Goal: Task Accomplishment & Management: Complete application form

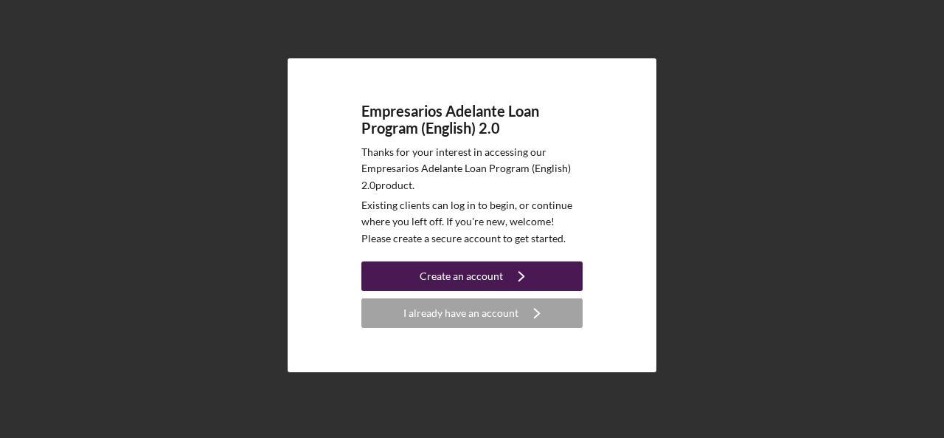
click at [475, 275] on div "Create an account" at bounding box center [461, 276] width 83 height 30
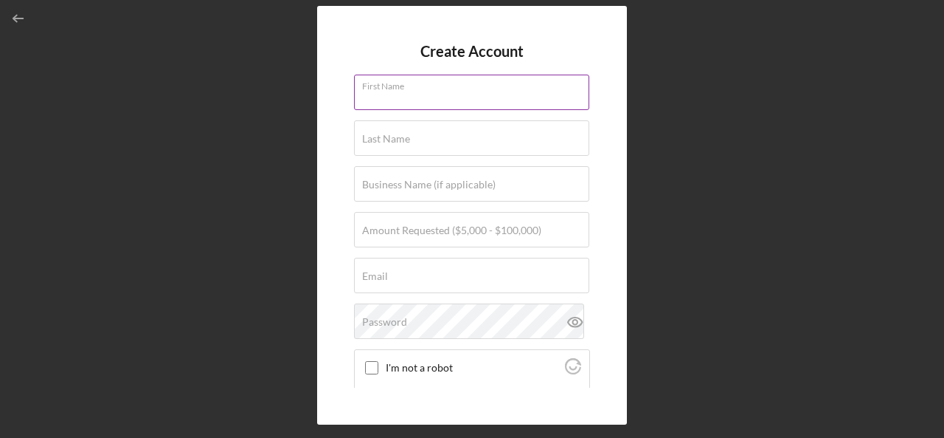
click at [457, 91] on div "First Name" at bounding box center [472, 93] width 236 height 37
type input "[PERSON_NAME]"
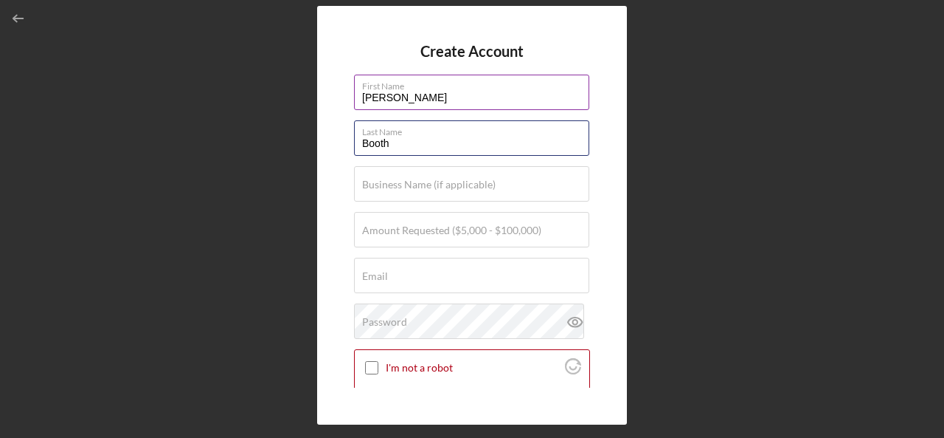
type input "Booth"
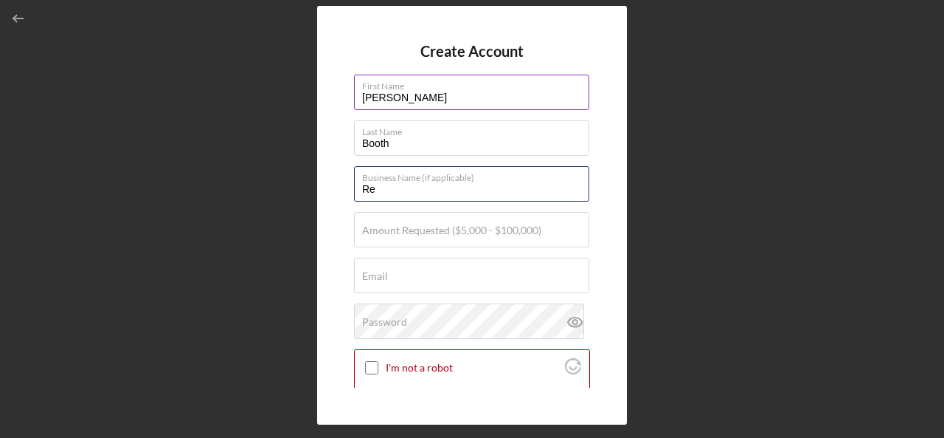
type input "R"
type input "GJZ Business DBA Revival Coffee"
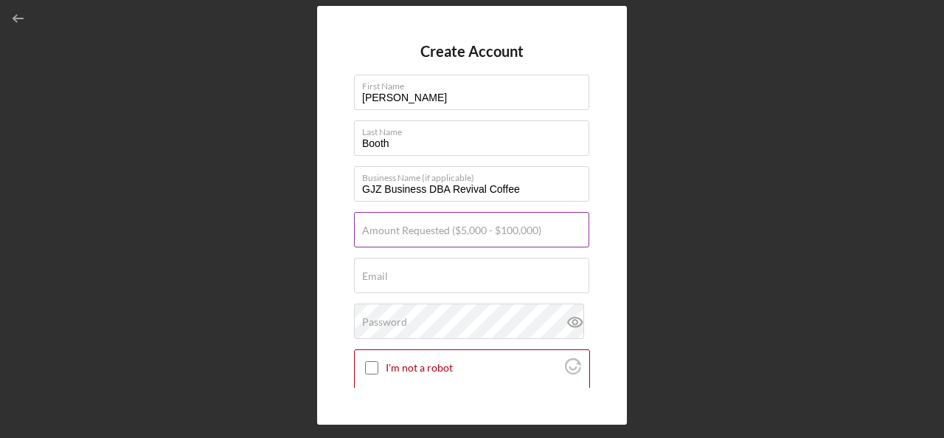
click at [381, 227] on label "Amount Requested ($5,000 - $100,000)" at bounding box center [451, 230] width 179 height 12
click at [381, 227] on input "Amount Requested ($5,000 - $100,000)" at bounding box center [471, 229] width 235 height 35
type input "$50,000"
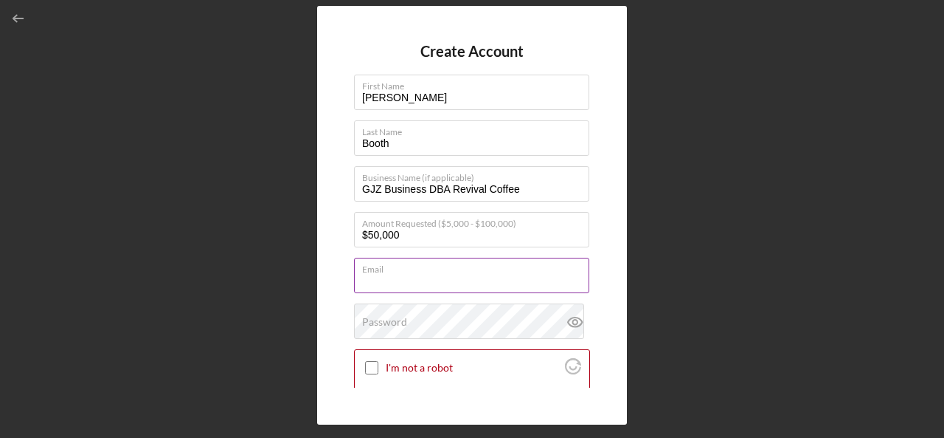
click at [393, 272] on div "Email Required" at bounding box center [472, 275] width 236 height 37
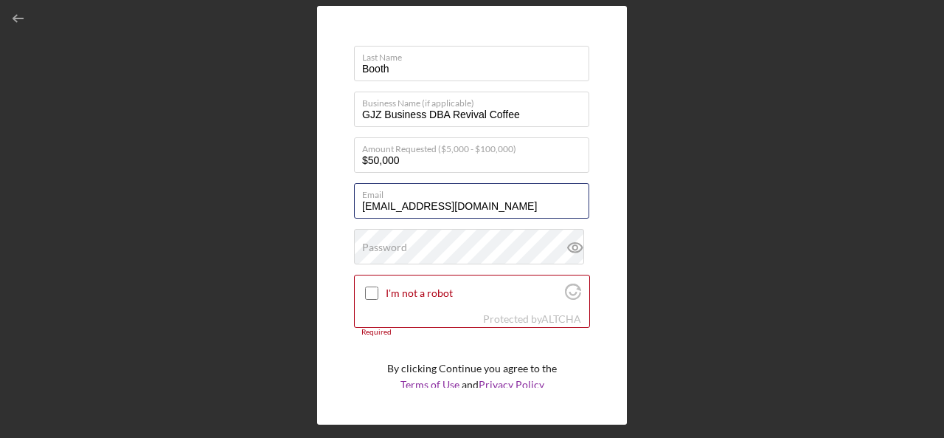
scroll to position [91, 0]
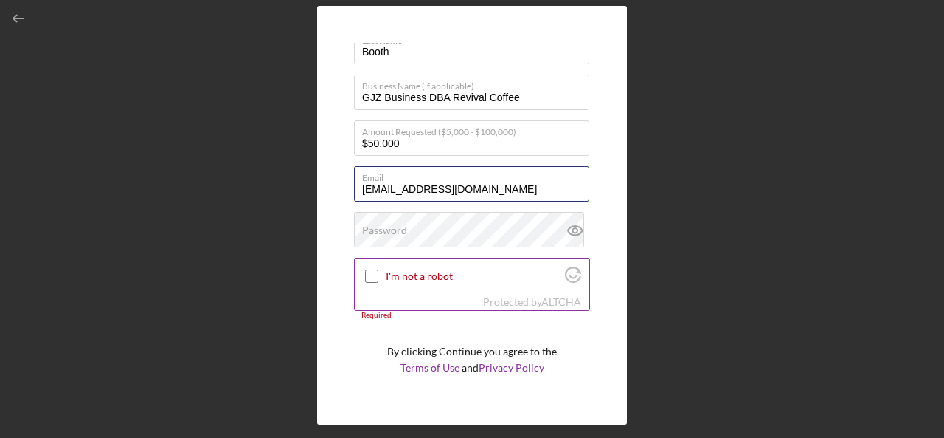
type input "[EMAIL_ADDRESS][DOMAIN_NAME]"
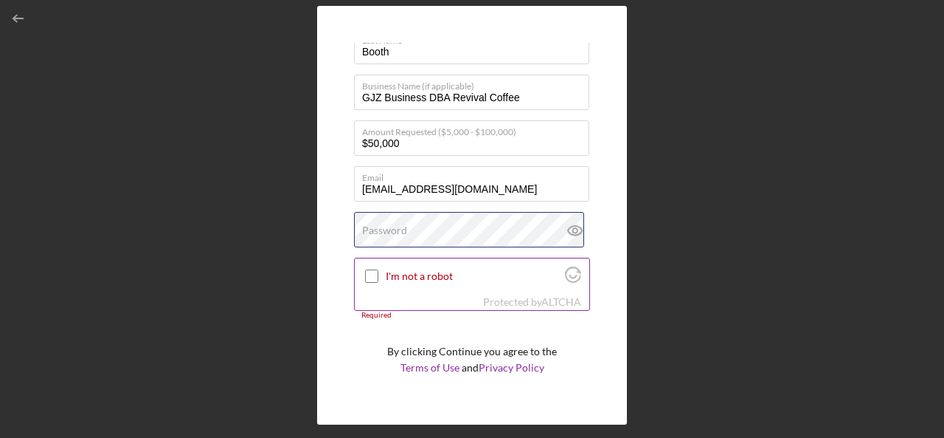
click at [434, 228] on div "Password" at bounding box center [472, 230] width 236 height 37
click at [576, 230] on icon at bounding box center [575, 230] width 37 height 37
click at [366, 277] on input "I'm not a robot" at bounding box center [371, 275] width 13 height 13
checkbox input "true"
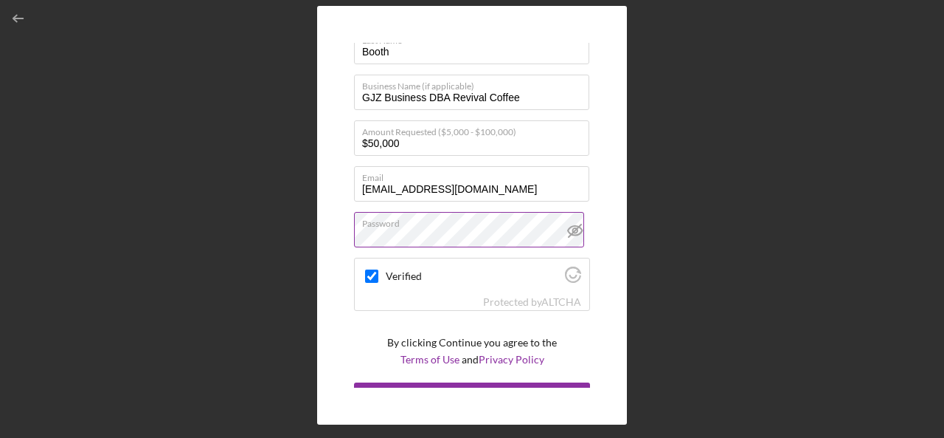
scroll to position [115, 0]
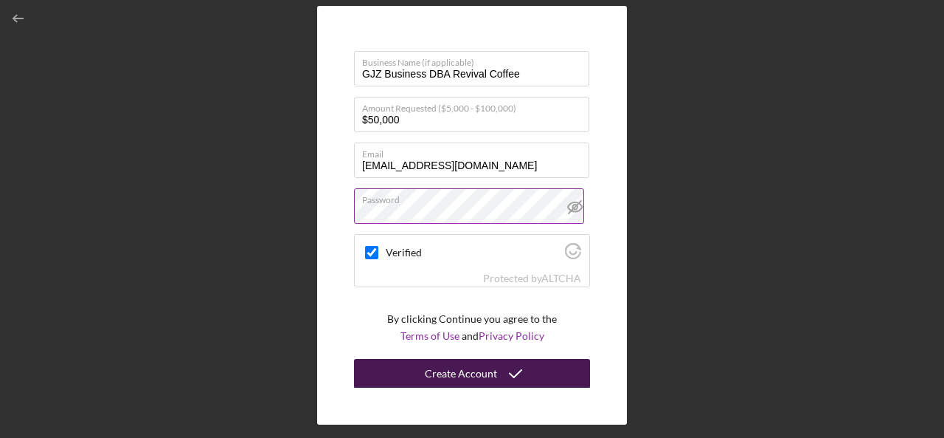
click at [483, 368] on div "Create Account" at bounding box center [461, 374] width 72 height 30
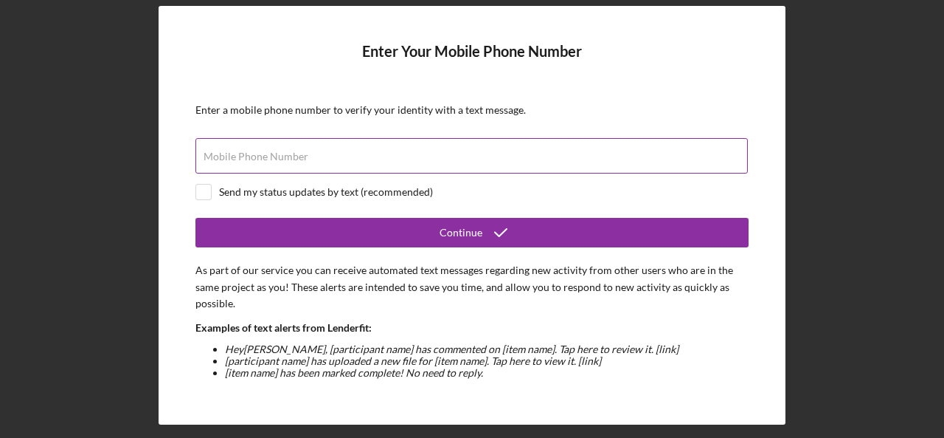
click at [227, 161] on label "Mobile Phone Number" at bounding box center [256, 157] width 105 height 12
click at [227, 161] on input "Mobile Phone Number" at bounding box center [472, 155] width 553 height 35
type input "[PHONE_NUMBER]"
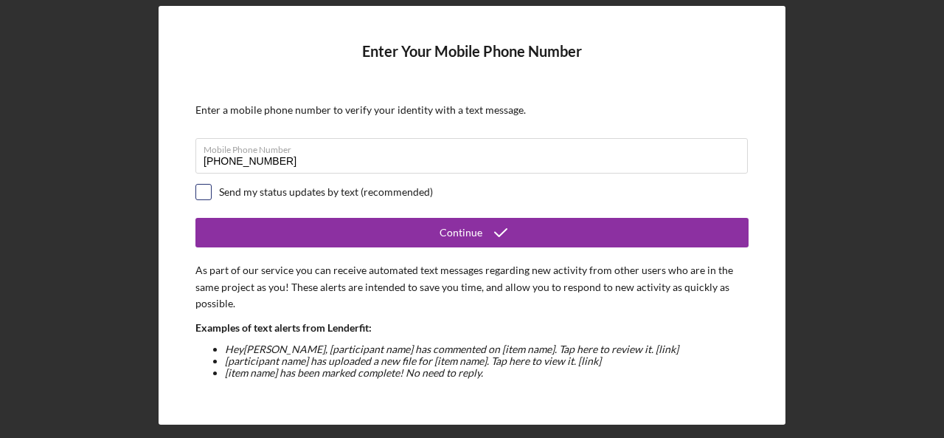
click at [210, 193] on input "checkbox" at bounding box center [203, 191] width 15 height 15
checkbox input "true"
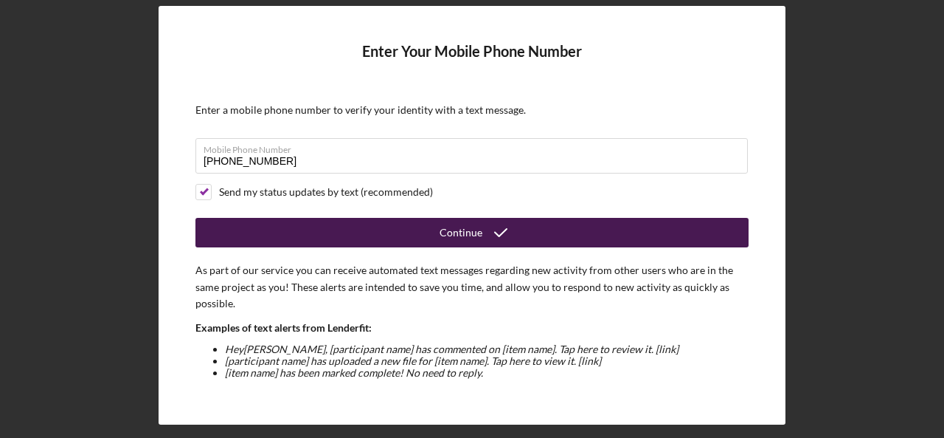
click at [486, 227] on icon "submit" at bounding box center [501, 232] width 37 height 37
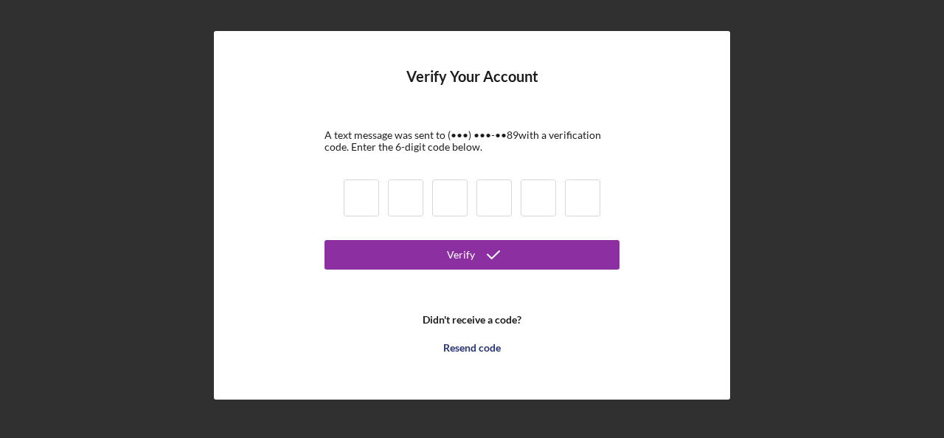
click at [378, 191] on input at bounding box center [361, 197] width 35 height 37
type input "2"
type input "3"
type input "7"
type input "9"
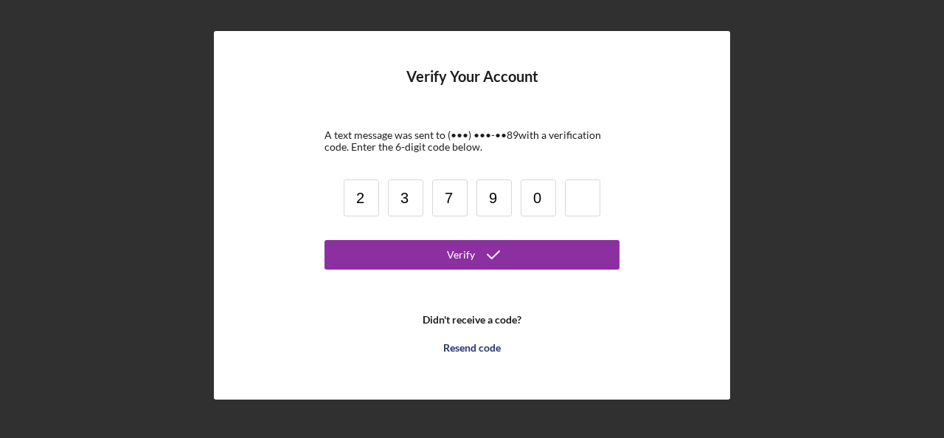
type input "0"
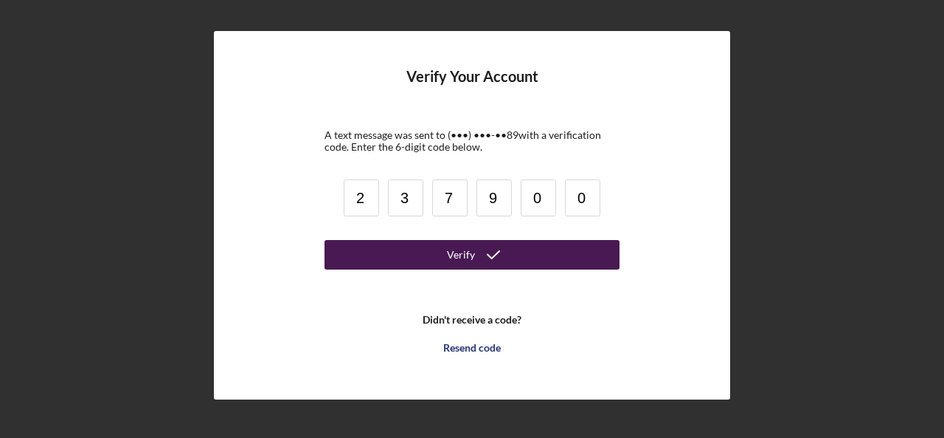
type input "0"
click at [451, 259] on div "Verify" at bounding box center [461, 255] width 28 height 30
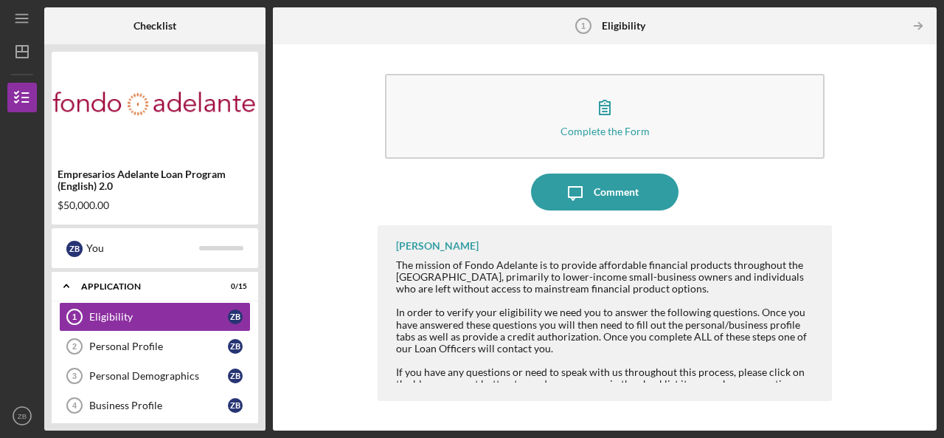
click at [745, 264] on div "The mission of Fondo Adelante is to provide affordable financial products throu…" at bounding box center [606, 276] width 421 height 35
click at [746, 306] on div "In order to verify your eligibility we need you to answer the following questio…" at bounding box center [606, 329] width 421 height 47
click at [719, 336] on div "In order to verify your eligibility we need you to answer the following questio…" at bounding box center [606, 329] width 421 height 47
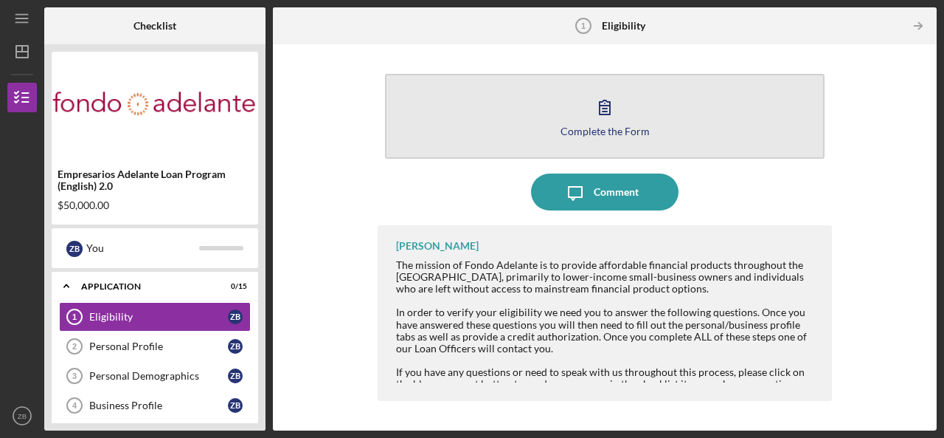
click at [620, 113] on icon "button" at bounding box center [605, 107] width 37 height 37
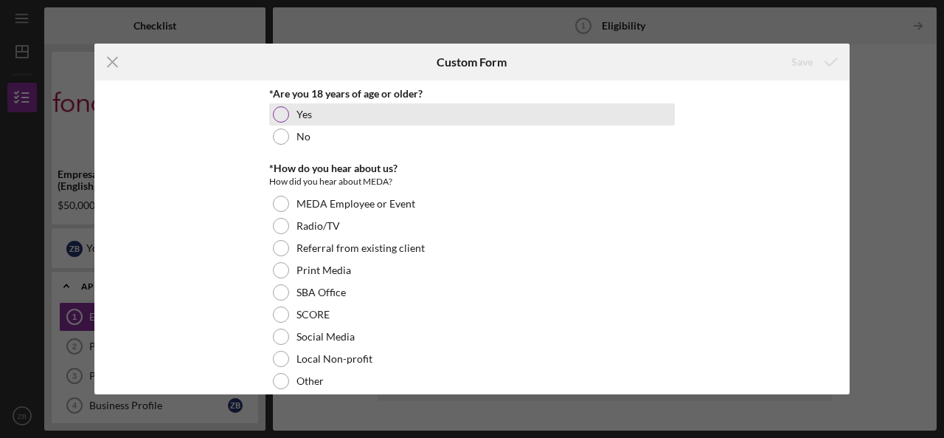
click at [273, 113] on div at bounding box center [281, 114] width 16 height 16
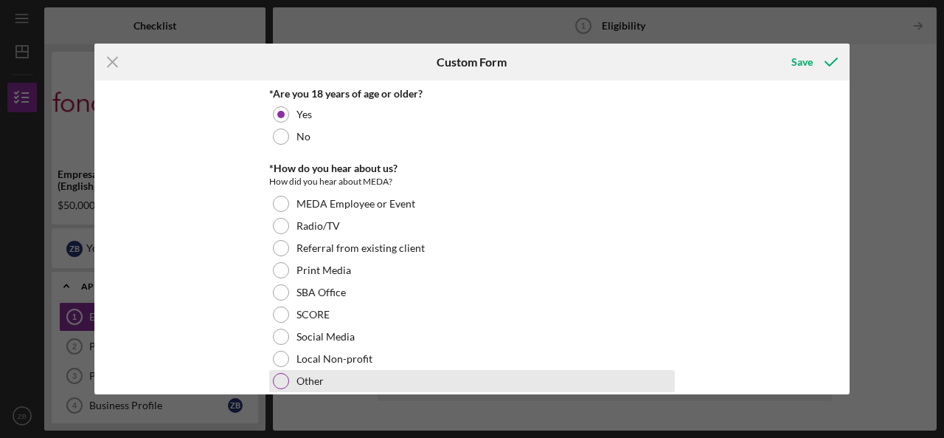
click at [279, 371] on div "Other" at bounding box center [472, 381] width 406 height 22
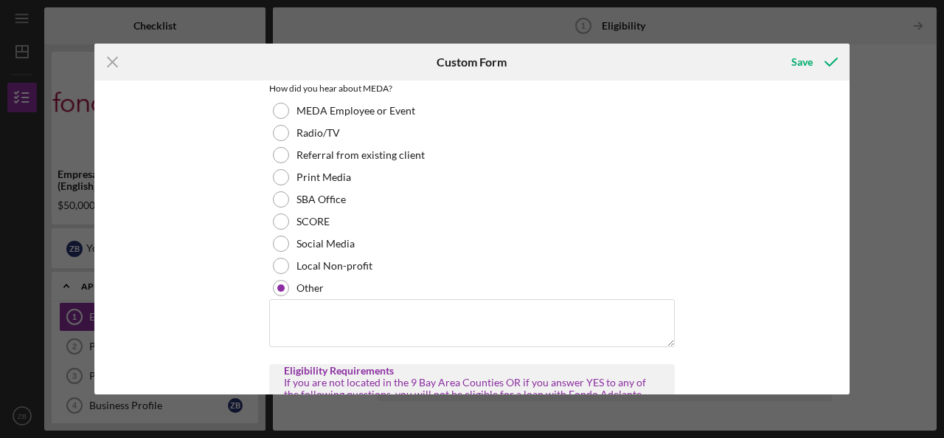
scroll to position [112, 0]
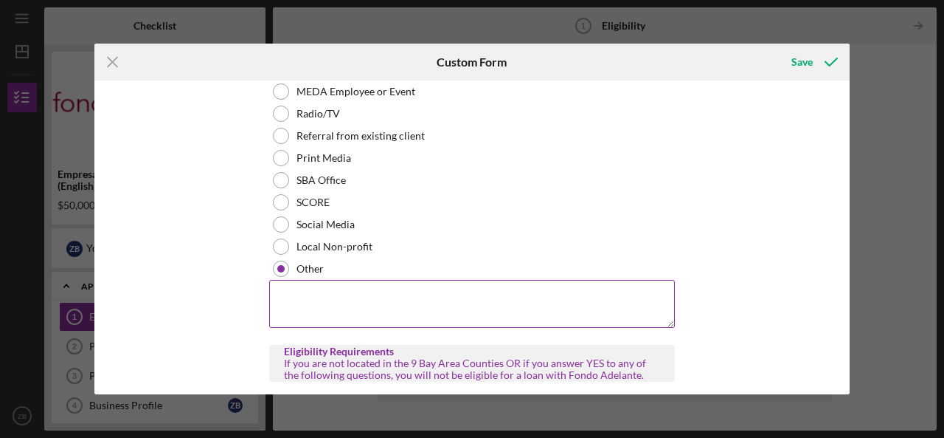
click at [310, 296] on textarea at bounding box center [472, 303] width 406 height 47
type textarea "internet search"
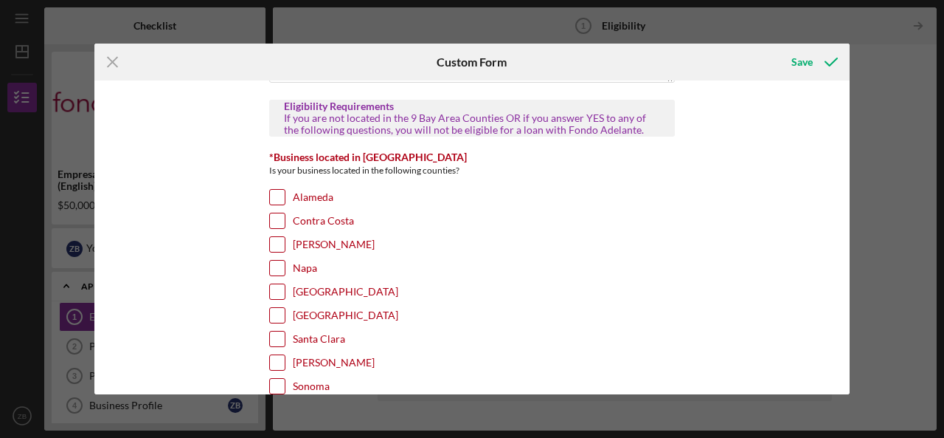
scroll to position [362, 0]
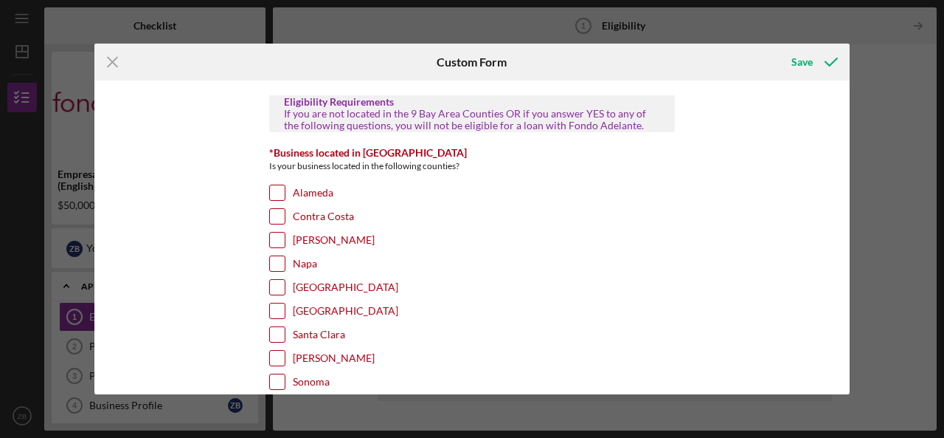
click at [274, 215] on input "Contra Costa" at bounding box center [277, 216] width 15 height 15
checkbox input "true"
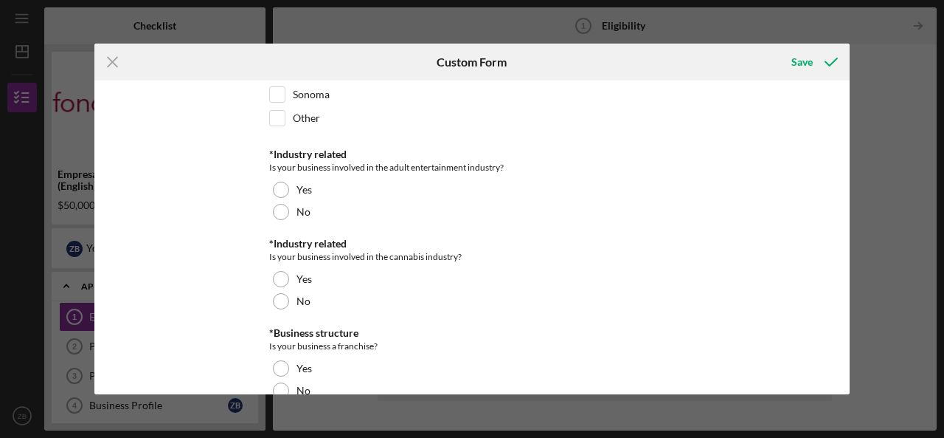
scroll to position [650, 0]
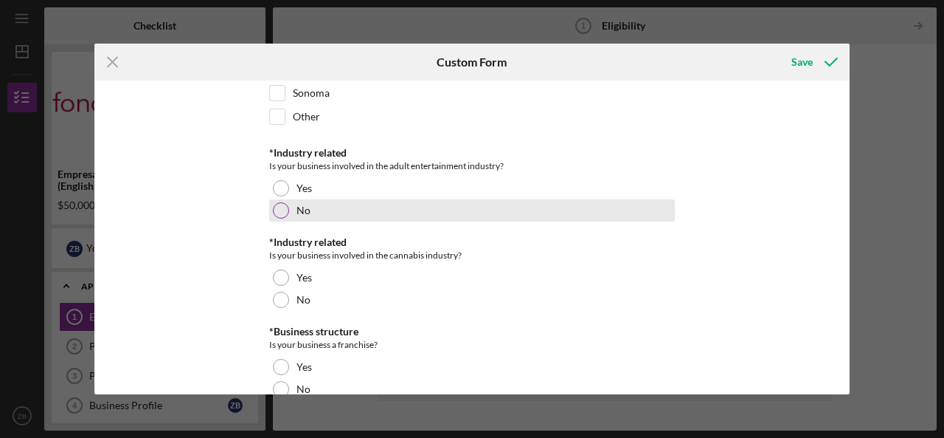
click at [281, 203] on div at bounding box center [281, 210] width 16 height 16
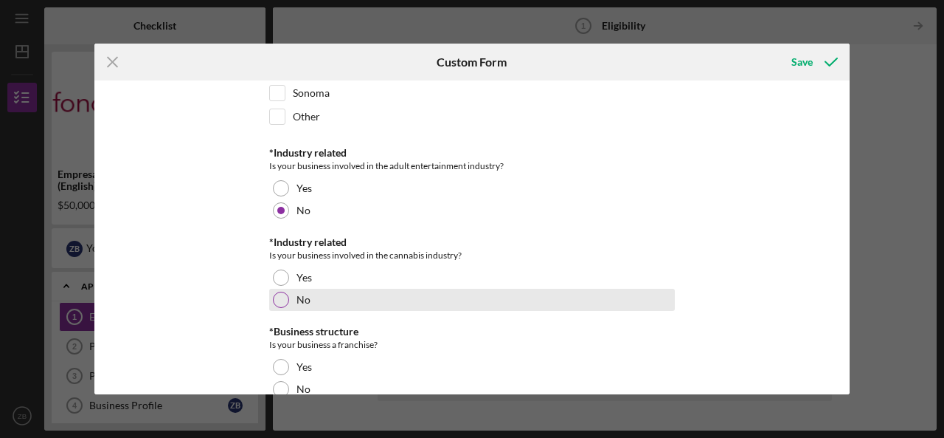
click at [276, 291] on div at bounding box center [281, 299] width 16 height 16
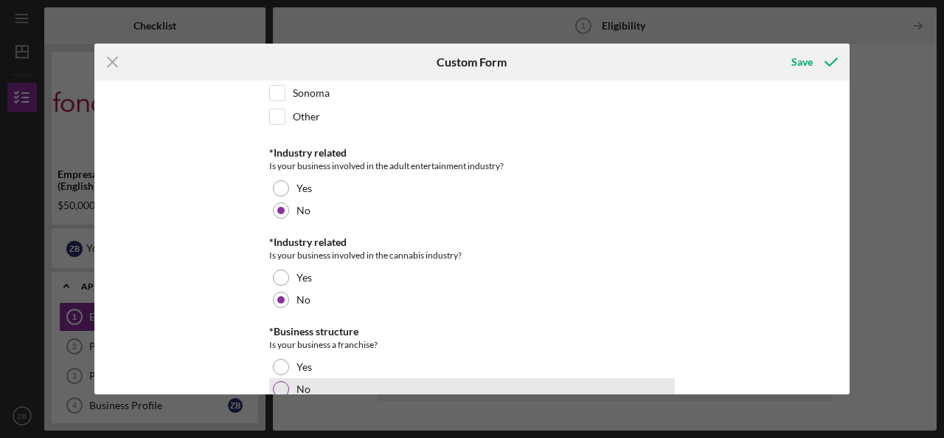
click at [281, 381] on div at bounding box center [281, 389] width 16 height 16
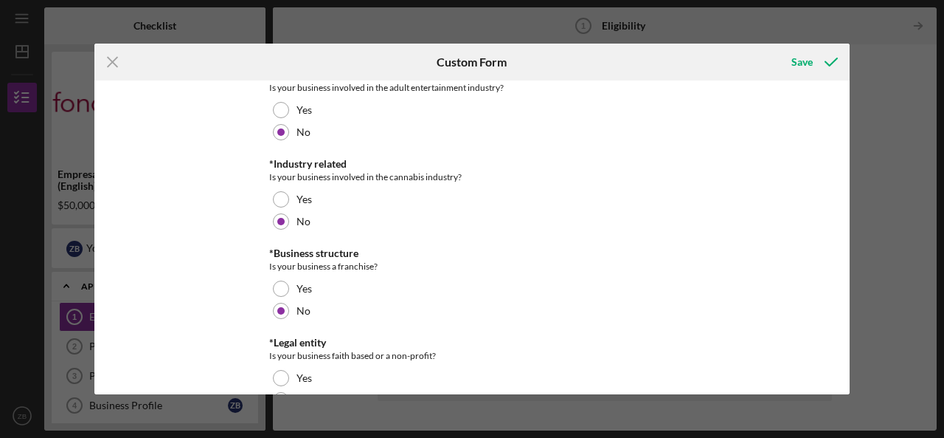
scroll to position [761, 0]
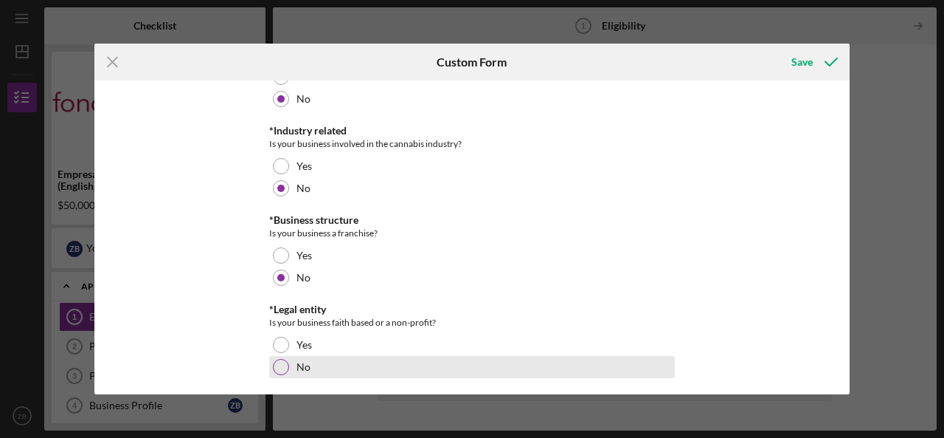
click at [282, 359] on div at bounding box center [281, 367] width 16 height 16
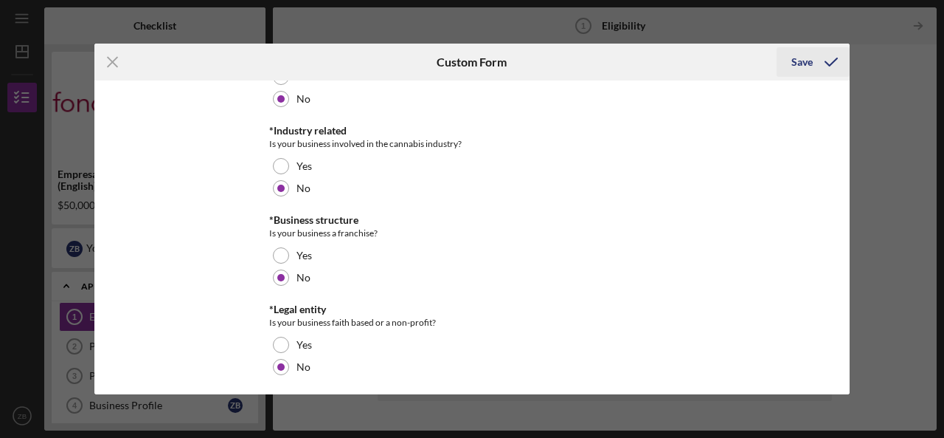
click at [802, 61] on div "Save" at bounding box center [802, 62] width 21 height 30
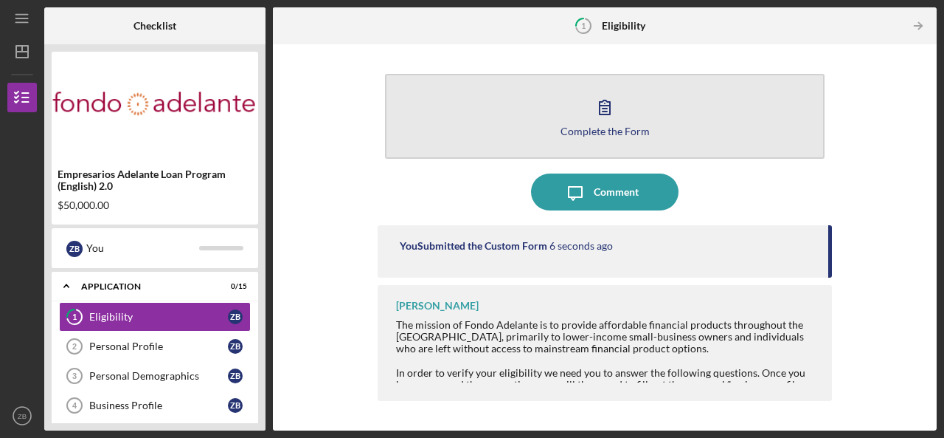
click at [630, 128] on div "Complete the Form" at bounding box center [605, 130] width 89 height 11
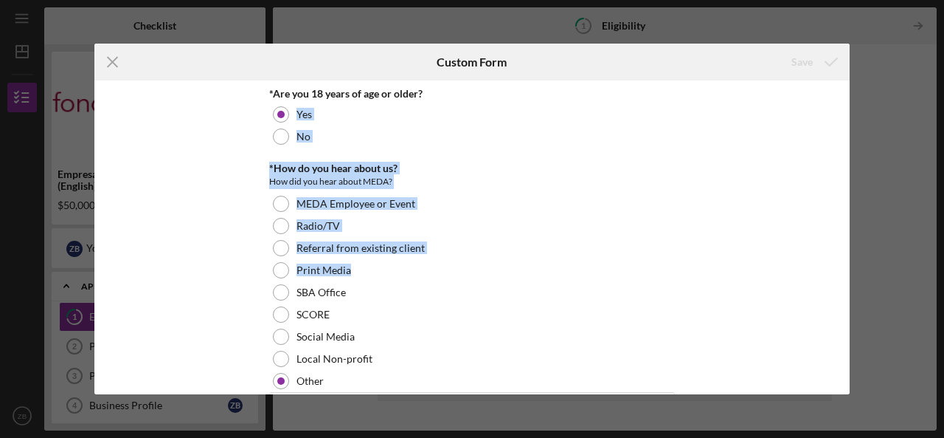
drag, startPoint x: 845, startPoint y: 98, endPoint x: 839, endPoint y: 262, distance: 163.9
click at [839, 262] on div "*Are you 18 years of age or older? Yes No *How do you hear about us? How did yo…" at bounding box center [472, 236] width 756 height 313
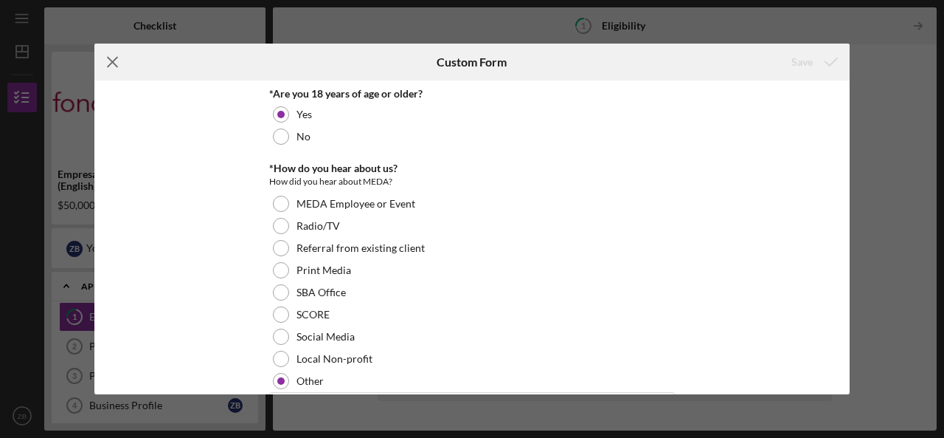
click at [111, 58] on icon "Icon/Menu Close" at bounding box center [112, 62] width 37 height 37
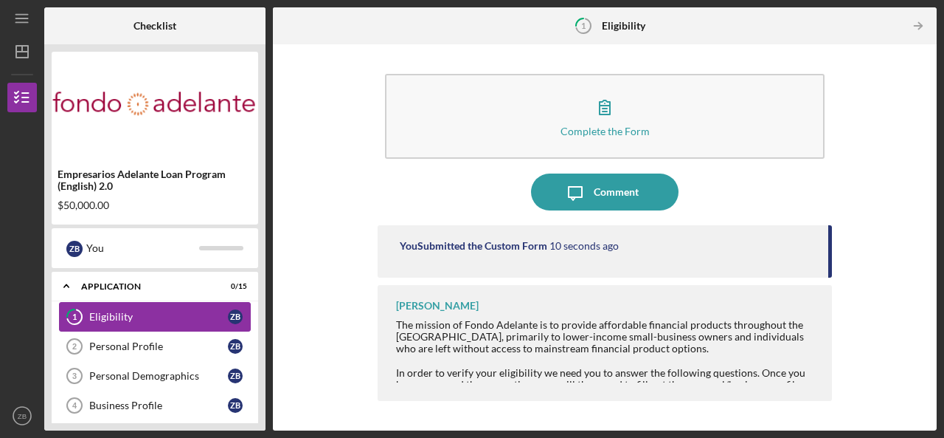
click at [102, 317] on div "Eligibility" at bounding box center [158, 317] width 139 height 12
click at [713, 339] on div "The mission of Fondo Adelante is to provide affordable financial products throu…" at bounding box center [606, 336] width 421 height 35
click at [674, 357] on div at bounding box center [606, 360] width 421 height 12
click at [917, 24] on icon "Icon/Table Pagination Arrow" at bounding box center [918, 26] width 33 height 33
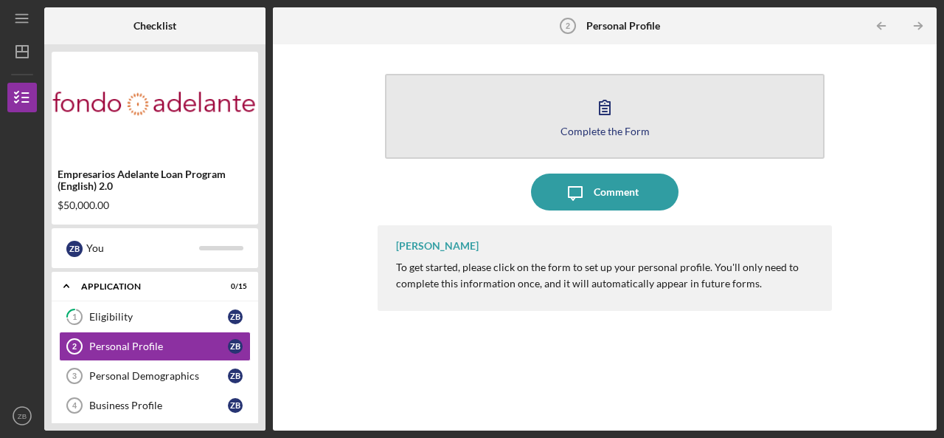
click at [595, 117] on icon "button" at bounding box center [605, 107] width 37 height 37
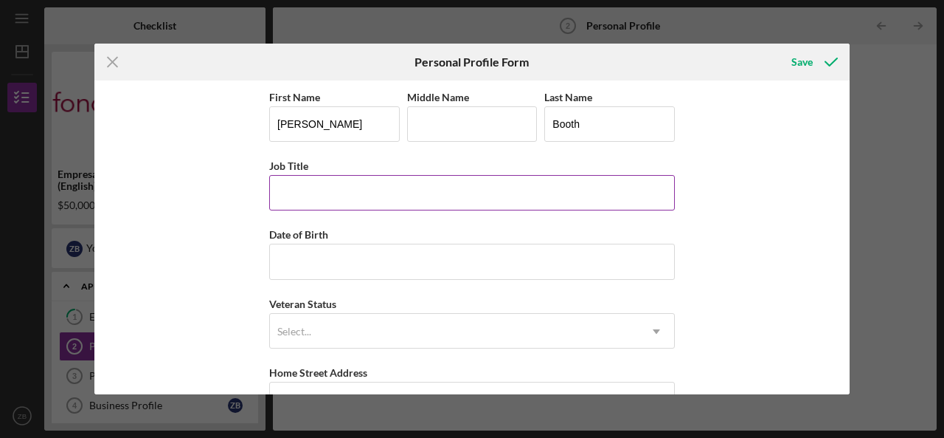
click at [415, 196] on input "Job Title" at bounding box center [472, 192] width 406 height 35
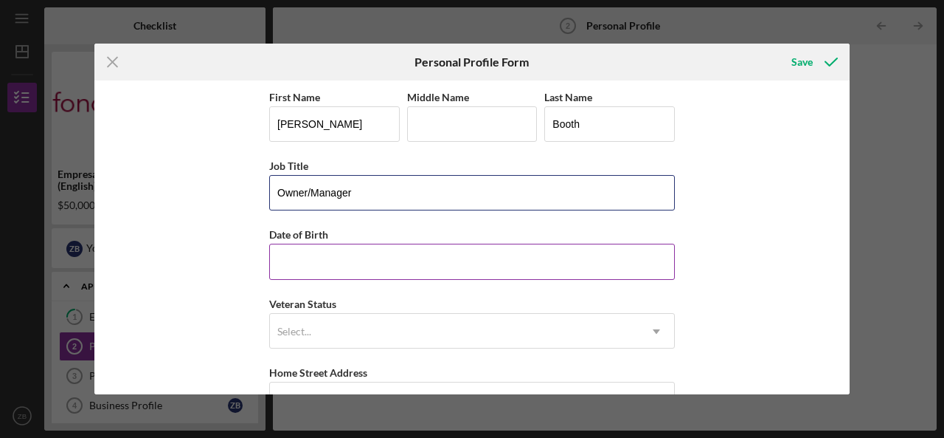
type input "Owner/Manager"
click at [415, 252] on input "Date of Birth" at bounding box center [472, 260] width 406 height 35
type input "[DATE]"
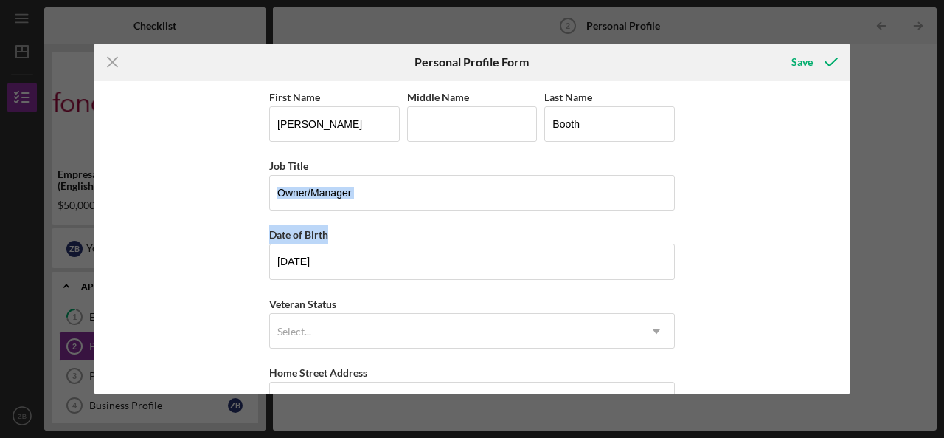
drag, startPoint x: 844, startPoint y: 162, endPoint x: 837, endPoint y: 268, distance: 105.8
click at [837, 268] on div "First Name [PERSON_NAME] Middle Name Last Name [PERSON_NAME] Job Title Owner/Ma…" at bounding box center [472, 236] width 756 height 313
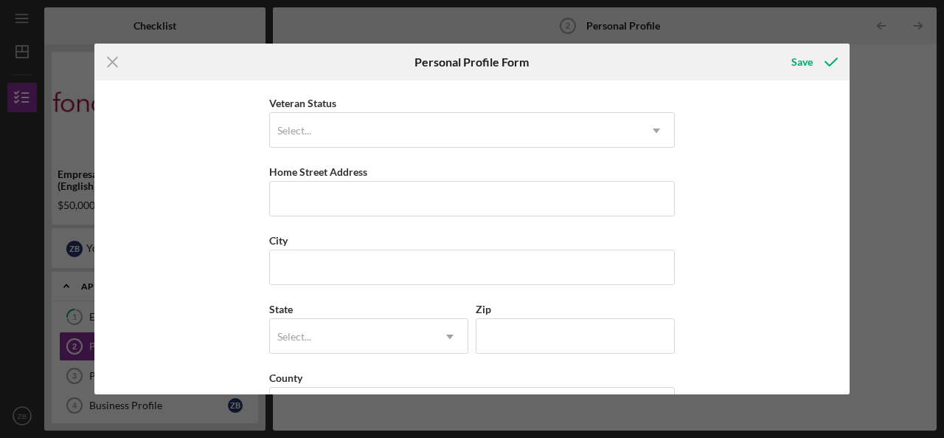
scroll to position [196, 0]
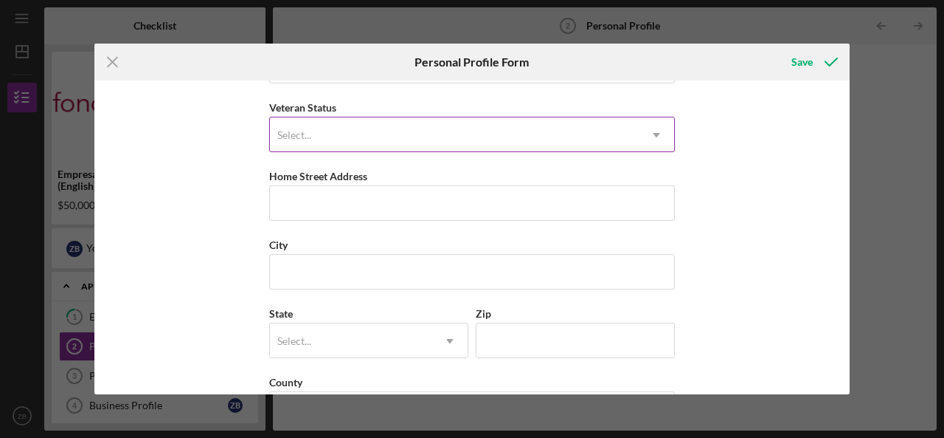
click at [654, 126] on icon "Icon/Dropdown Arrow" at bounding box center [656, 134] width 35 height 35
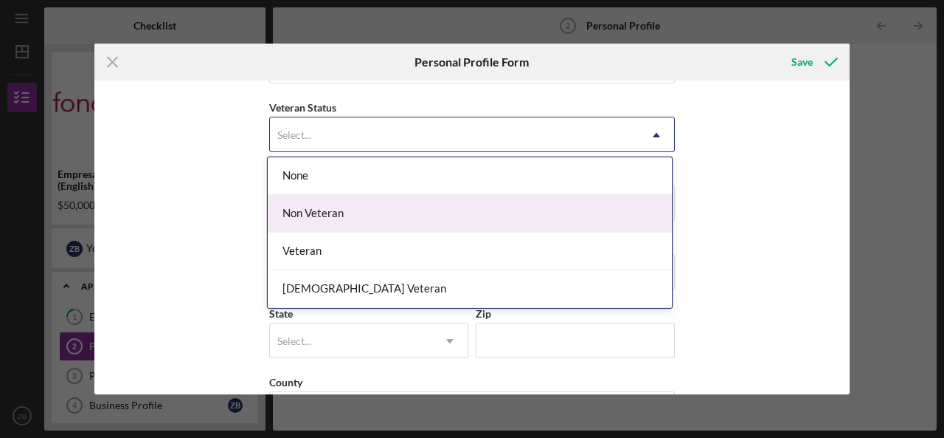
click at [373, 224] on div "Non Veteran" at bounding box center [470, 214] width 404 height 38
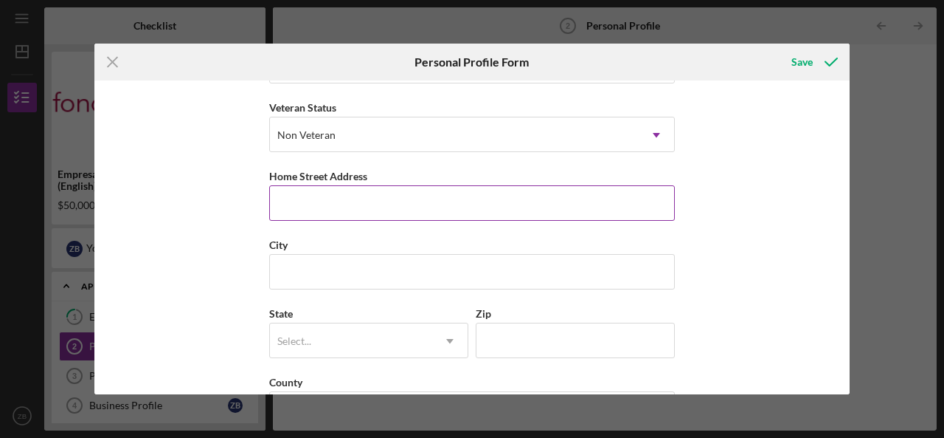
click at [376, 210] on input "Home Street Address" at bounding box center [472, 202] width 406 height 35
type input "[STREET_ADDRESS][PERSON_NAME]"
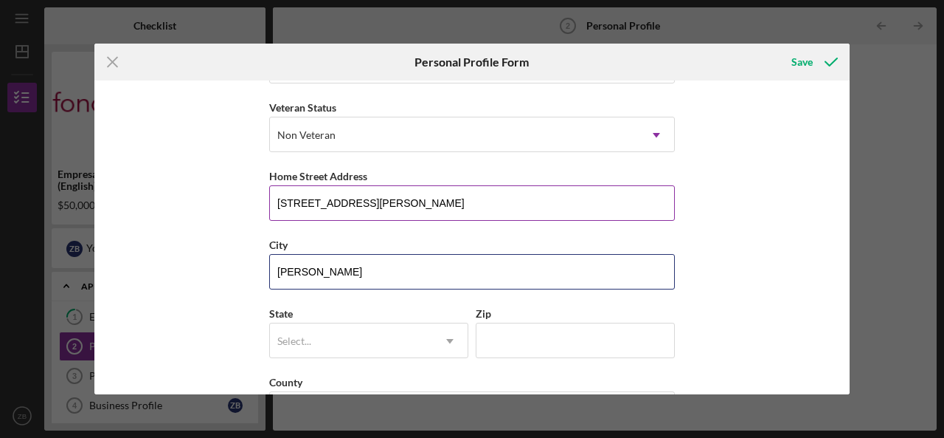
type input "[PERSON_NAME]"
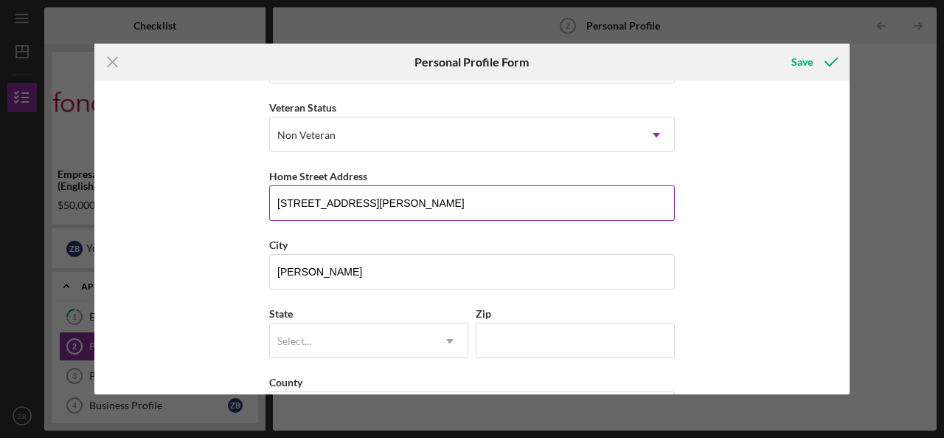
type input "c"
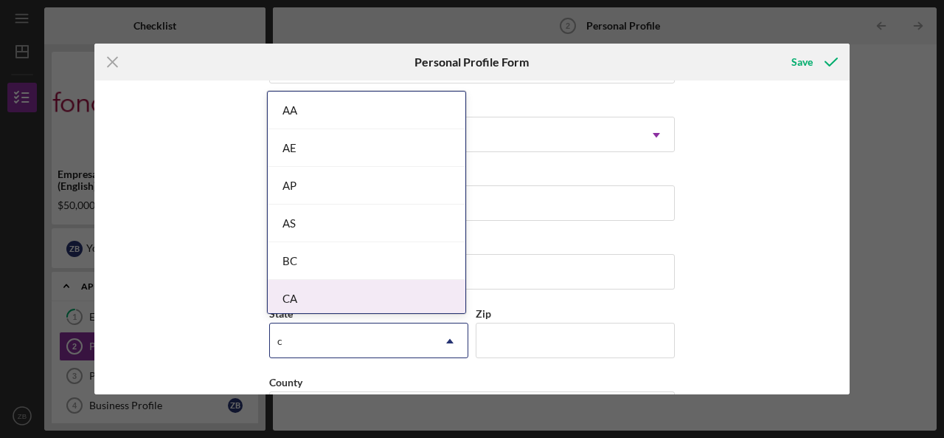
click at [348, 299] on div "CA" at bounding box center [367, 299] width 198 height 38
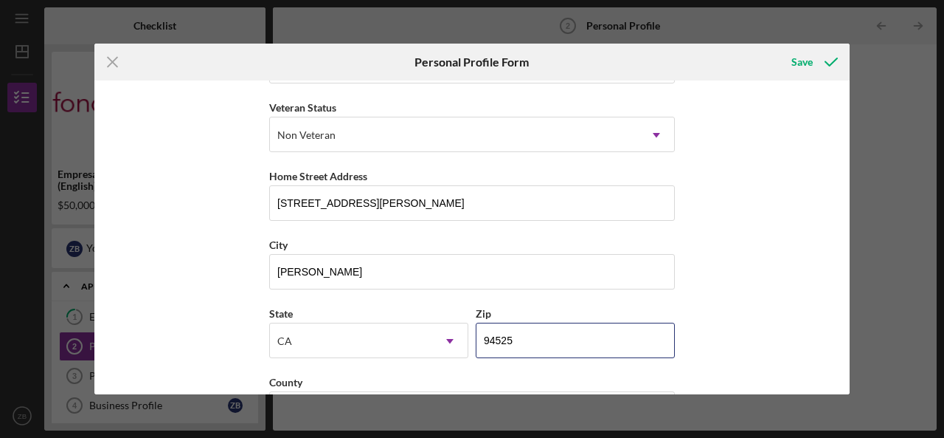
type input "94525"
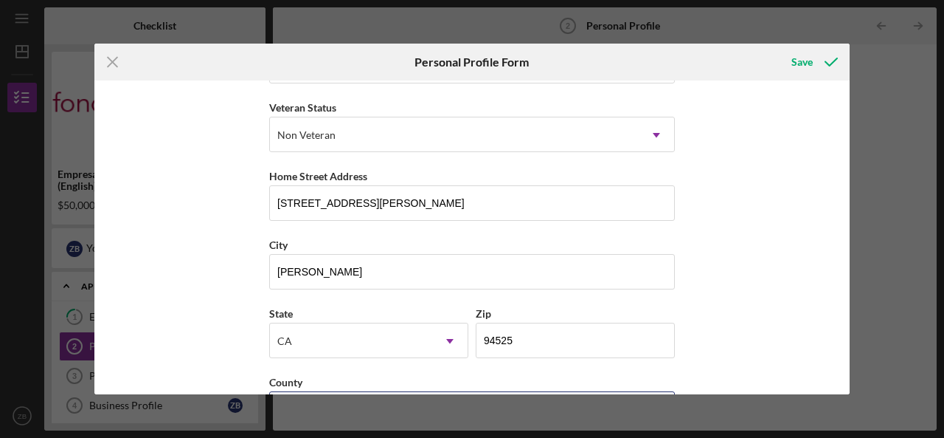
scroll to position [225, 0]
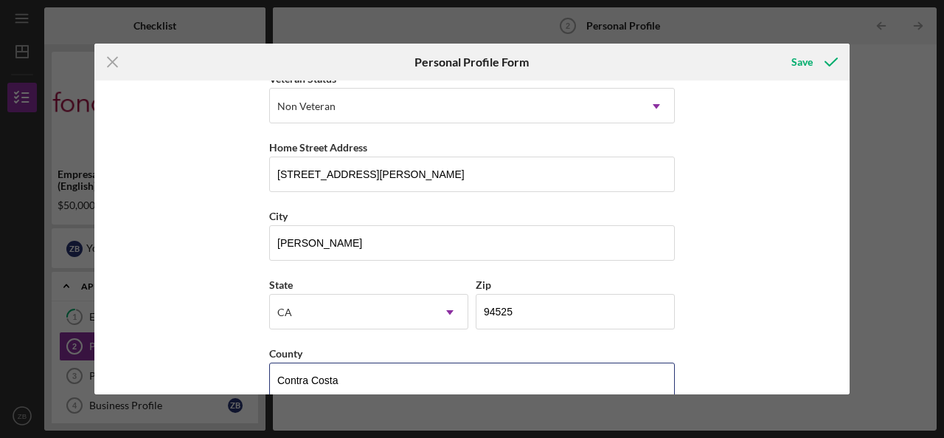
type input "Contra Costa"
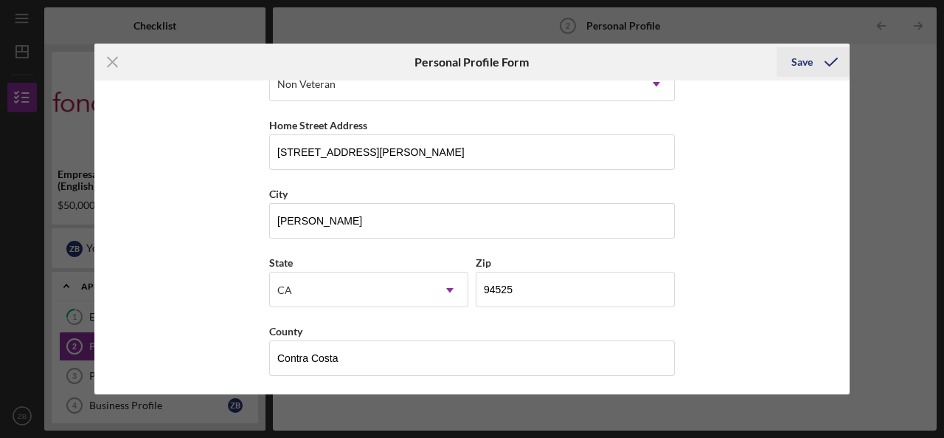
click at [808, 57] on div "Save" at bounding box center [802, 62] width 21 height 30
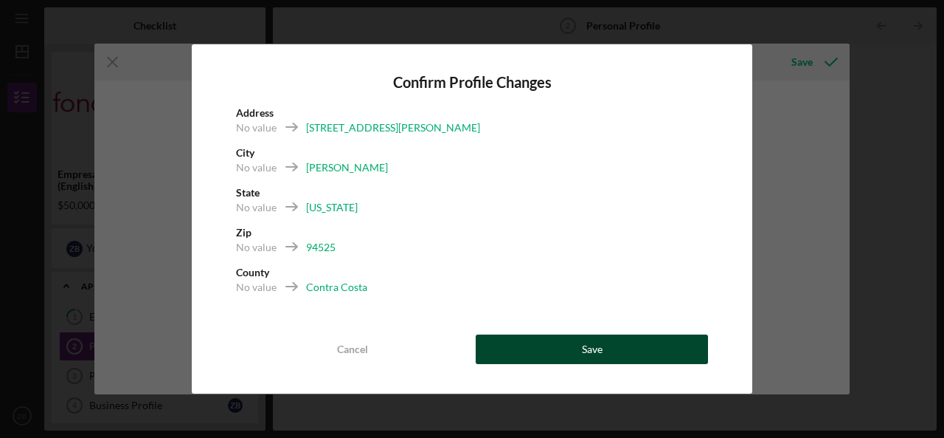
click at [558, 345] on button "Save" at bounding box center [592, 349] width 232 height 30
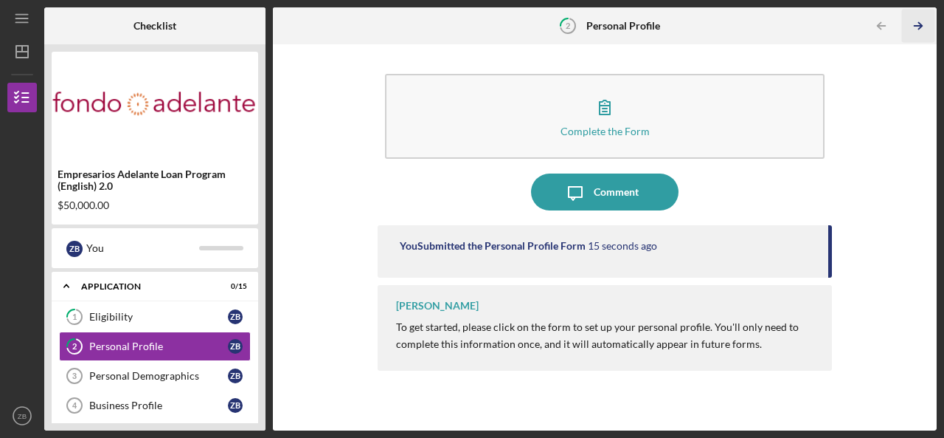
click at [924, 21] on icon "Icon/Table Pagination Arrow" at bounding box center [918, 26] width 33 height 33
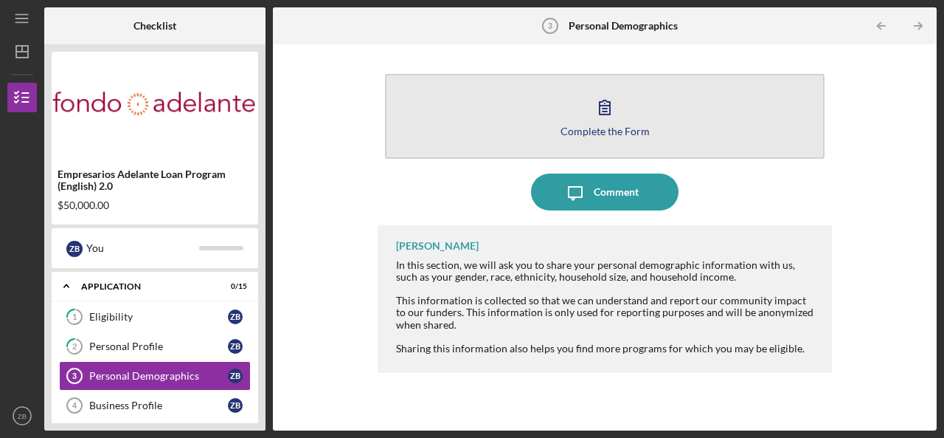
click at [602, 111] on icon "button" at bounding box center [605, 107] width 10 height 14
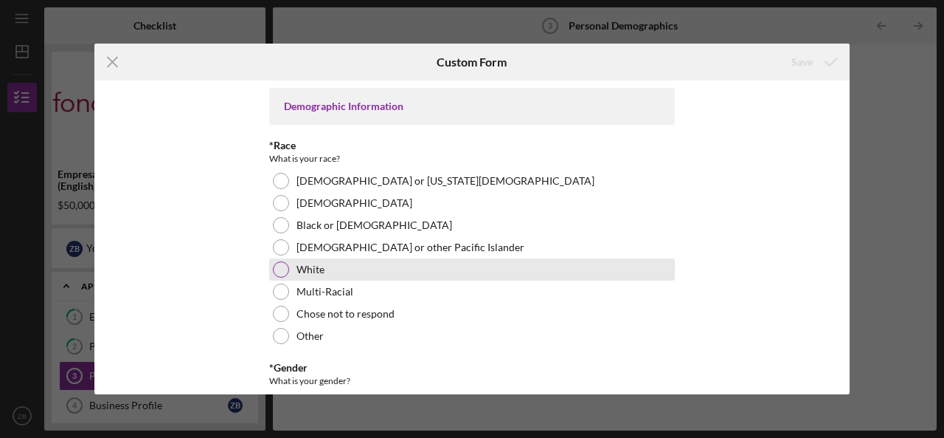
click at [277, 272] on div at bounding box center [281, 269] width 16 height 16
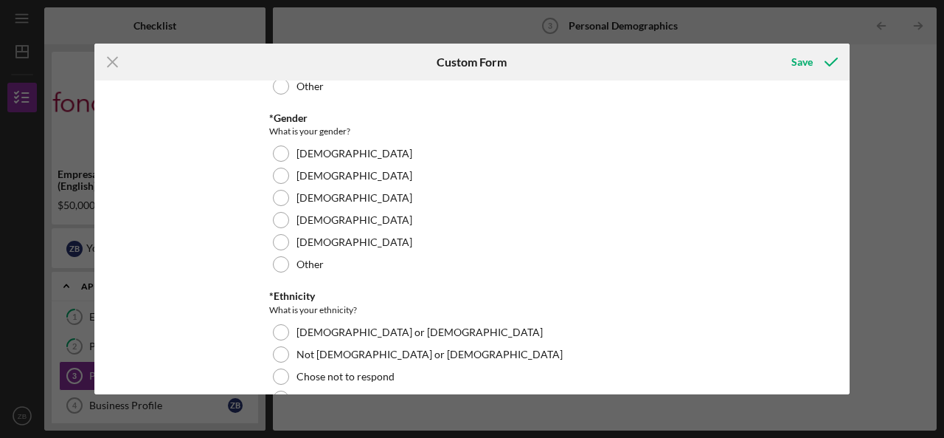
scroll to position [261, 0]
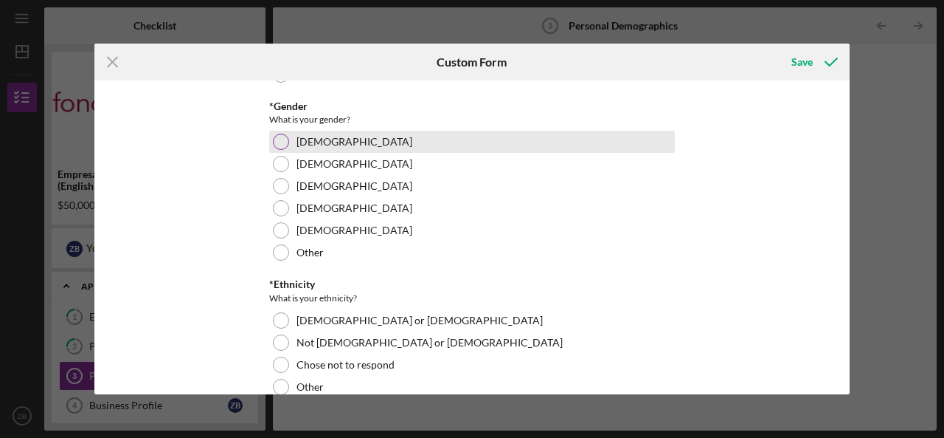
click at [282, 142] on div at bounding box center [281, 142] width 16 height 16
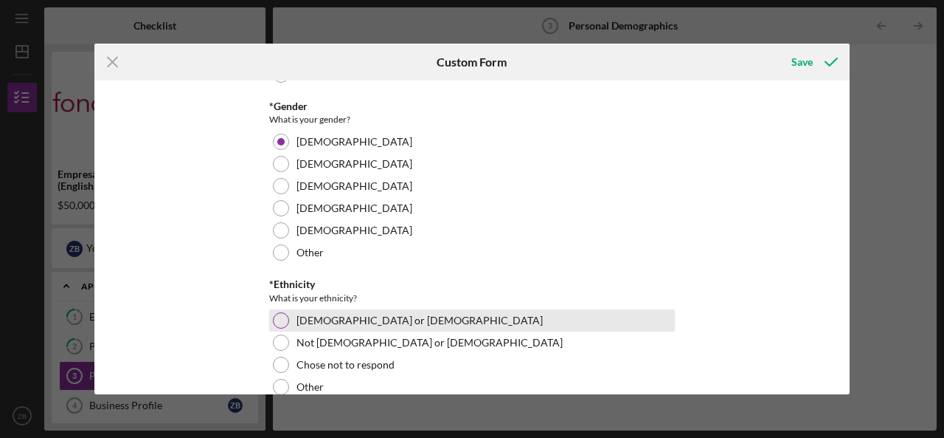
click at [282, 321] on div at bounding box center [281, 320] width 16 height 16
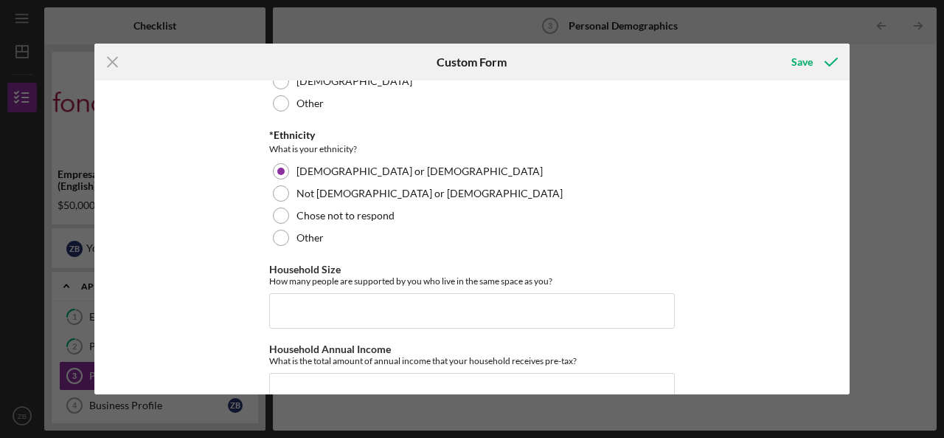
scroll to position [445, 0]
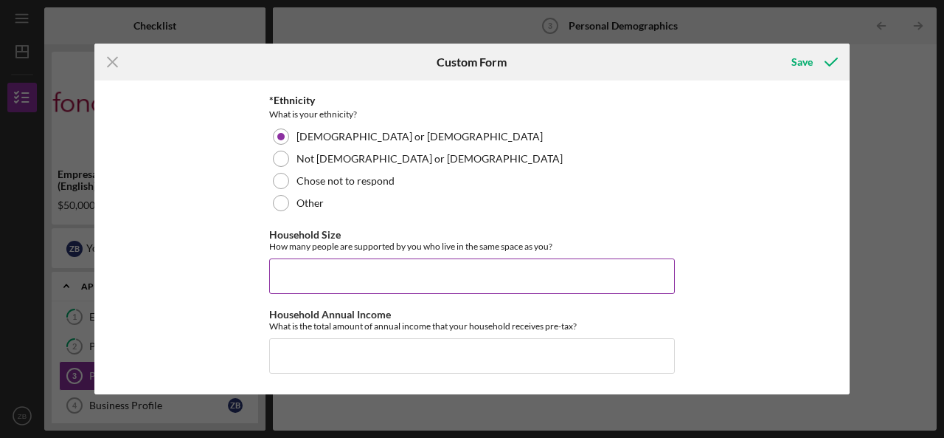
click at [499, 277] on input "Household Size" at bounding box center [472, 275] width 406 height 35
type input "0"
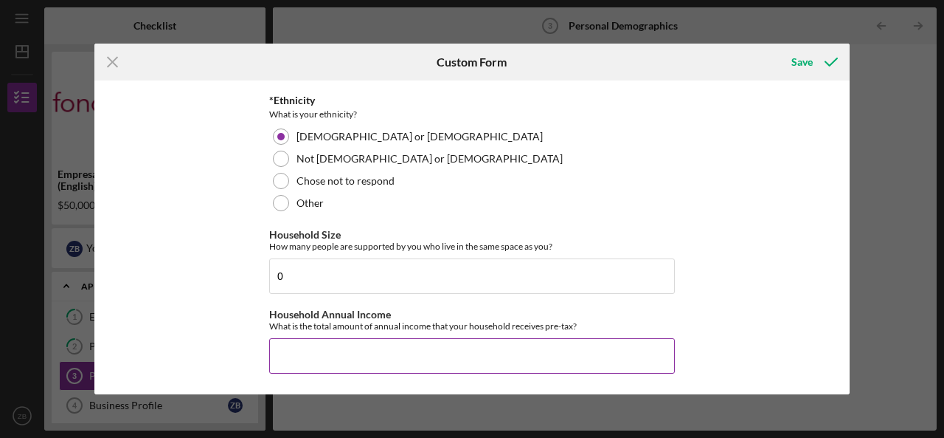
click at [450, 350] on input "Household Annual Income" at bounding box center [472, 355] width 406 height 35
type input "$40,000"
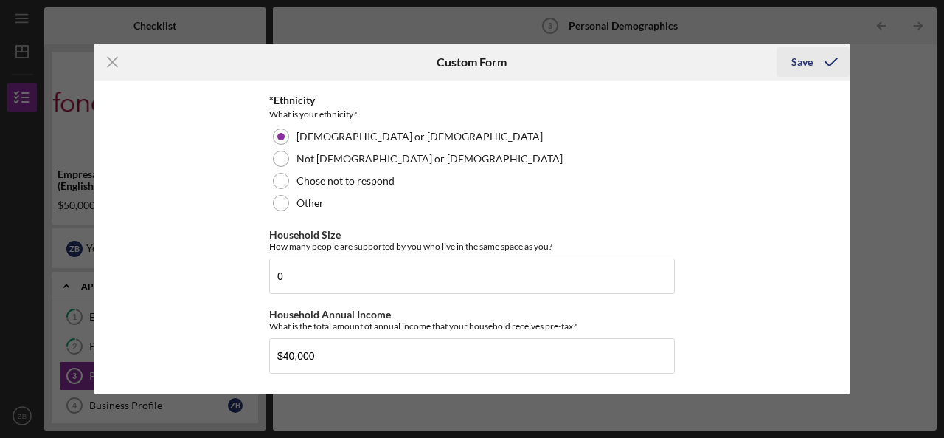
click at [807, 63] on div "Save" at bounding box center [802, 62] width 21 height 30
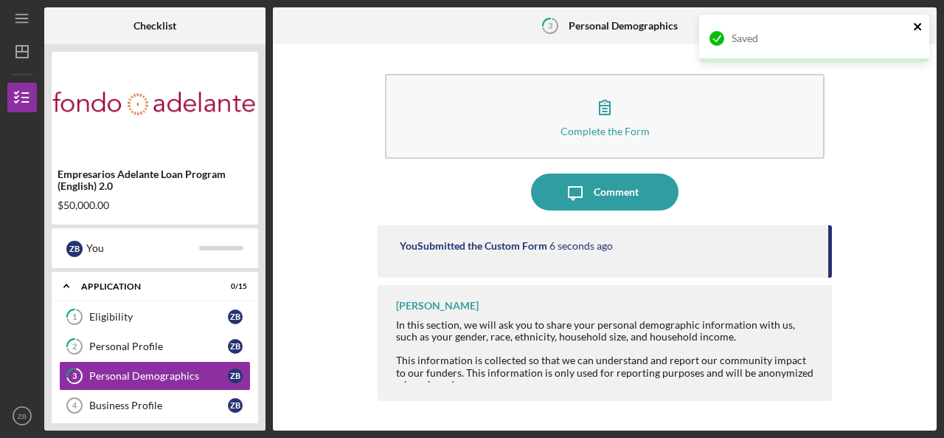
click at [916, 30] on icon "close" at bounding box center [918, 27] width 10 height 12
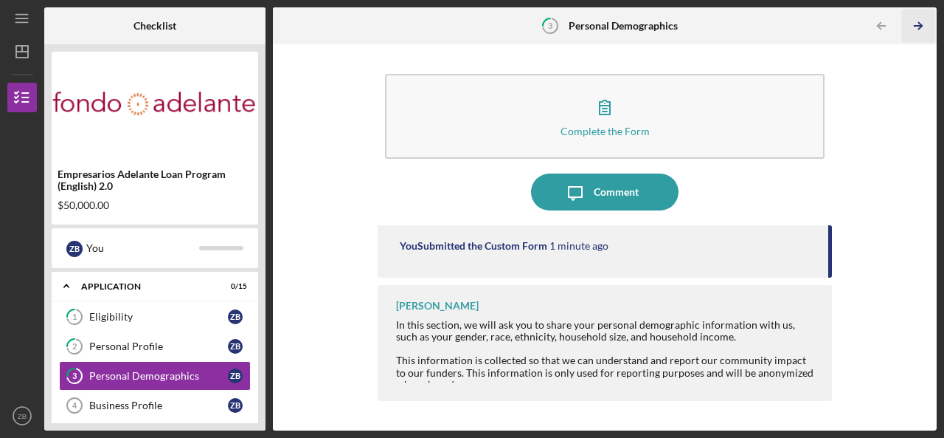
click at [919, 27] on icon "Icon/Table Pagination Arrow" at bounding box center [918, 26] width 33 height 33
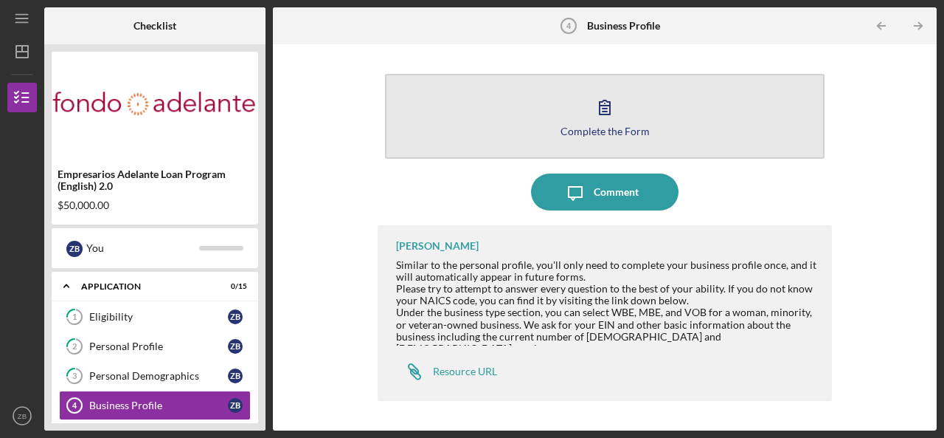
click at [613, 109] on icon "button" at bounding box center [605, 107] width 37 height 37
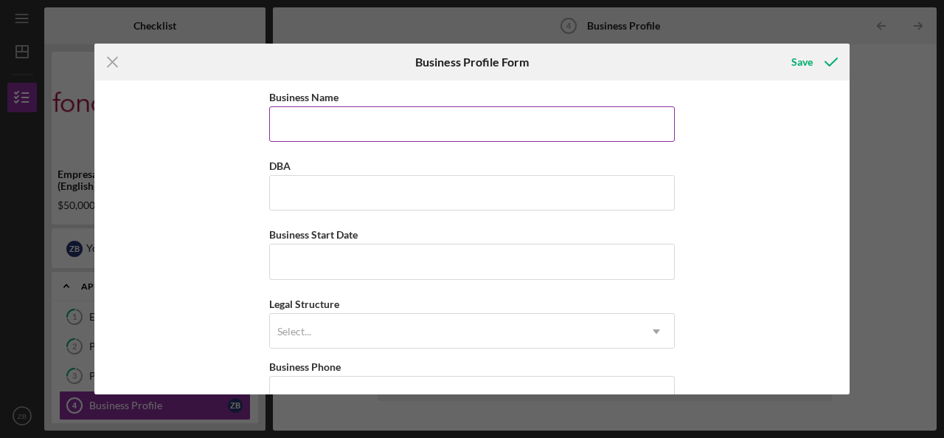
click at [450, 113] on input "Business Name" at bounding box center [472, 123] width 406 height 35
type input "GJZ Business"
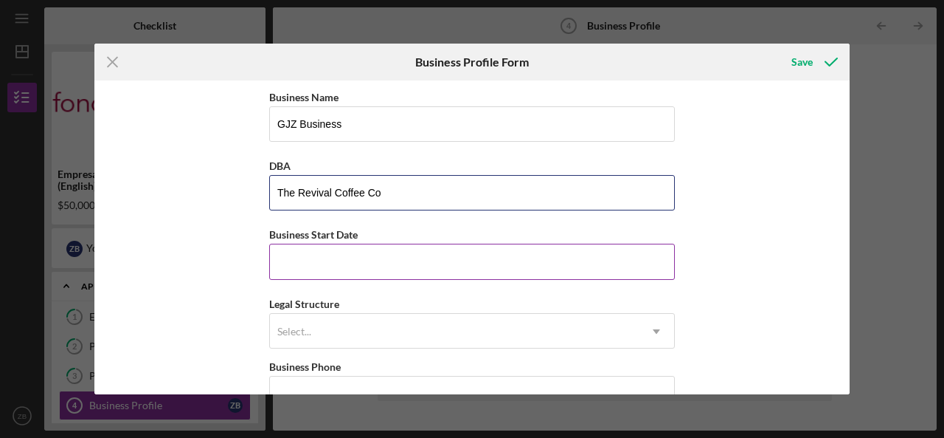
type input "The Revival Coffee Co"
click at [389, 260] on input "Business Start Date" at bounding box center [472, 260] width 406 height 35
type input "[DATE]"
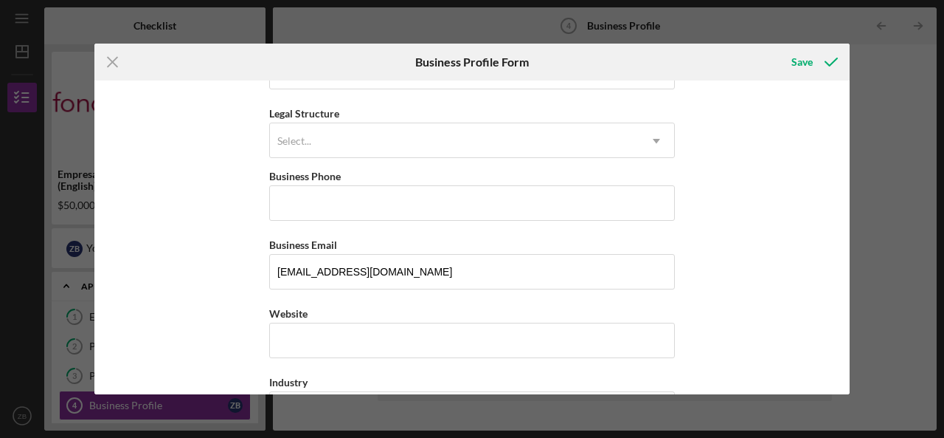
scroll to position [196, 0]
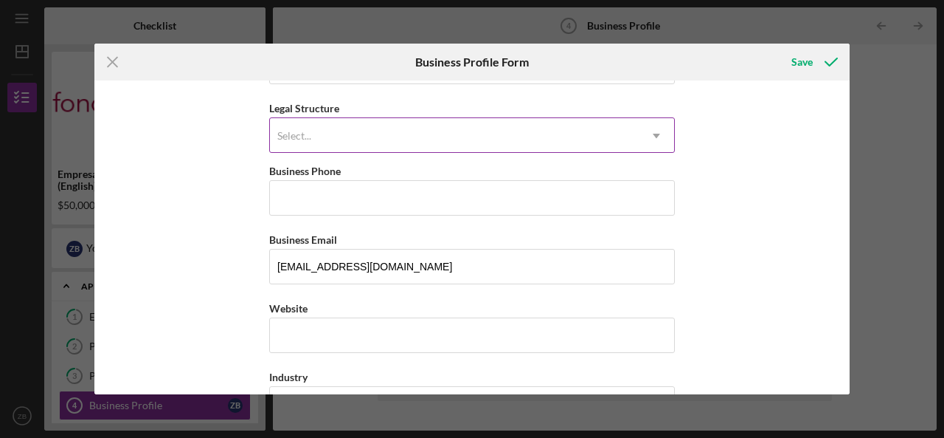
click at [649, 135] on icon "Icon/Dropdown Arrow" at bounding box center [656, 135] width 35 height 35
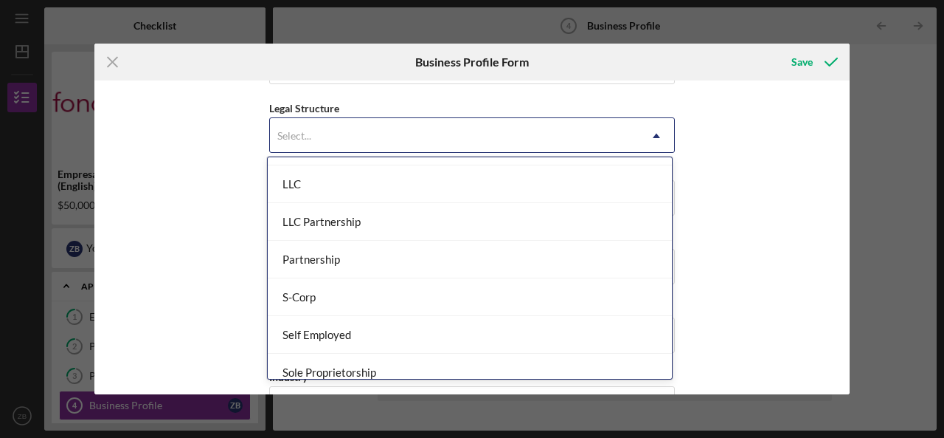
scroll to position [285, 0]
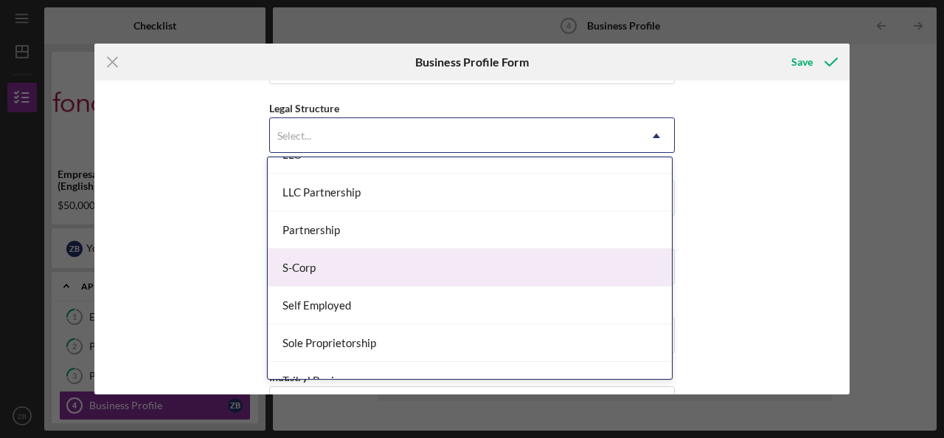
click at [477, 266] on div "S-Corp" at bounding box center [470, 268] width 404 height 38
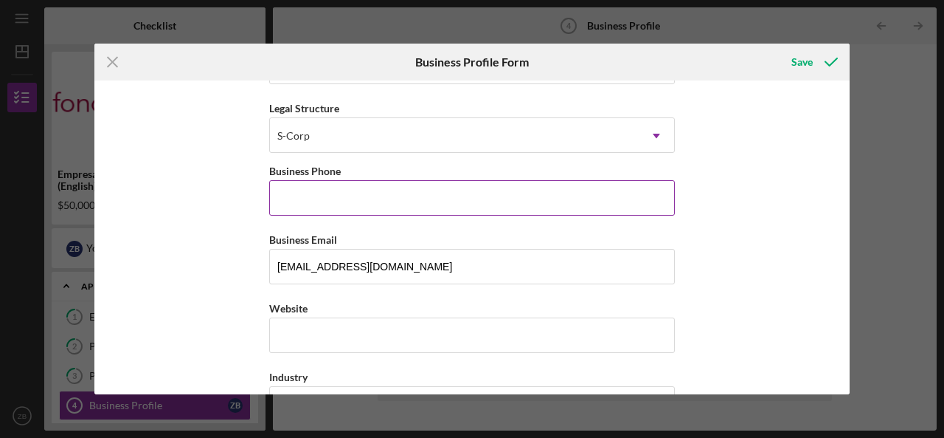
click at [438, 193] on input "Business Phone" at bounding box center [472, 197] width 406 height 35
type input "(1##) ###-####"
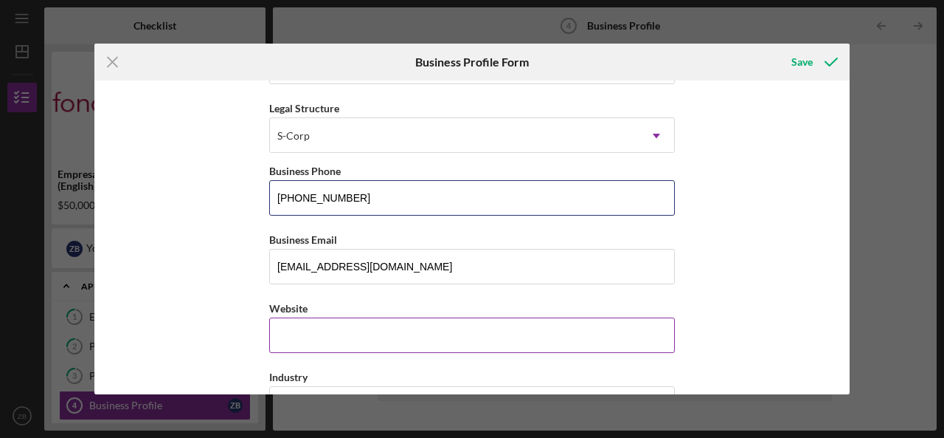
type input "[PHONE_NUMBER]"
click at [333, 329] on input "Website" at bounding box center [472, 334] width 406 height 35
click at [409, 327] on input "Website" at bounding box center [472, 334] width 406 height 35
paste input "[DOMAIN_NAME][URL]"
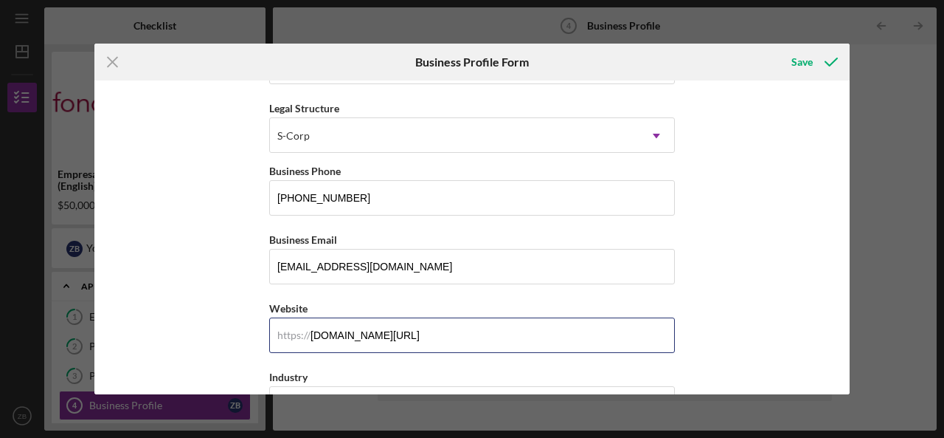
type input "[DOMAIN_NAME][URL]"
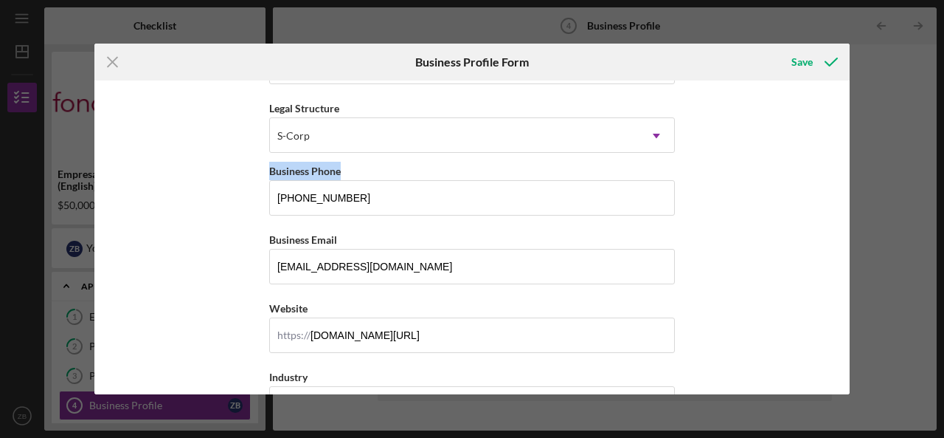
drag, startPoint x: 843, startPoint y: 148, endPoint x: 841, endPoint y: 170, distance: 22.2
click at [841, 170] on div "Business Name GJZ Business DBA The Revival Coffee Co Business Start Date [DATE]…" at bounding box center [472, 236] width 756 height 313
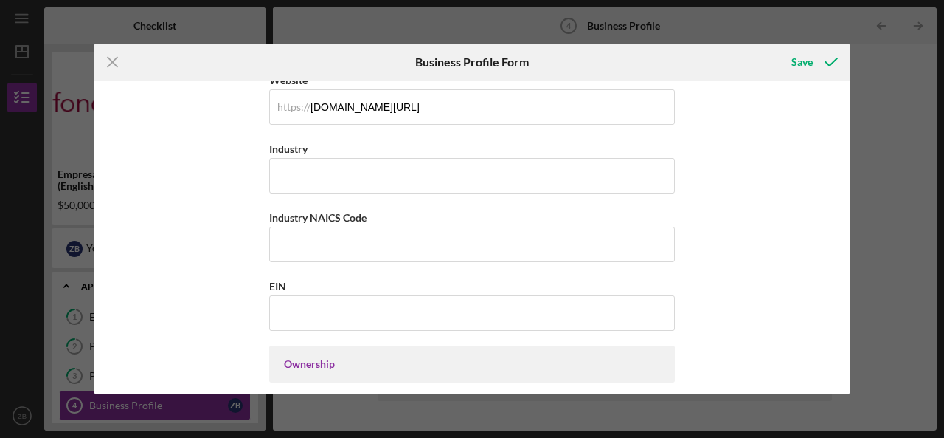
scroll to position [438, 0]
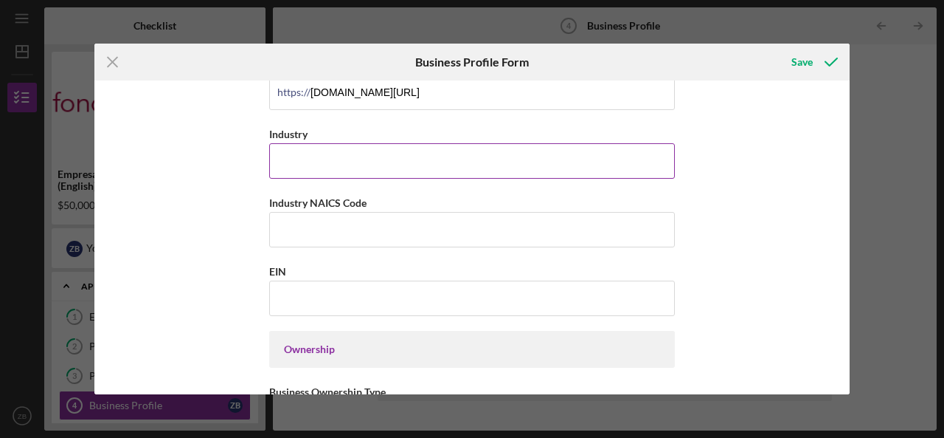
click at [425, 154] on input "Industry" at bounding box center [472, 160] width 406 height 35
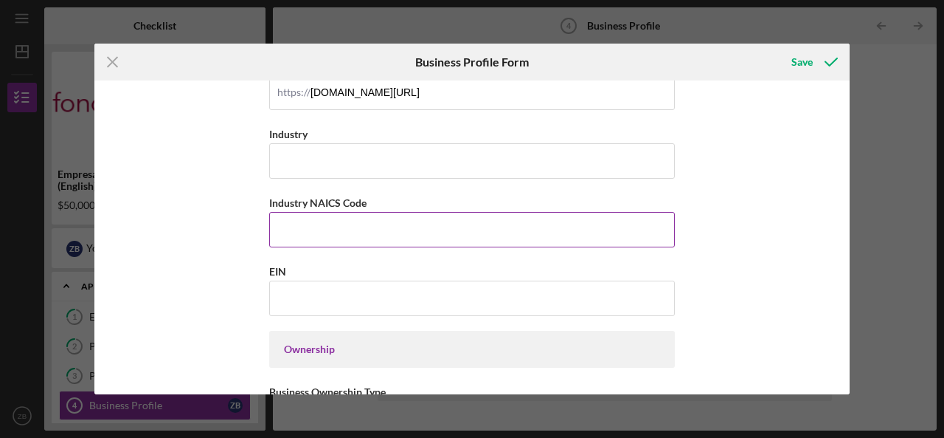
click at [348, 223] on input "Industry NAICS Code" at bounding box center [472, 229] width 406 height 35
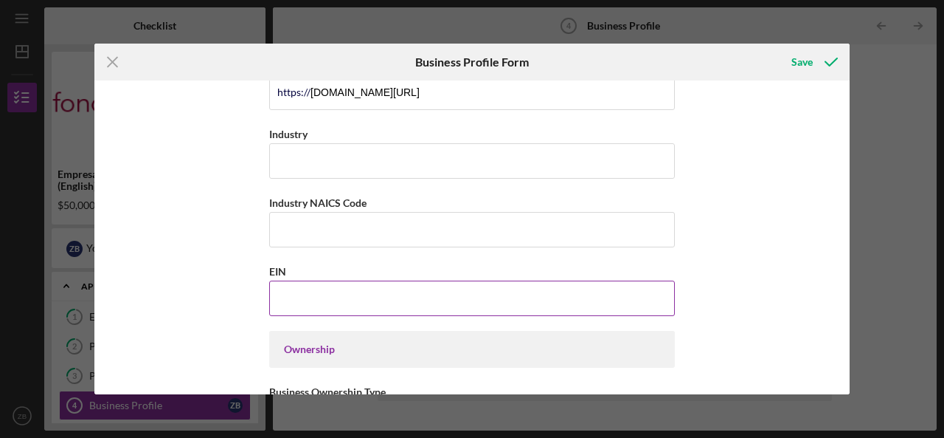
click at [294, 288] on input "EIN" at bounding box center [472, 297] width 406 height 35
click at [308, 293] on input "[US_EMPLOYER_IDENTIFICATION_NUMBER]" at bounding box center [472, 297] width 406 height 35
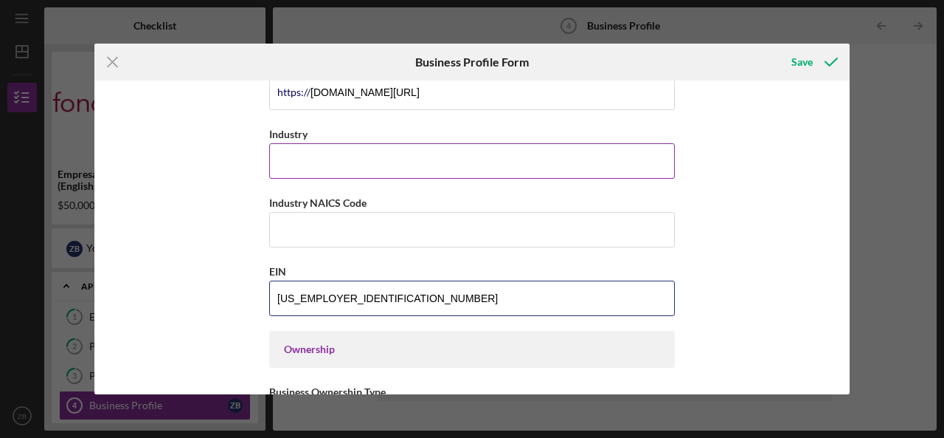
type input "[US_EMPLOYER_IDENTIFICATION_NUMBER]"
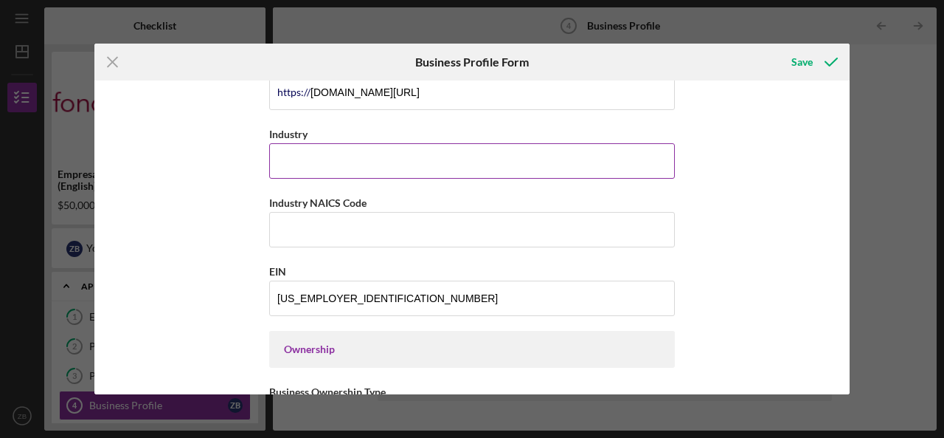
click at [294, 157] on input "Industry" at bounding box center [472, 160] width 406 height 35
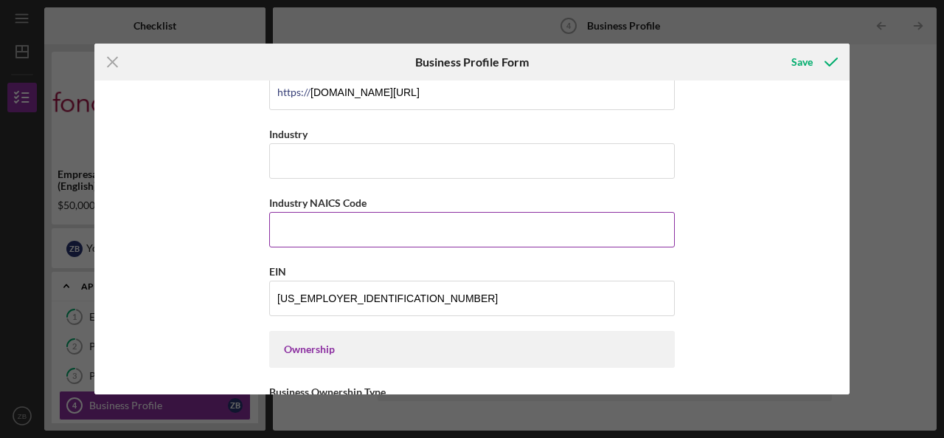
click at [300, 226] on input "Industry NAICS Code" at bounding box center [472, 229] width 406 height 35
type input "722515"
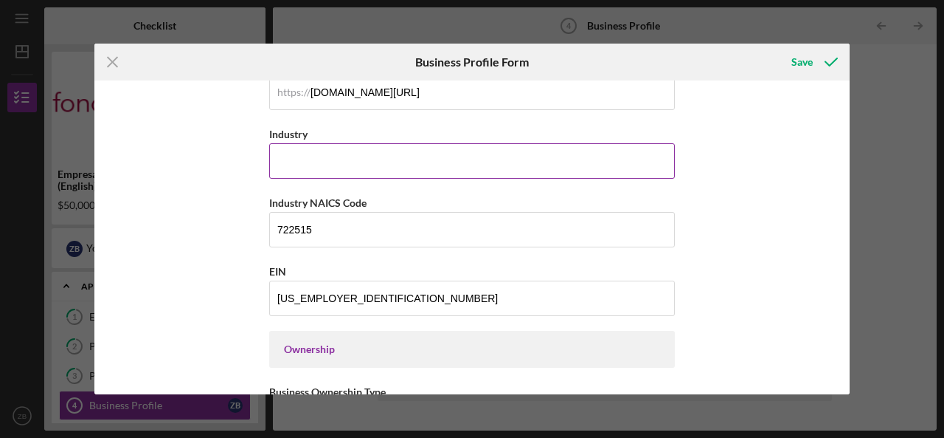
click at [348, 157] on input "Industry" at bounding box center [472, 160] width 406 height 35
type input "Coffee Shop"
drag, startPoint x: 844, startPoint y: 212, endPoint x: 840, endPoint y: 239, distance: 26.9
click at [840, 239] on div "Business Name GJZ Business DBA The Revival Coffee Co Business Start Date [DATE]…" at bounding box center [472, 236] width 756 height 313
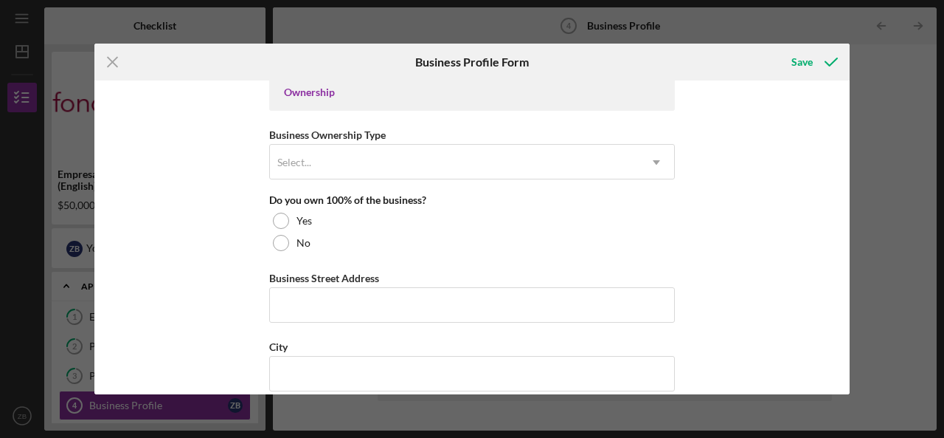
scroll to position [699, 0]
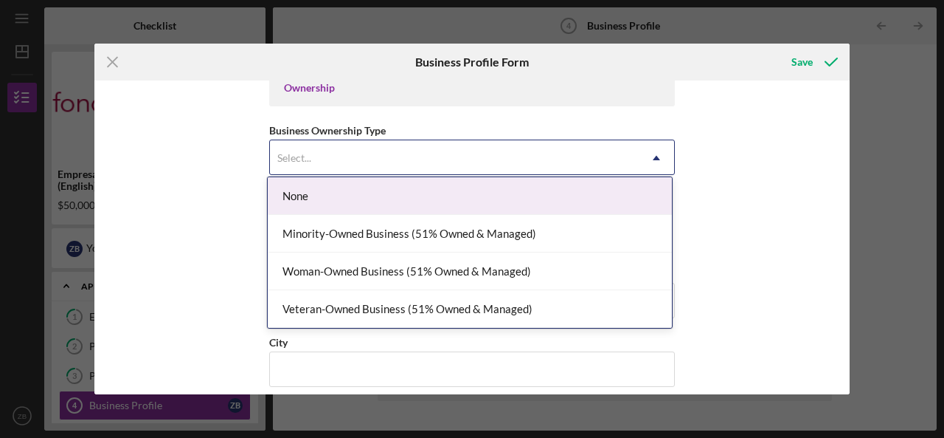
click at [649, 156] on icon "Icon/Dropdown Arrow" at bounding box center [656, 157] width 35 height 35
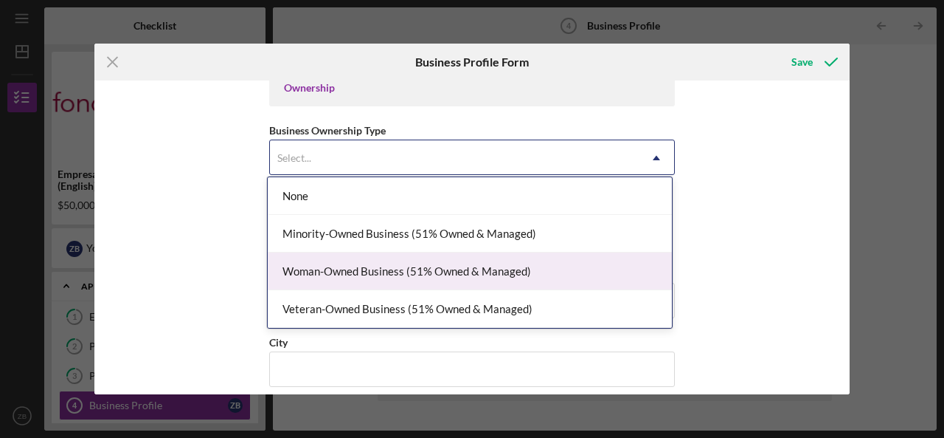
click at [494, 262] on div "Woman-Owned Business (51% Owned & Managed)" at bounding box center [470, 271] width 404 height 38
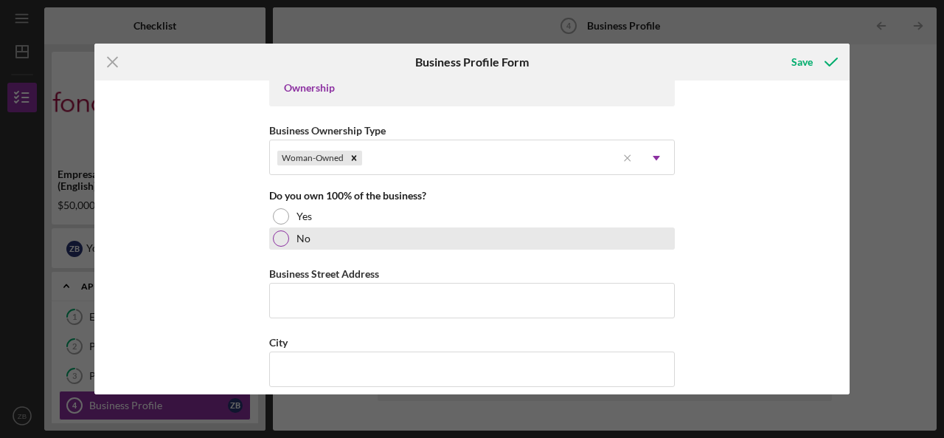
click at [274, 236] on div at bounding box center [281, 238] width 16 height 16
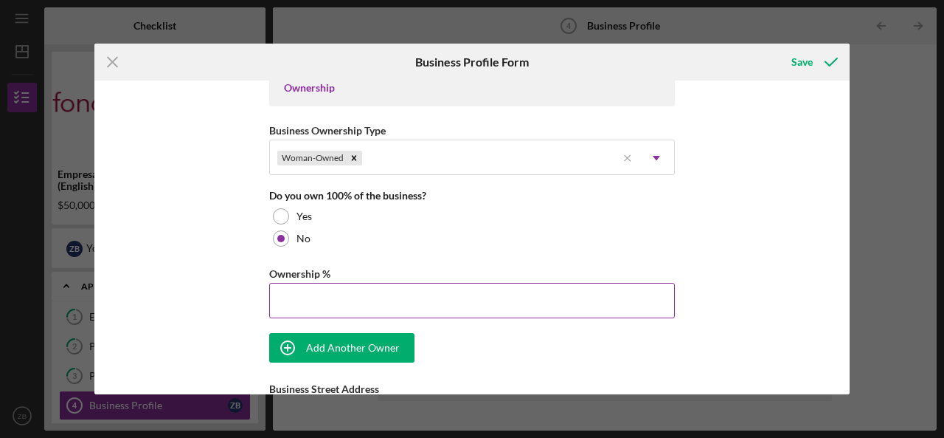
click at [288, 292] on input "Ownership %" at bounding box center [472, 300] width 406 height 35
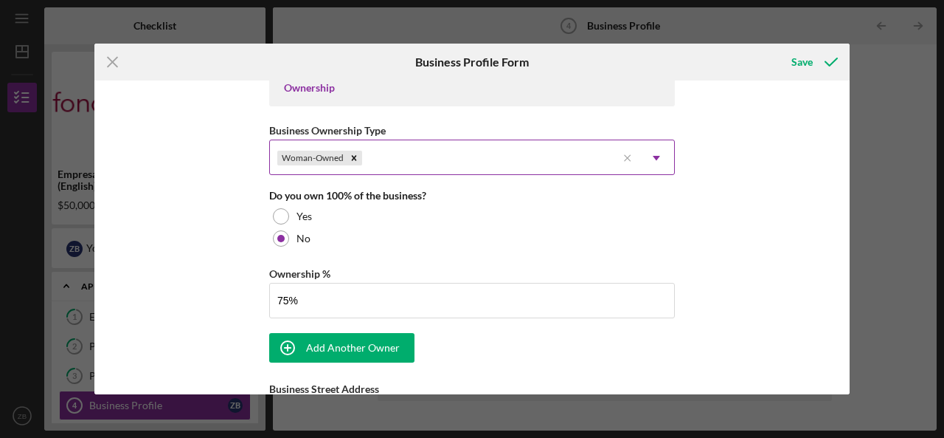
type input "75.00%"
click at [522, 150] on div "Woman-Owned" at bounding box center [443, 158] width 347 height 34
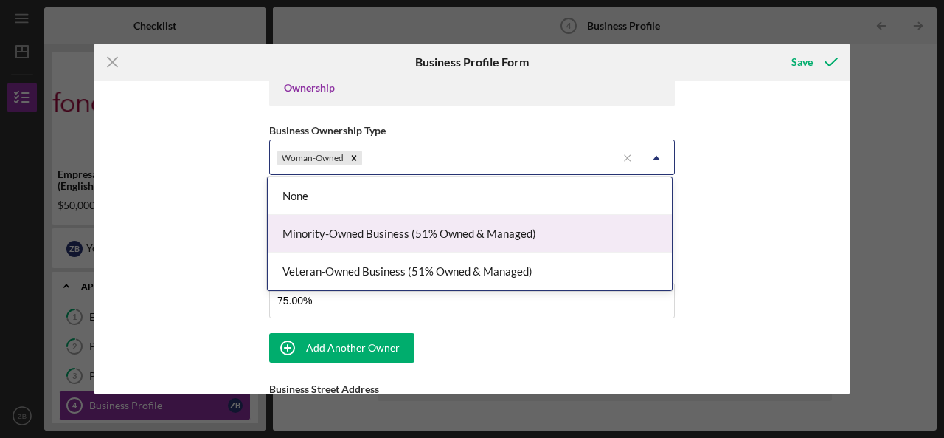
click at [491, 221] on div "Minority-Owned Business (51% Owned & Managed)" at bounding box center [470, 234] width 404 height 38
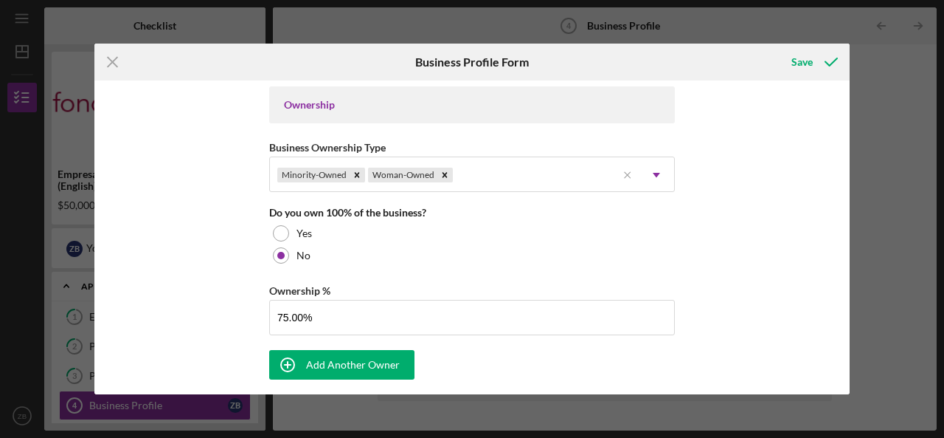
scroll to position [688, 0]
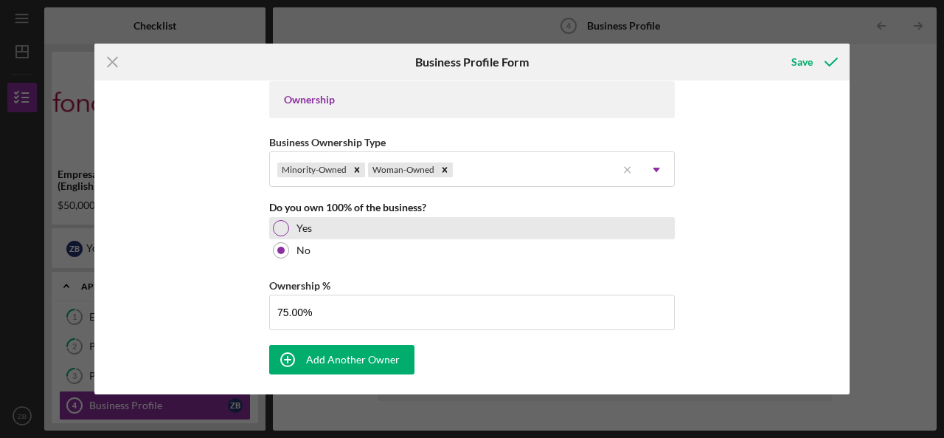
click at [273, 224] on div at bounding box center [281, 228] width 16 height 16
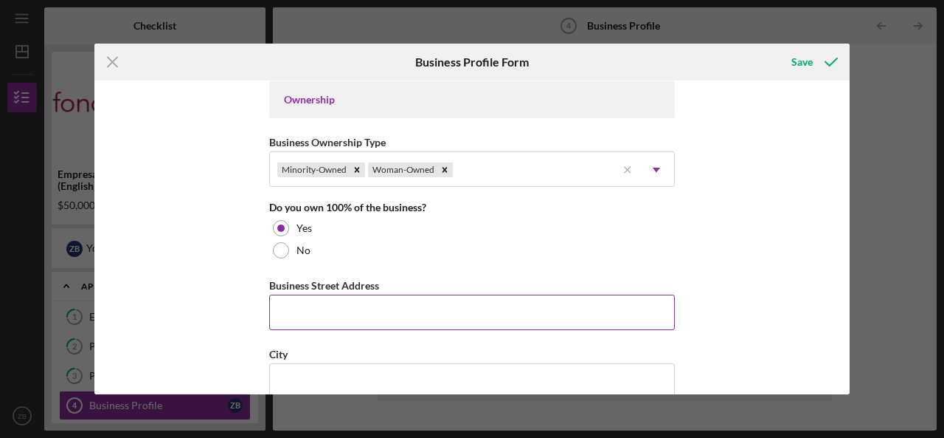
click at [408, 314] on input "Business Street Address" at bounding box center [472, 311] width 406 height 35
type input "[STREET_ADDRESS]"
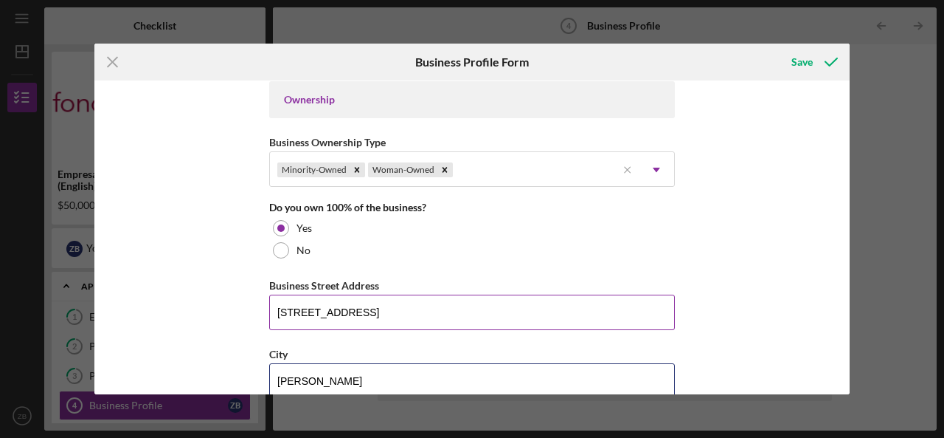
type input "[PERSON_NAME]"
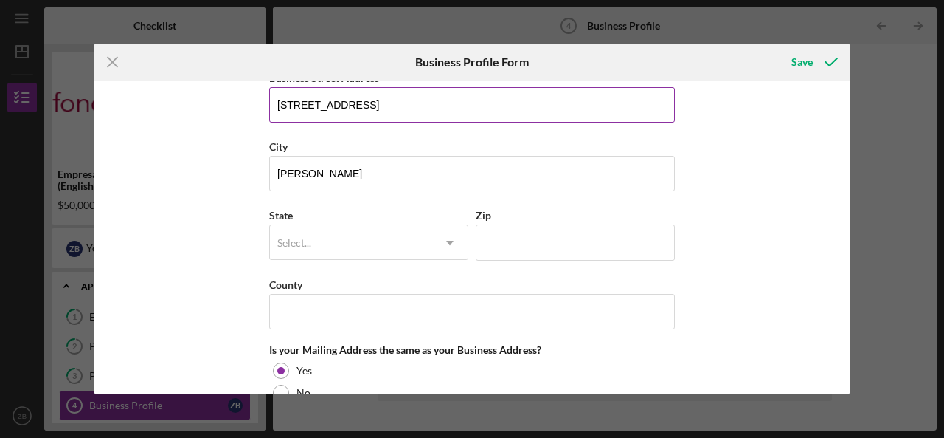
type input "c"
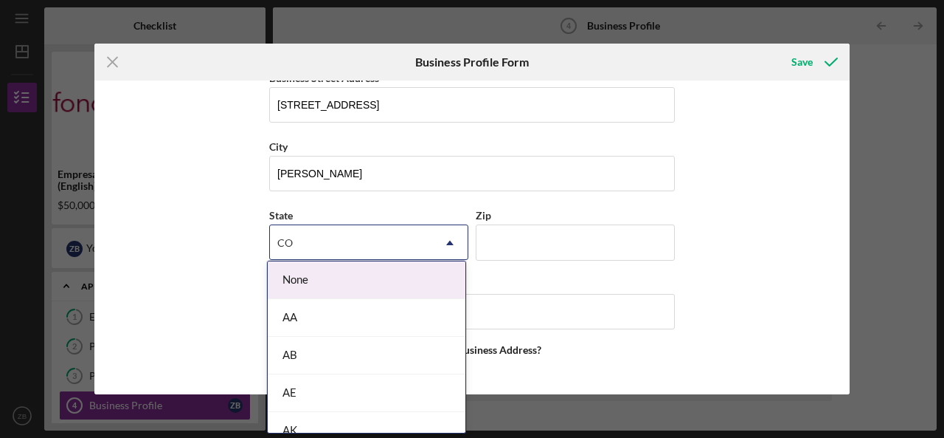
click at [445, 233] on icon "Icon/Dropdown Arrow" at bounding box center [449, 242] width 35 height 35
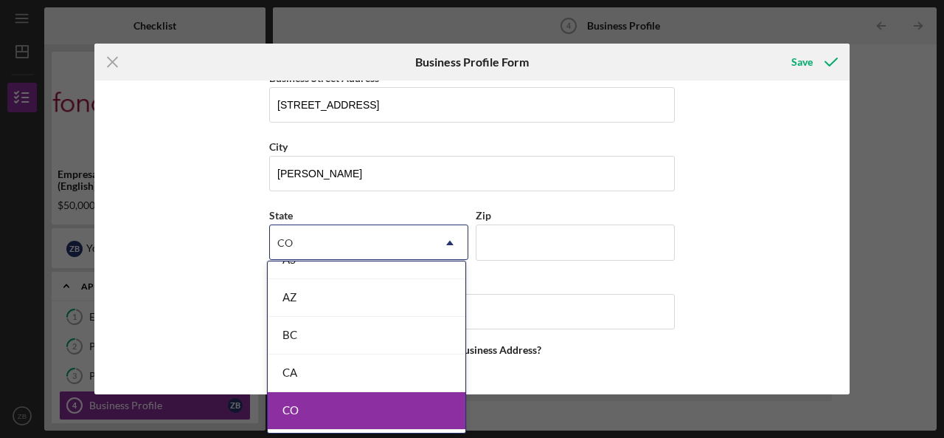
scroll to position [351, 0]
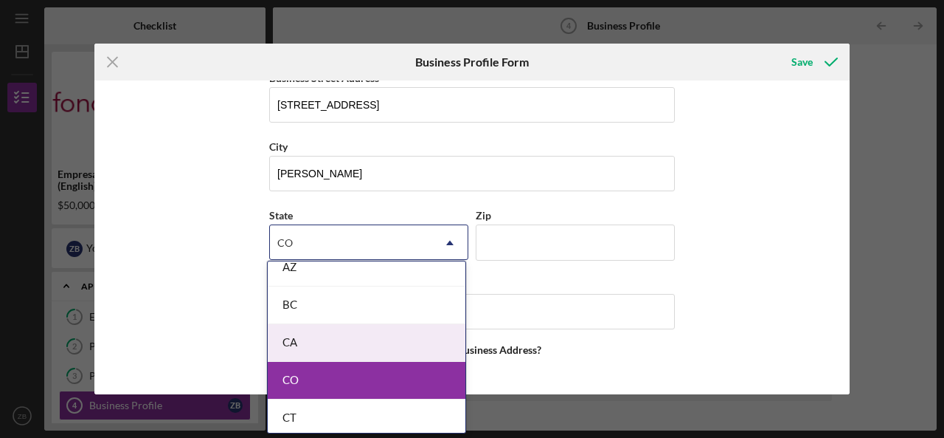
click at [404, 337] on div "CA" at bounding box center [367, 343] width 198 height 38
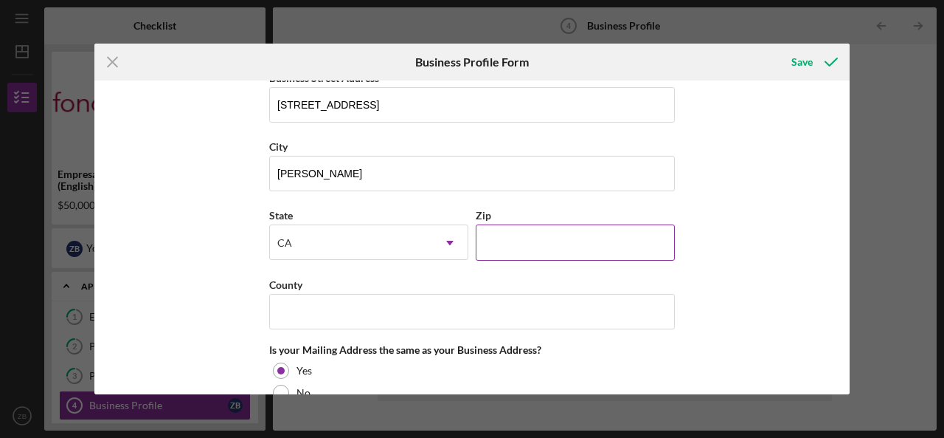
click at [546, 232] on input "Zip" at bounding box center [575, 241] width 199 height 35
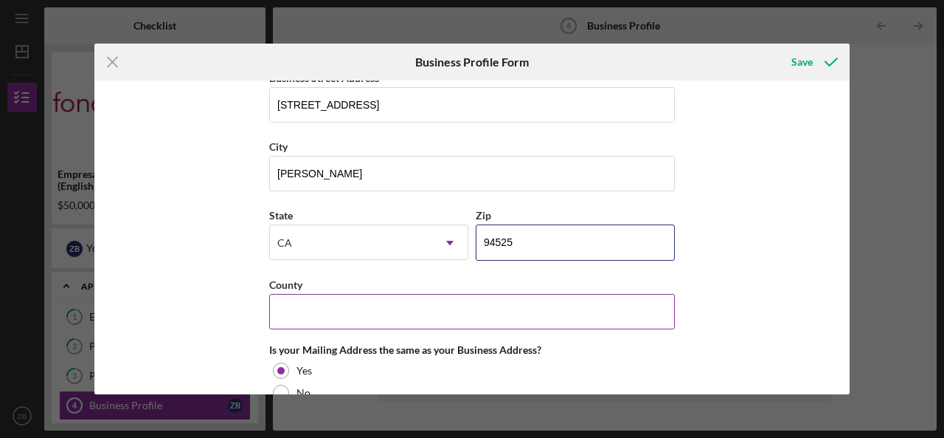
type input "94525"
click at [511, 295] on input "County" at bounding box center [472, 311] width 406 height 35
type input "Contra Costa"
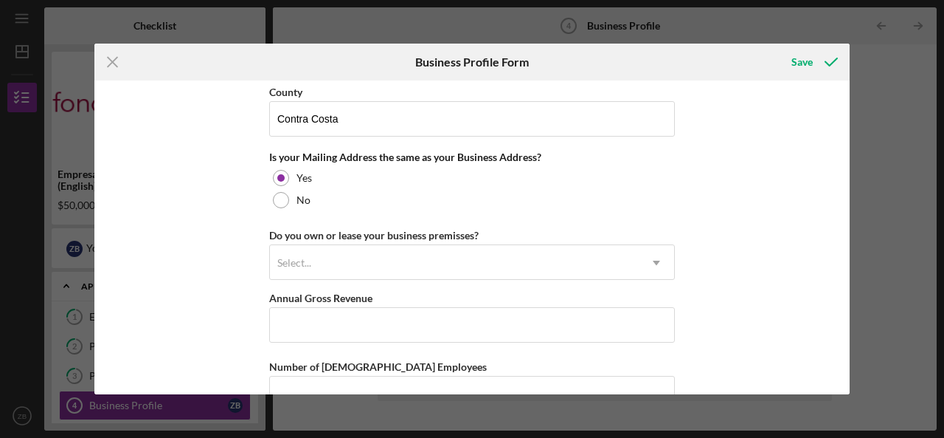
scroll to position [1096, 0]
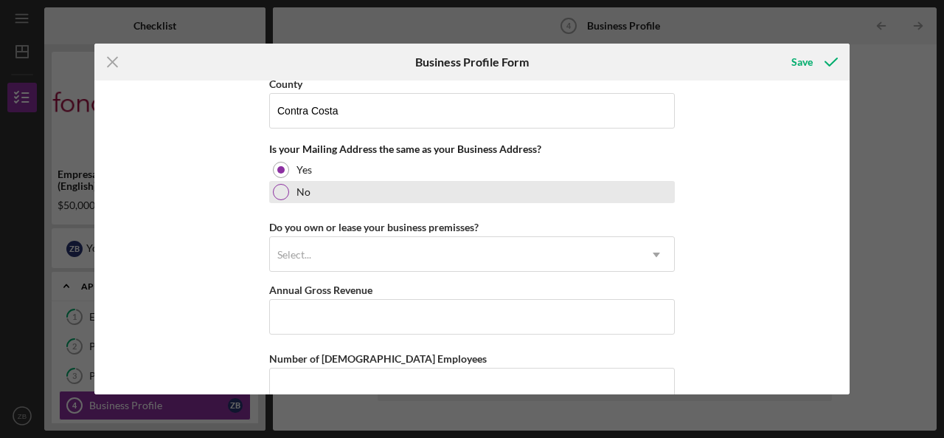
click at [273, 187] on div at bounding box center [281, 192] width 16 height 16
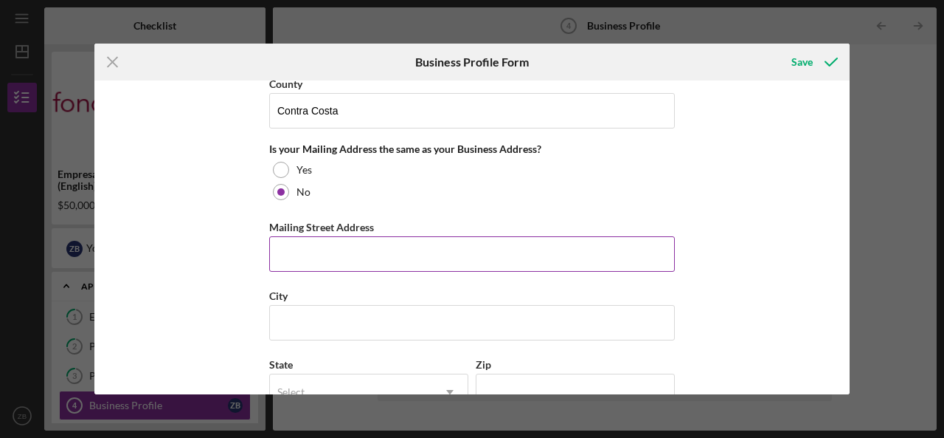
click at [321, 238] on input "Mailing Street Address" at bounding box center [472, 253] width 406 height 35
type input "[STREET_ADDRESS][PERSON_NAME]"
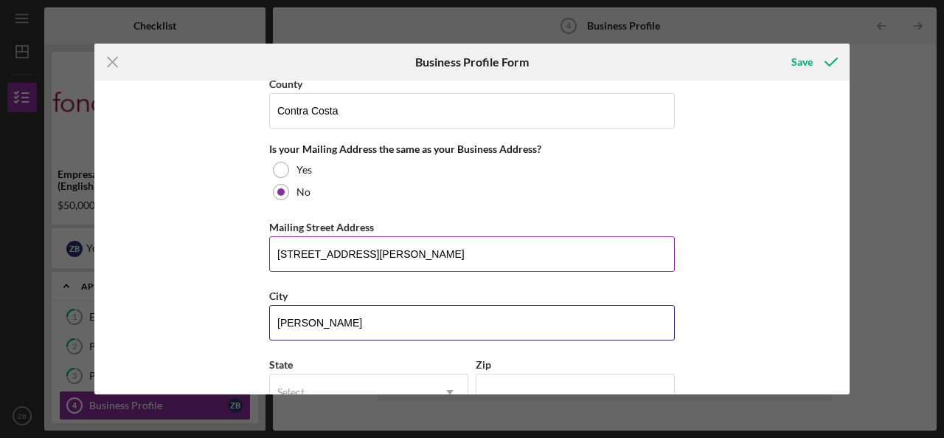
type input "[PERSON_NAME]"
type input "c"
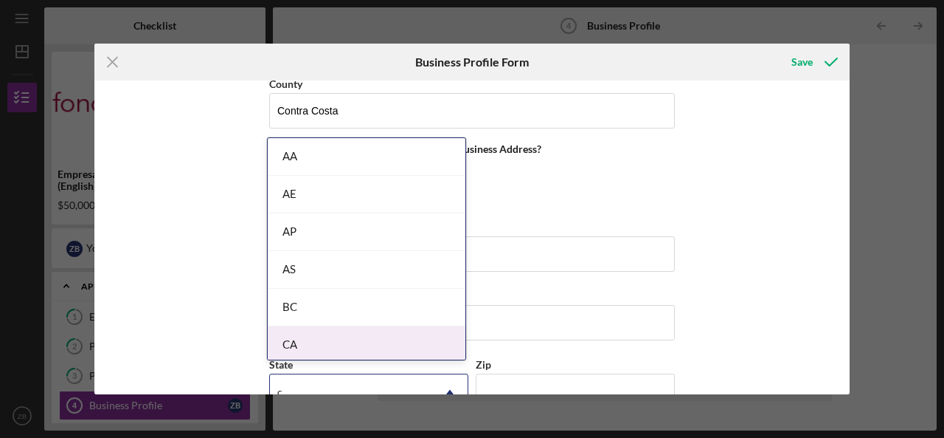
click at [415, 334] on div "CA" at bounding box center [367, 345] width 198 height 38
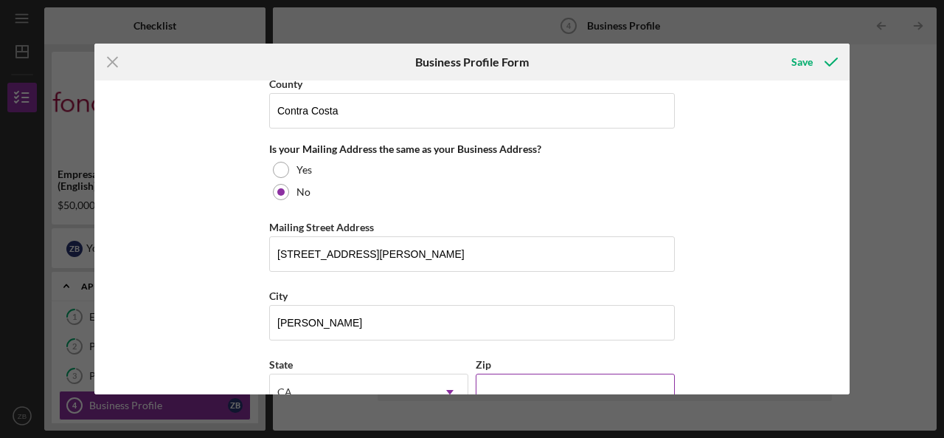
click at [550, 375] on input "Zip" at bounding box center [575, 390] width 199 height 35
type input "94525"
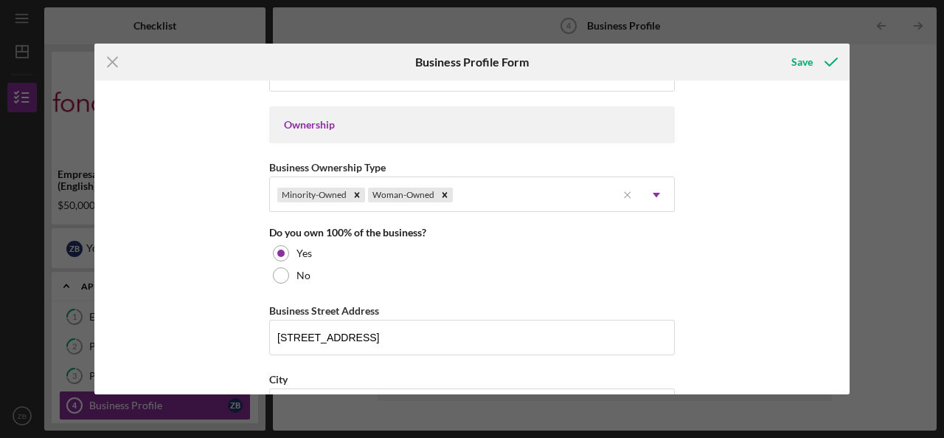
scroll to position [666, 0]
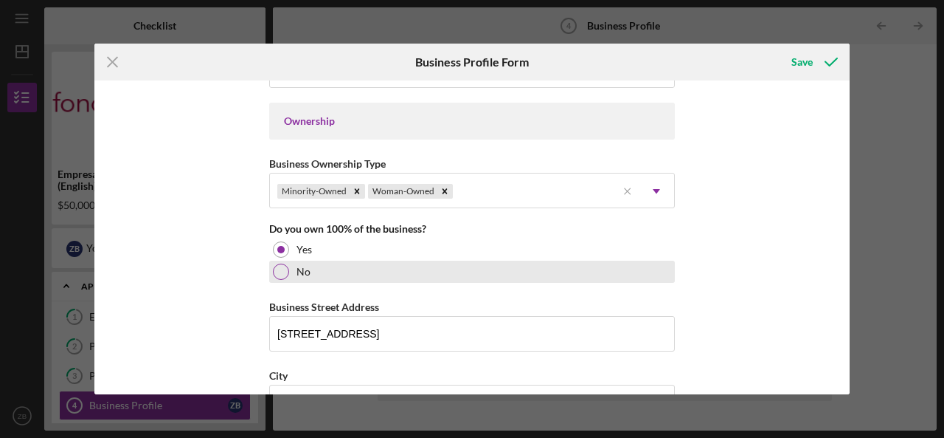
click at [283, 271] on div at bounding box center [281, 271] width 16 height 16
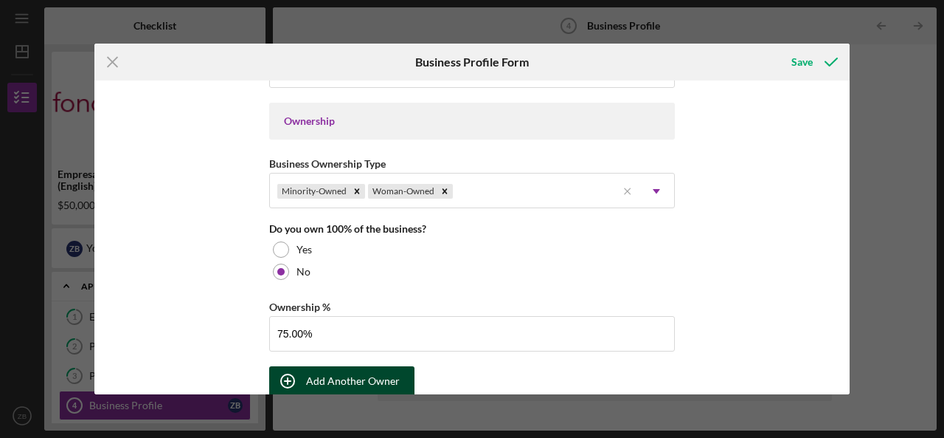
click at [381, 370] on div "Add Another Owner" at bounding box center [353, 381] width 94 height 30
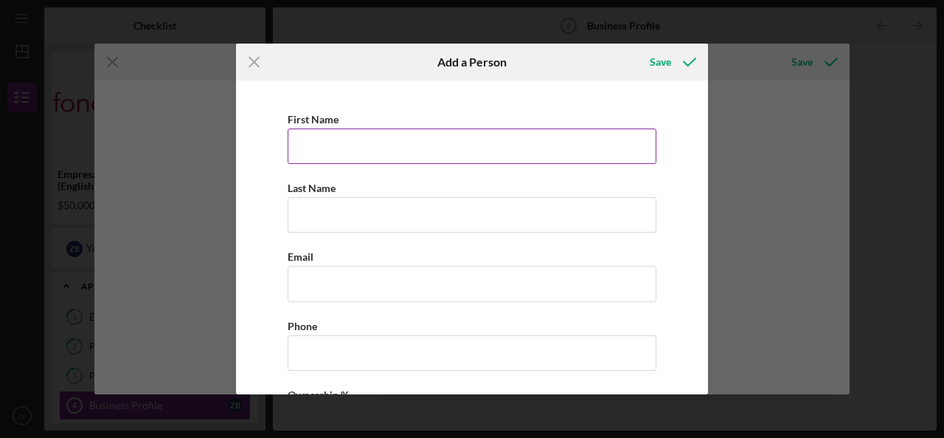
click at [453, 150] on input "First Name" at bounding box center [472, 145] width 369 height 35
type input "Gillian"
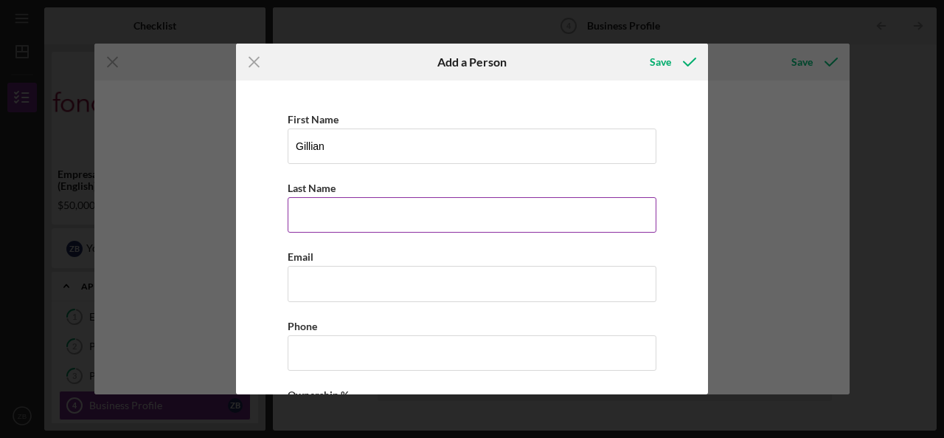
click at [401, 216] on input "Last Name" at bounding box center [472, 214] width 369 height 35
type input "Tollast"
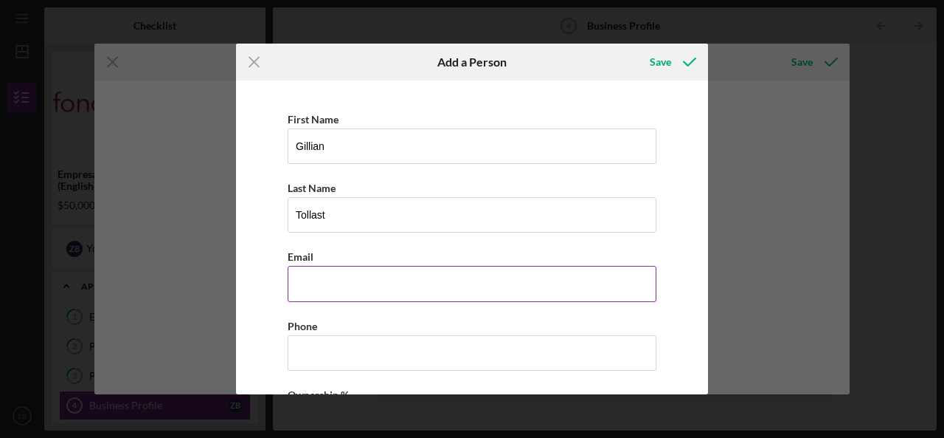
click at [393, 283] on input "Business Email" at bounding box center [472, 283] width 369 height 35
type input "[EMAIL_ADDRESS][DOMAIN_NAME]"
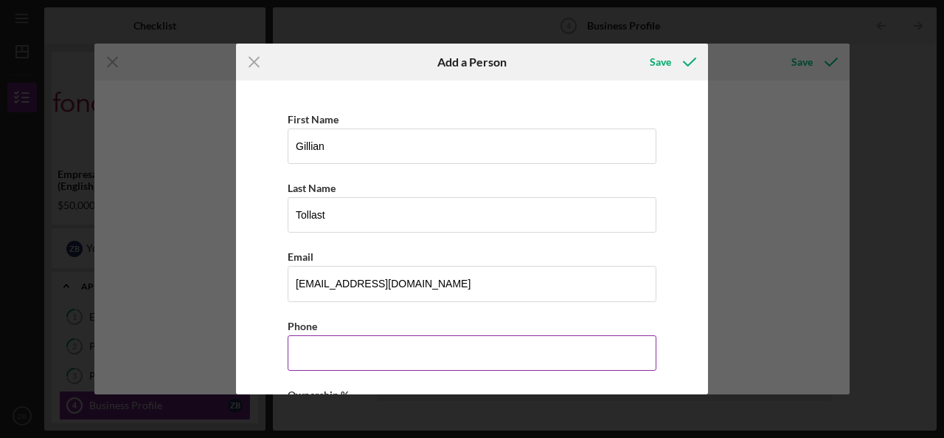
click at [384, 338] on input "Business Phone" at bounding box center [472, 352] width 369 height 35
type input "[PHONE_NUMBER]"
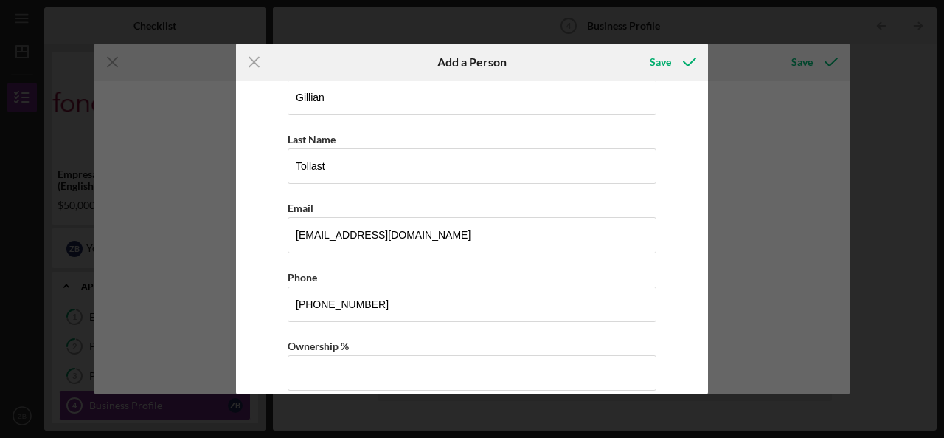
scroll to position [86, 0]
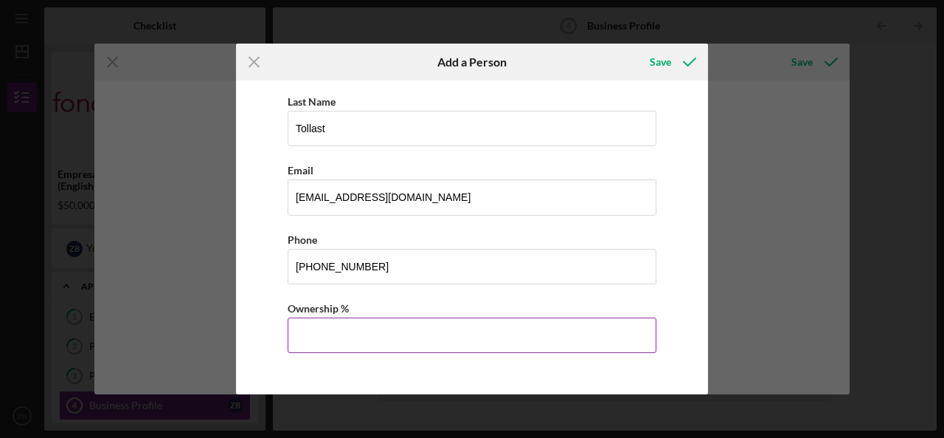
click at [612, 328] on input "Ownership %" at bounding box center [472, 334] width 369 height 35
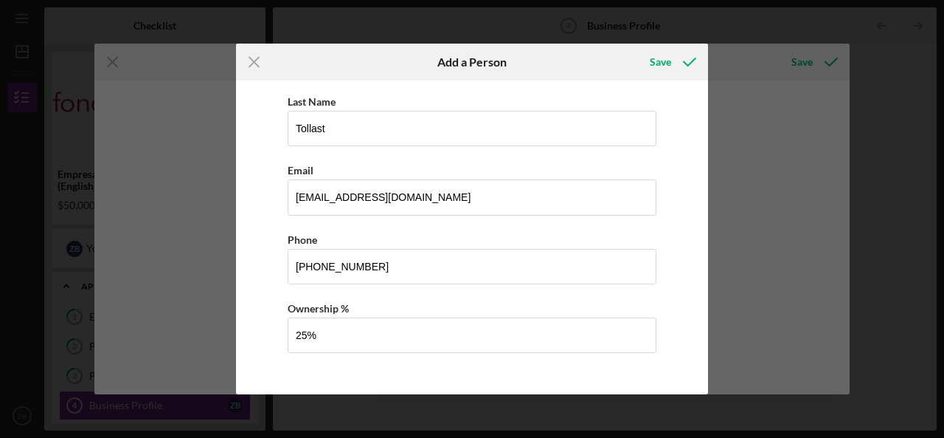
type input "25.00%"
click at [659, 61] on div "Save" at bounding box center [660, 62] width 21 height 30
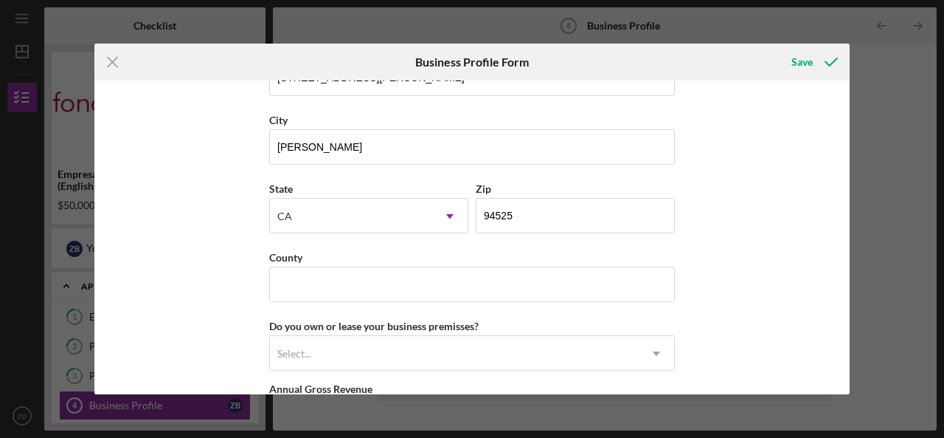
scroll to position [1546, 0]
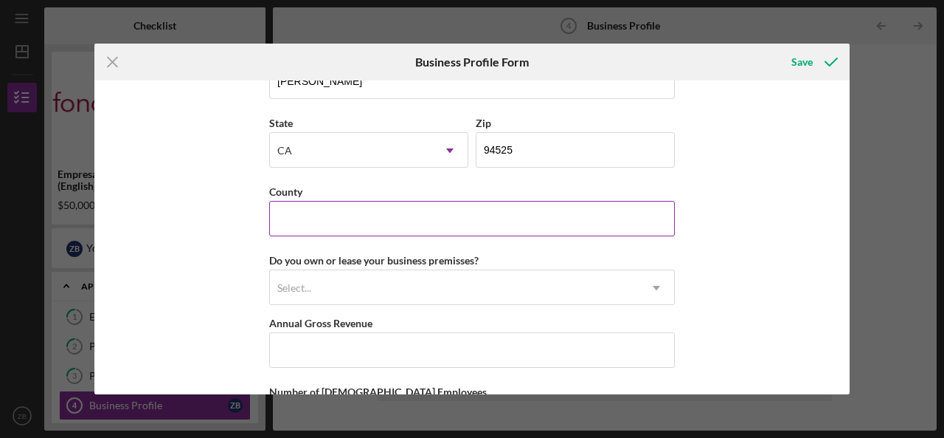
click at [525, 207] on input "County" at bounding box center [472, 218] width 406 height 35
click at [351, 204] on input "Contra Cost" at bounding box center [472, 218] width 406 height 35
type input "Contra Costa"
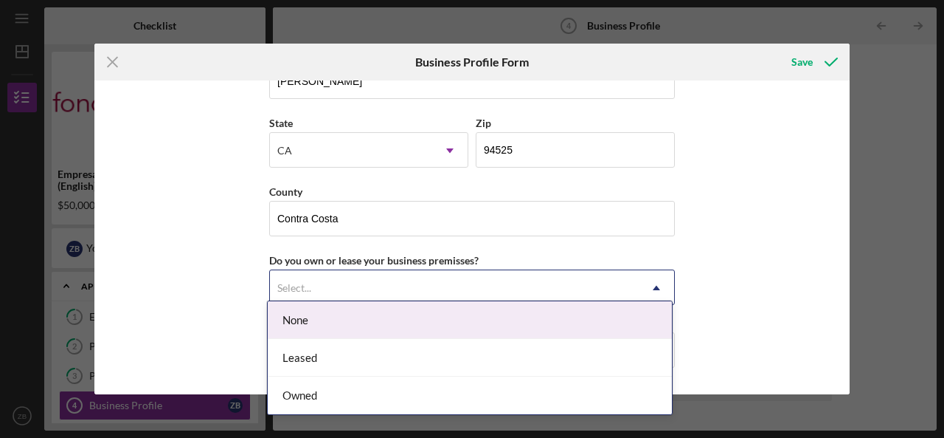
click at [371, 274] on div "Select..." at bounding box center [454, 288] width 369 height 34
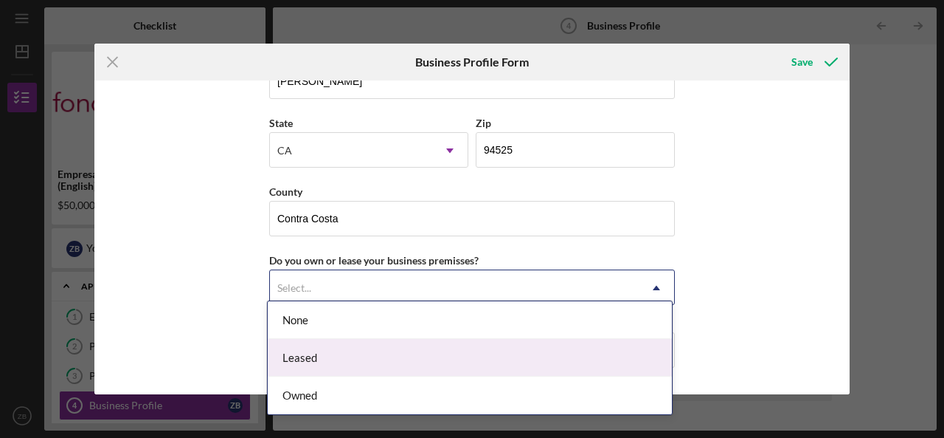
click at [333, 355] on div "Leased" at bounding box center [470, 358] width 404 height 38
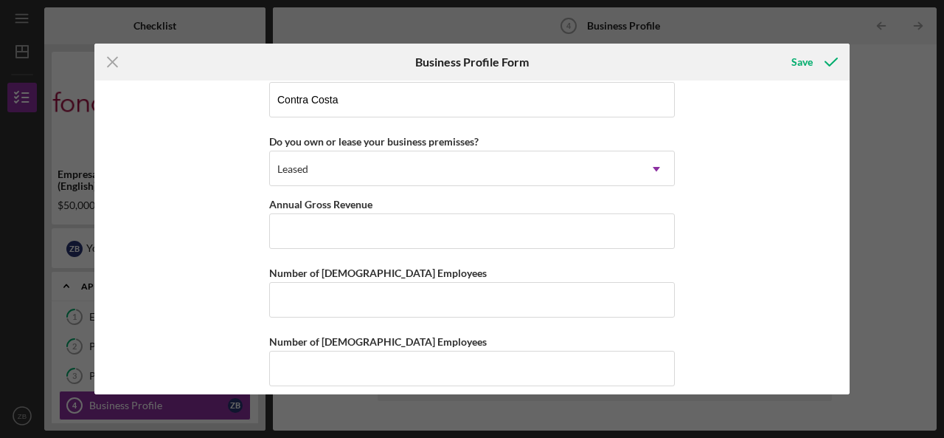
scroll to position [1667, 0]
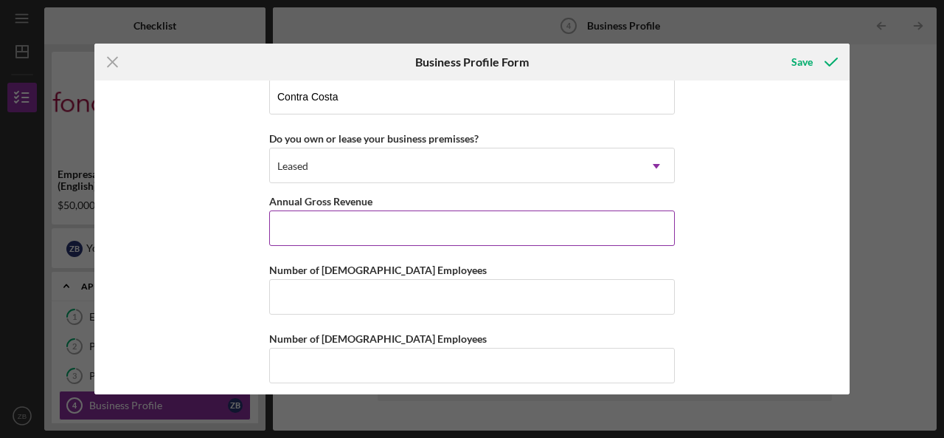
click at [481, 210] on input "Annual Gross Revenue" at bounding box center [472, 227] width 406 height 35
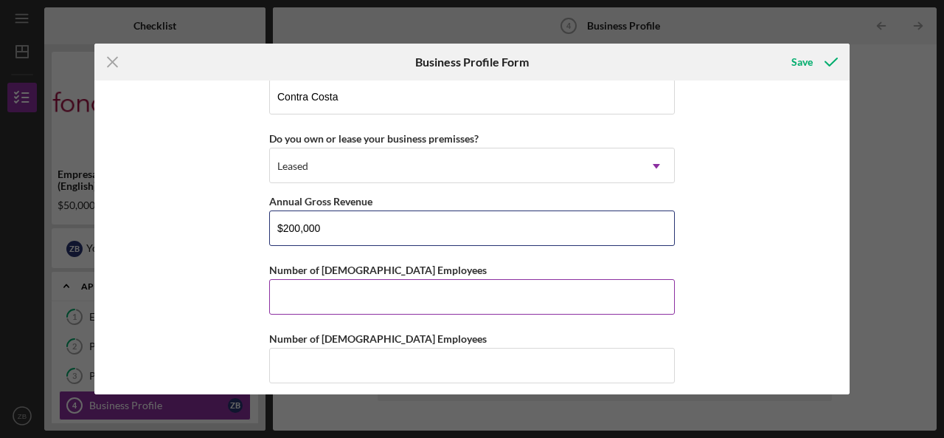
type input "$200,000"
click at [418, 279] on input "Number of [DEMOGRAPHIC_DATA] Employees" at bounding box center [472, 296] width 406 height 35
type input "4"
type input "0"
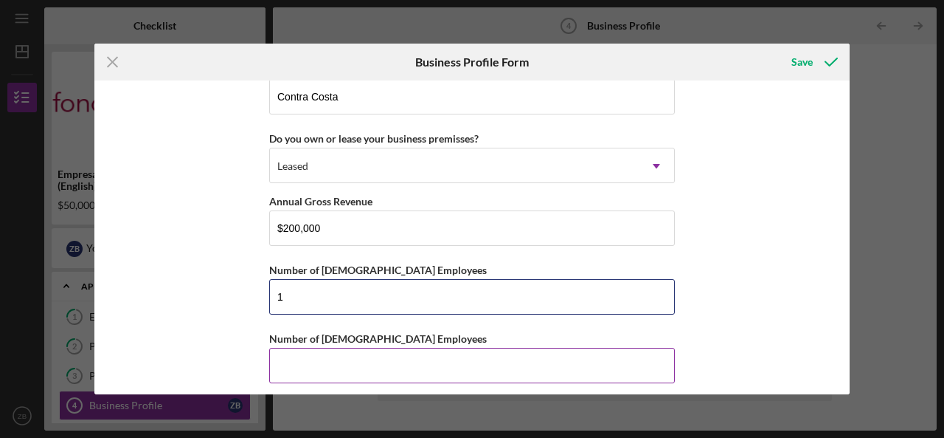
type input "1"
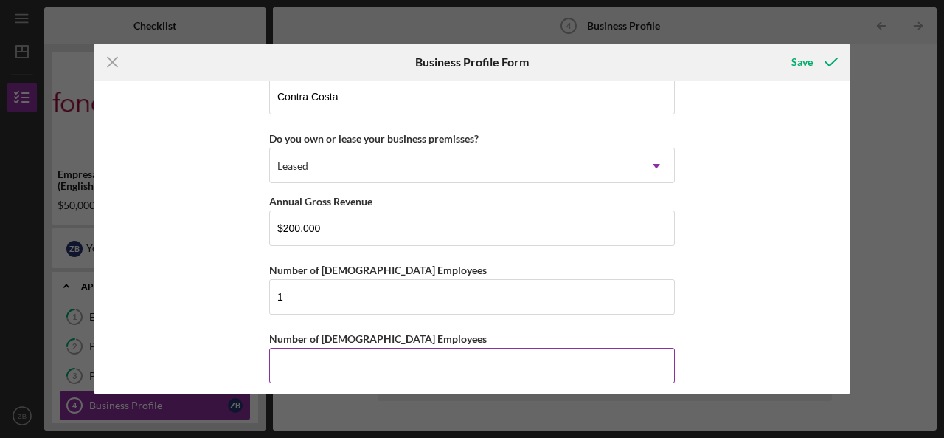
click at [408, 355] on input "Number of [DEMOGRAPHIC_DATA] Employees" at bounding box center [472, 365] width 406 height 35
type input "4"
click at [801, 69] on div "Save" at bounding box center [802, 62] width 21 height 30
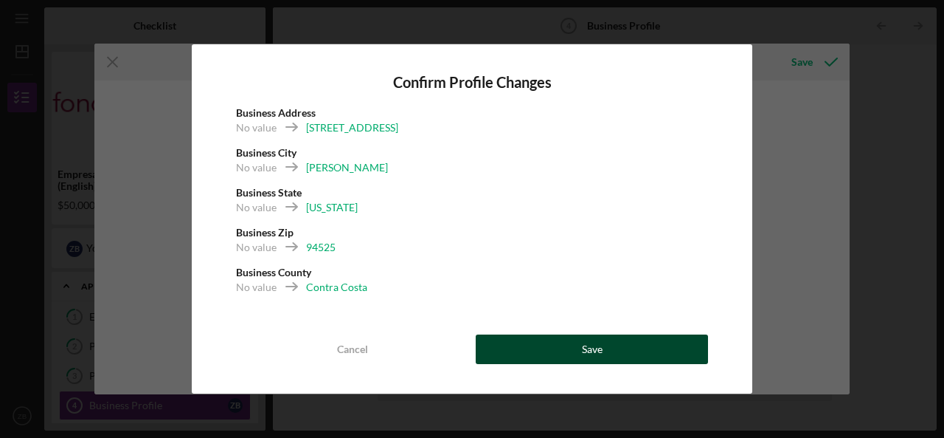
click at [592, 353] on div "Save" at bounding box center [592, 349] width 21 height 30
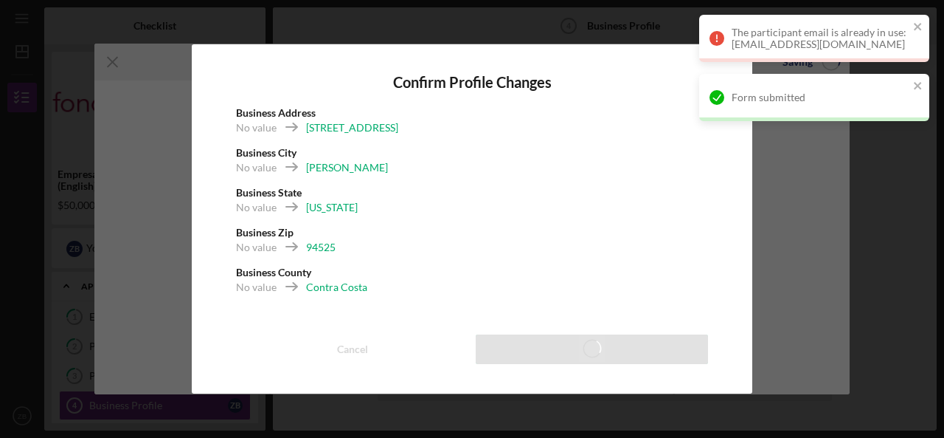
scroll to position [1574, 0]
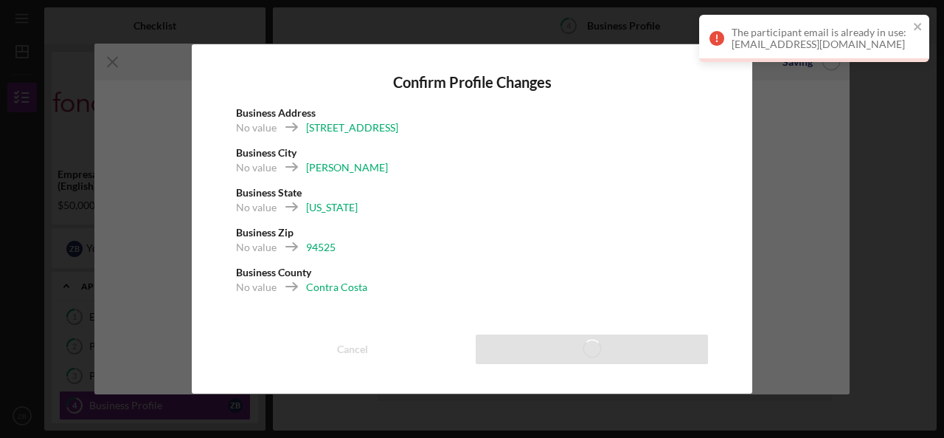
click at [840, 41] on div "The participant email is already in use: [EMAIL_ADDRESS][DOMAIN_NAME]" at bounding box center [820, 39] width 177 height 24
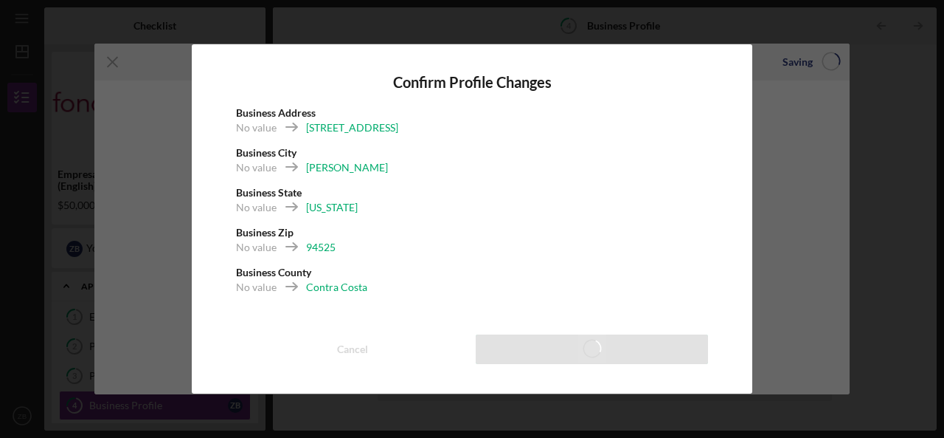
click at [810, 104] on div "Confirm Profile Changes Business Address [STREET_ADDRESS] No value [PERSON_NAME…" at bounding box center [472, 219] width 944 height 438
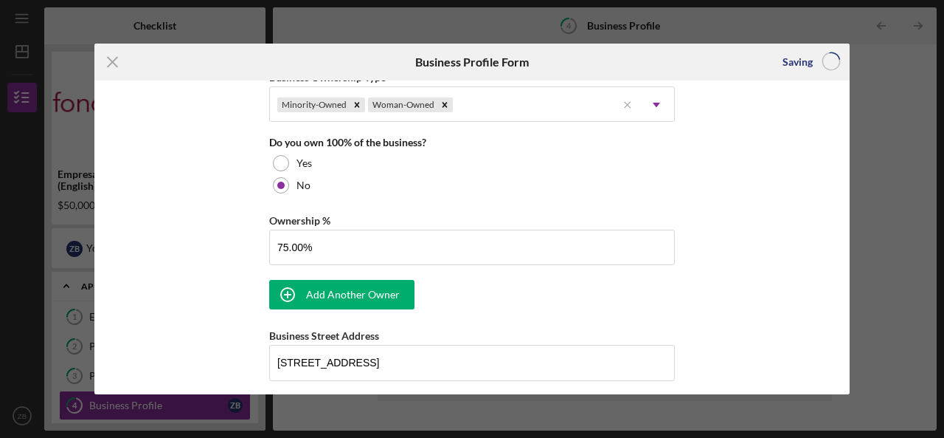
scroll to position [768, 0]
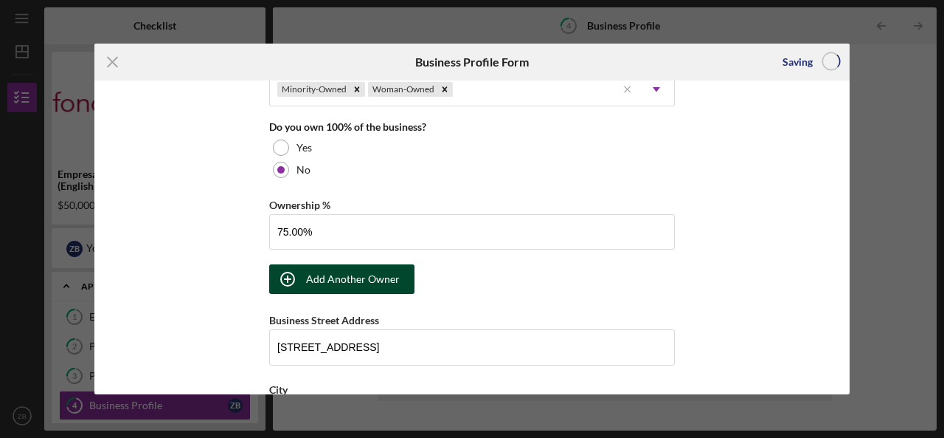
click at [323, 271] on div "Add Another Owner" at bounding box center [353, 279] width 94 height 30
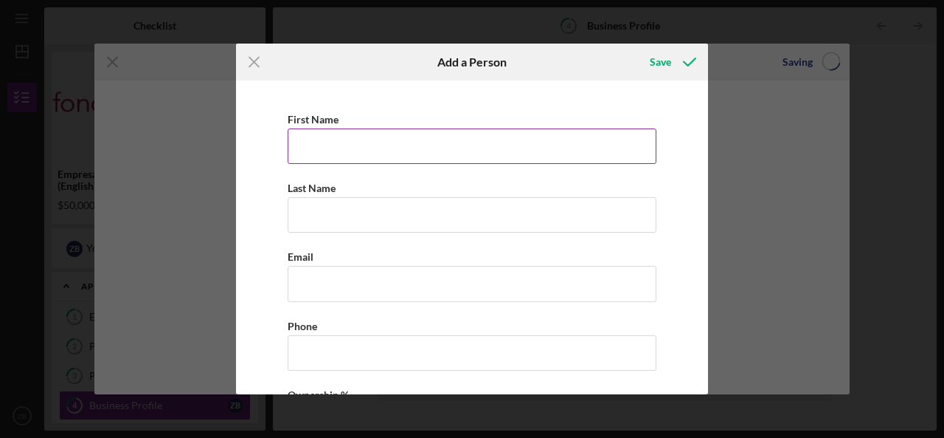
click at [331, 145] on input "First Name" at bounding box center [472, 145] width 369 height 35
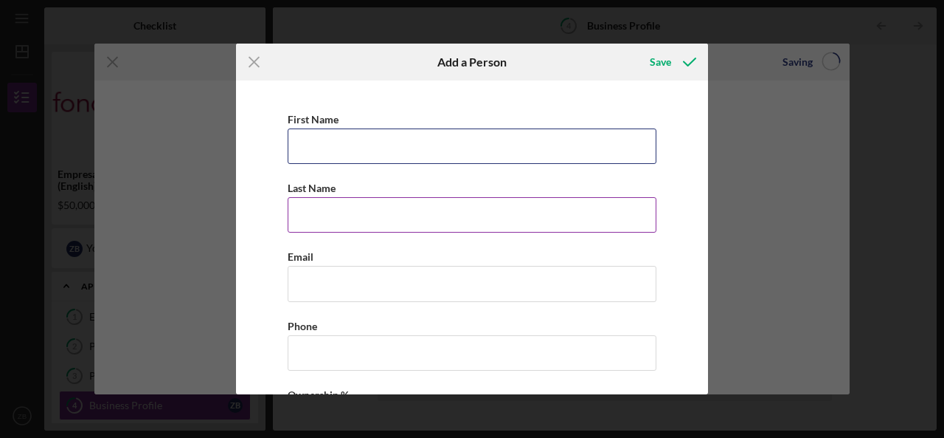
type input "Gillian"
click at [390, 207] on input "Last Name" at bounding box center [472, 214] width 369 height 35
type input "Tollast"
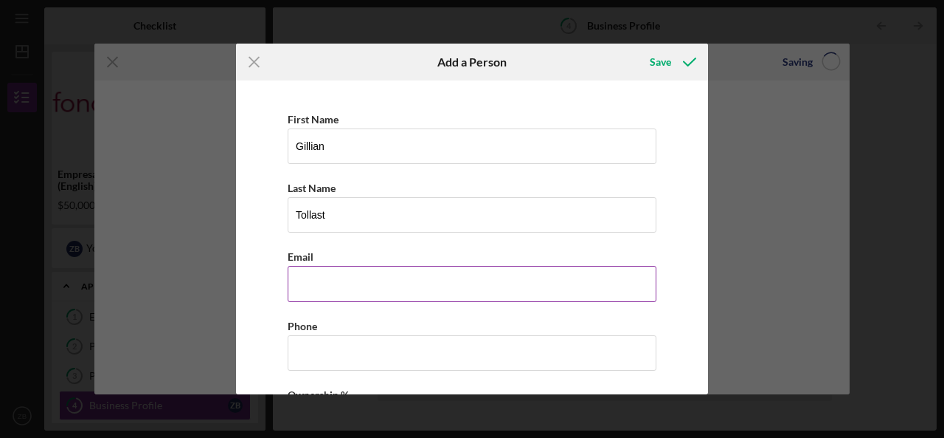
click at [395, 286] on input "Business Email" at bounding box center [472, 283] width 369 height 35
type input "[EMAIL_ADDRESS][DOMAIN_NAME]"
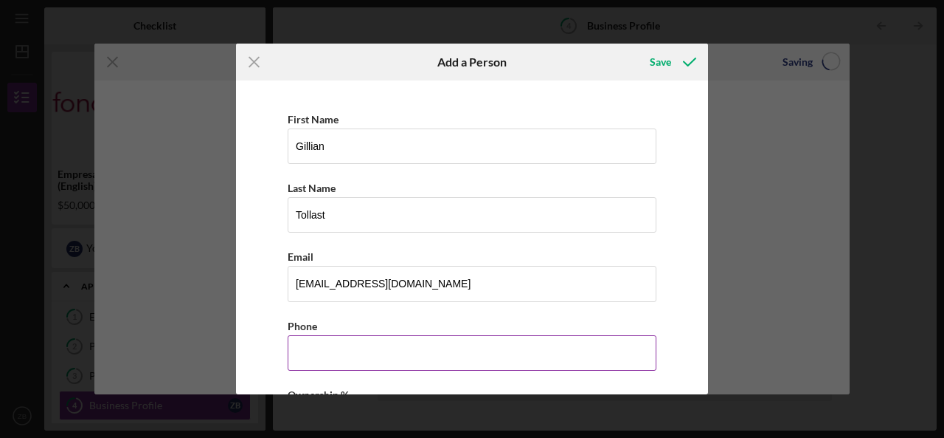
click at [412, 337] on input "Business Phone" at bounding box center [472, 352] width 369 height 35
type input "[PHONE_NUMBER]"
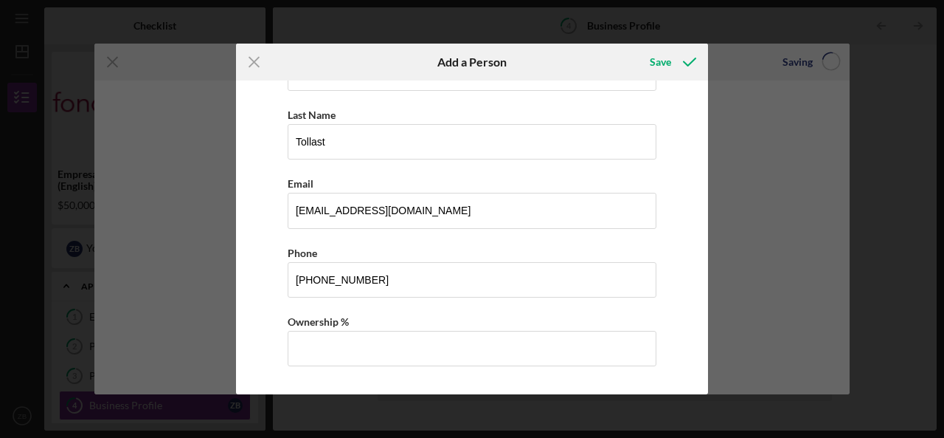
scroll to position [86, 0]
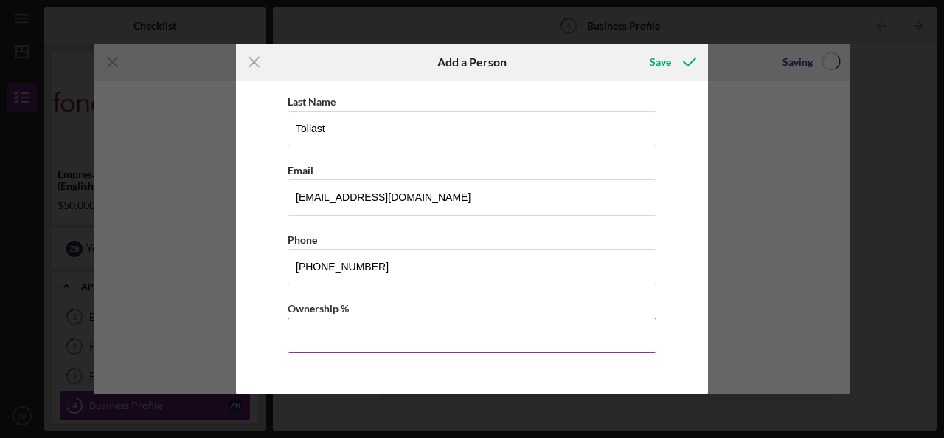
click at [590, 325] on input "Ownership %" at bounding box center [472, 334] width 369 height 35
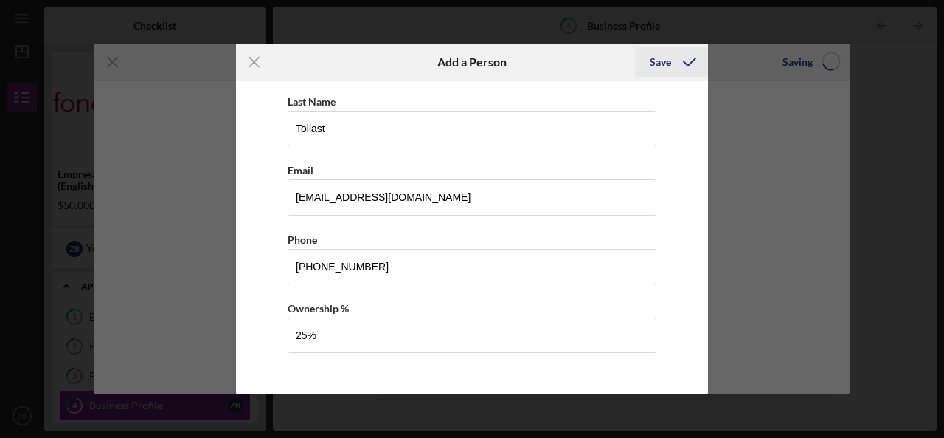
type input "25.00%"
click at [661, 58] on div "Save" at bounding box center [660, 62] width 21 height 30
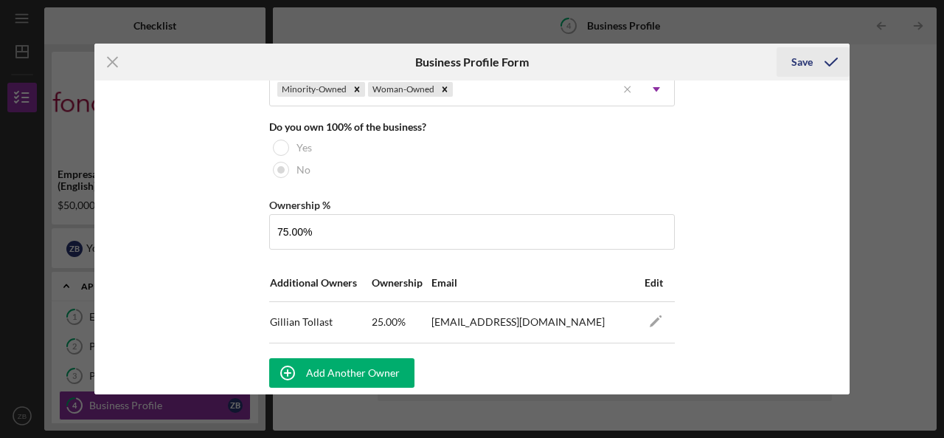
click at [803, 57] on div "Save" at bounding box center [802, 62] width 21 height 30
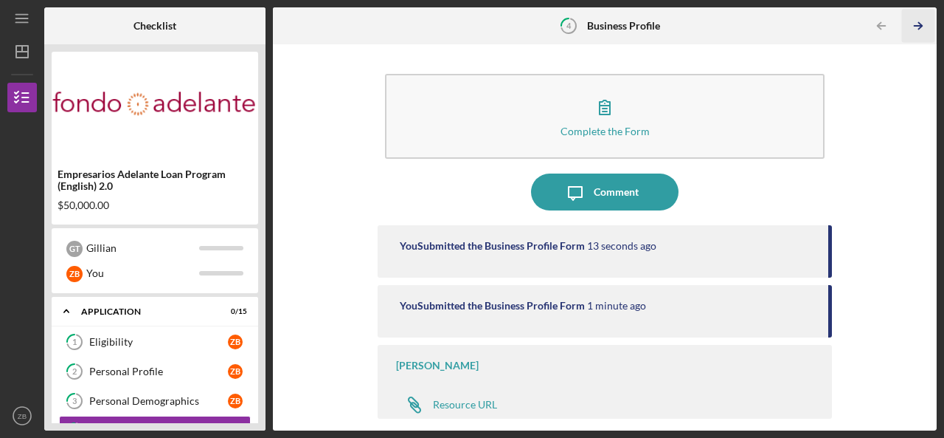
click at [915, 24] on icon "Icon/Table Pagination Arrow" at bounding box center [918, 26] width 33 height 33
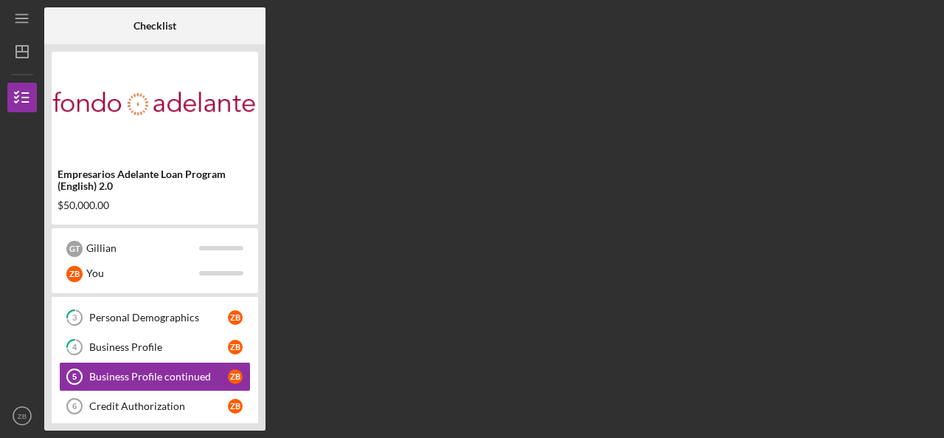
scroll to position [97, 0]
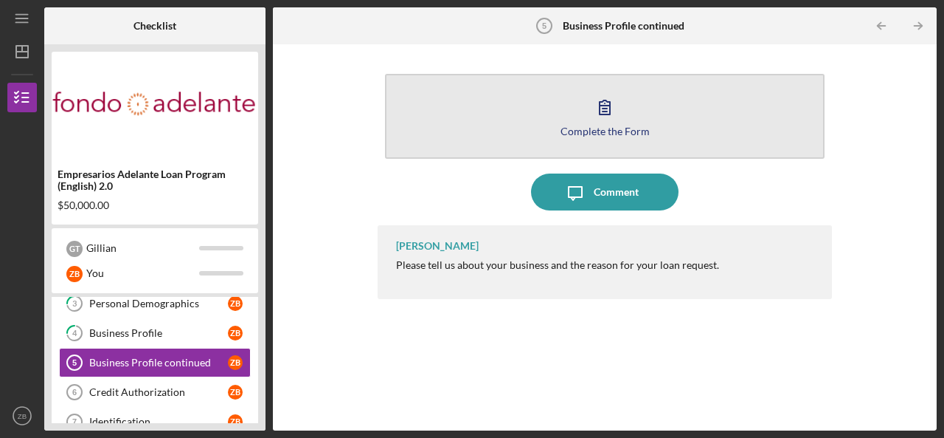
click at [619, 112] on icon "button" at bounding box center [605, 107] width 37 height 37
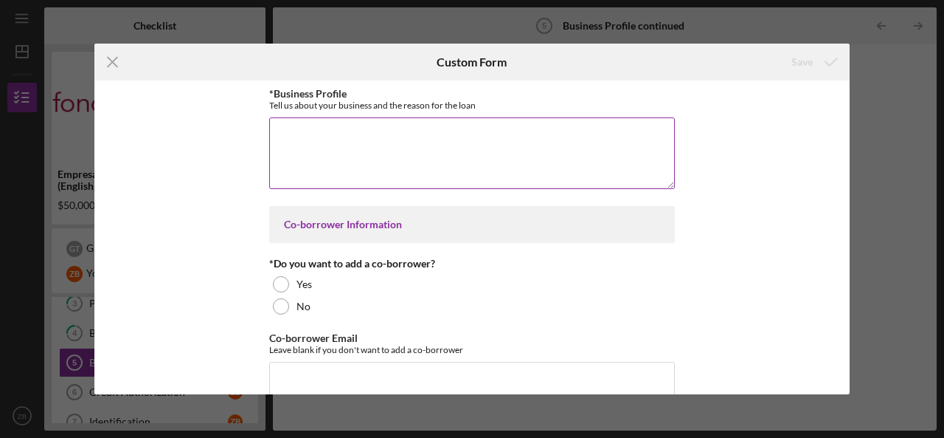
click at [549, 156] on textarea "*Business Profile" at bounding box center [472, 152] width 406 height 71
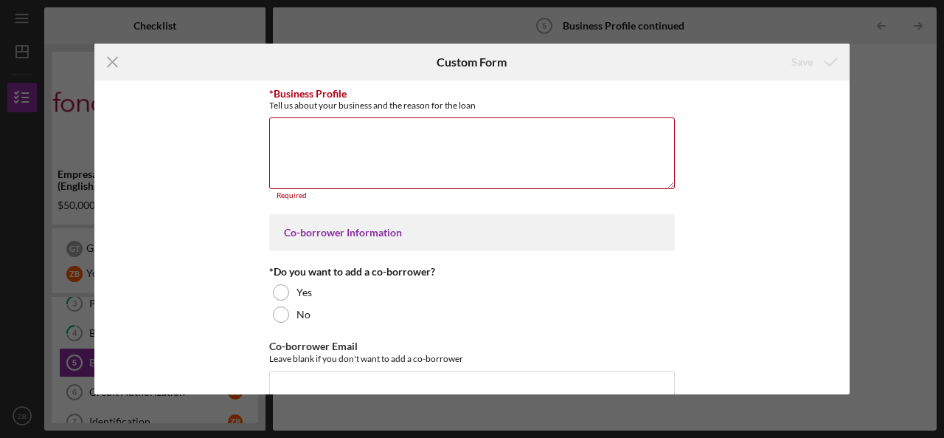
drag, startPoint x: 483, startPoint y: 102, endPoint x: 266, endPoint y: 104, distance: 216.9
click at [266, 104] on div "*Business Profile Tell us about your business and the reason for the loan Requi…" at bounding box center [472, 236] width 756 height 313
copy div "Tell us about your business and the reason for the loan"
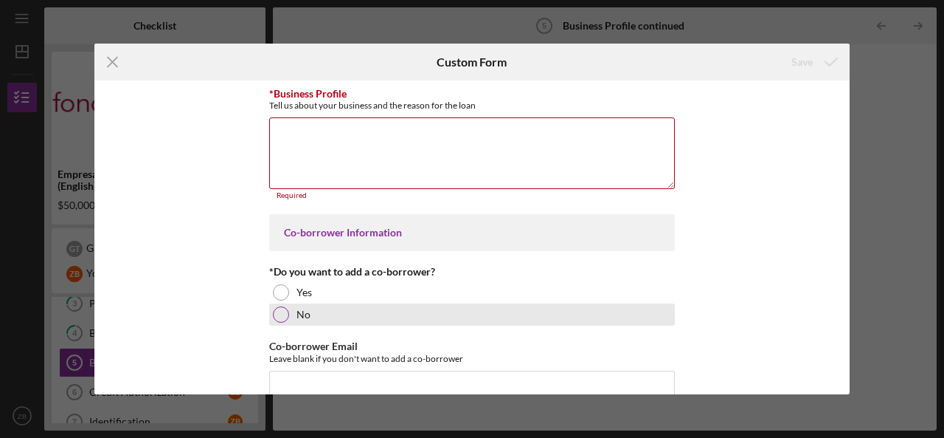
click at [283, 316] on div at bounding box center [281, 314] width 16 height 16
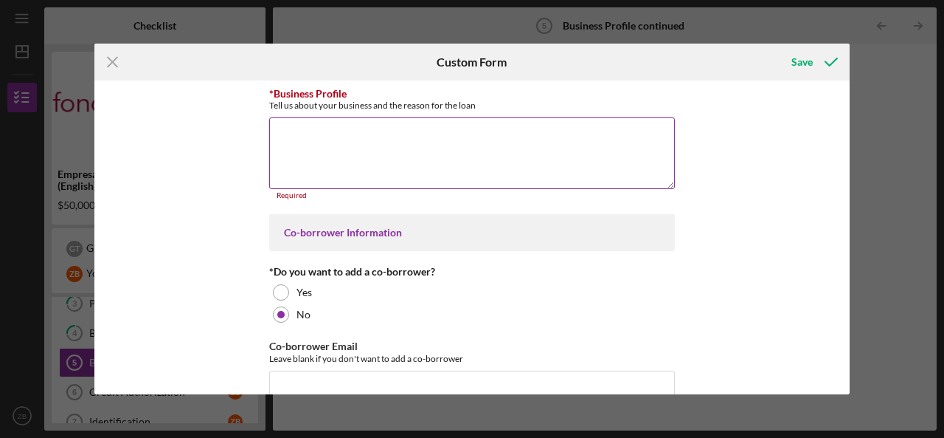
click at [360, 153] on textarea "*Business Profile" at bounding box center [472, 152] width 406 height 71
paste textarea "Revival Coffee is a family-owned specialty coffee shop and mobile coffee traile…"
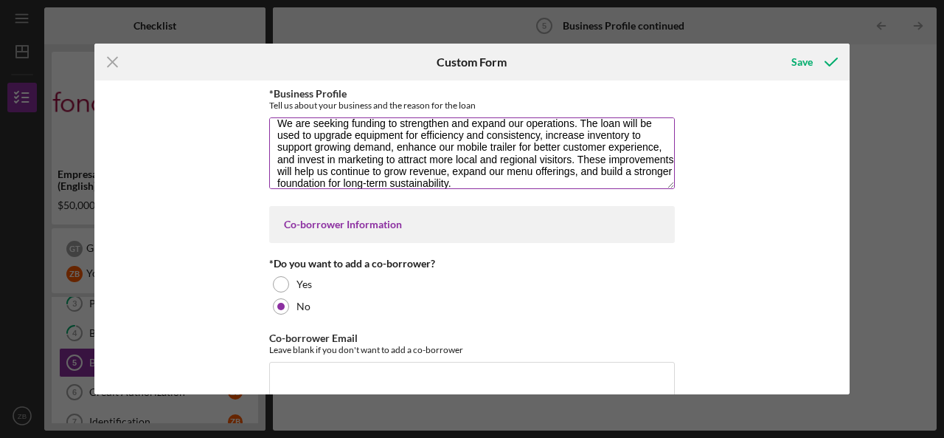
scroll to position [81, 0]
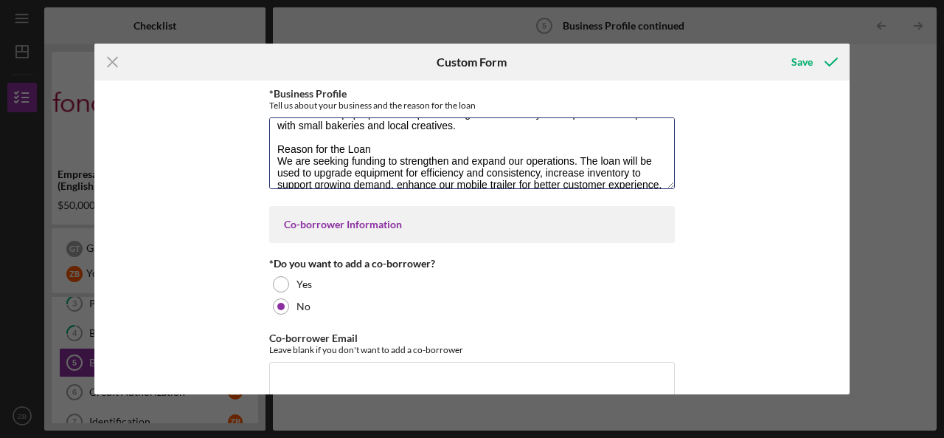
drag, startPoint x: 333, startPoint y: 145, endPoint x: 260, endPoint y: 145, distance: 73.8
click at [260, 145] on div "*Business Profile Tell us about your business and the reason for the loan Co-bo…" at bounding box center [472, 236] width 756 height 313
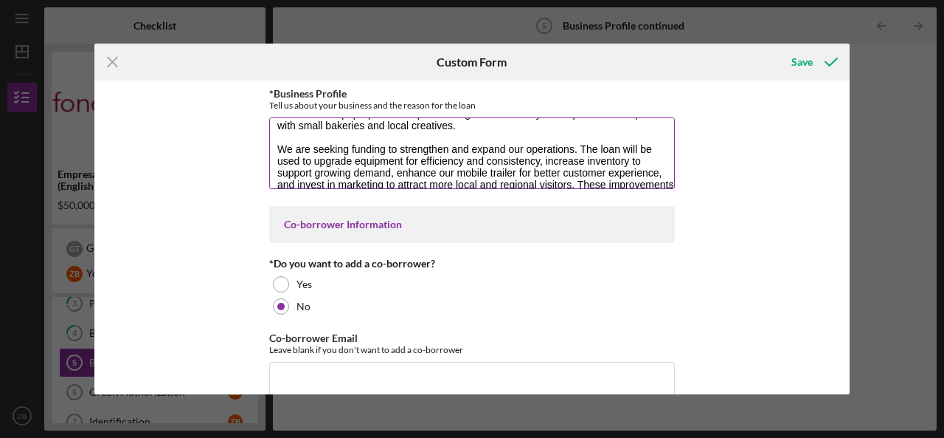
scroll to position [0, 0]
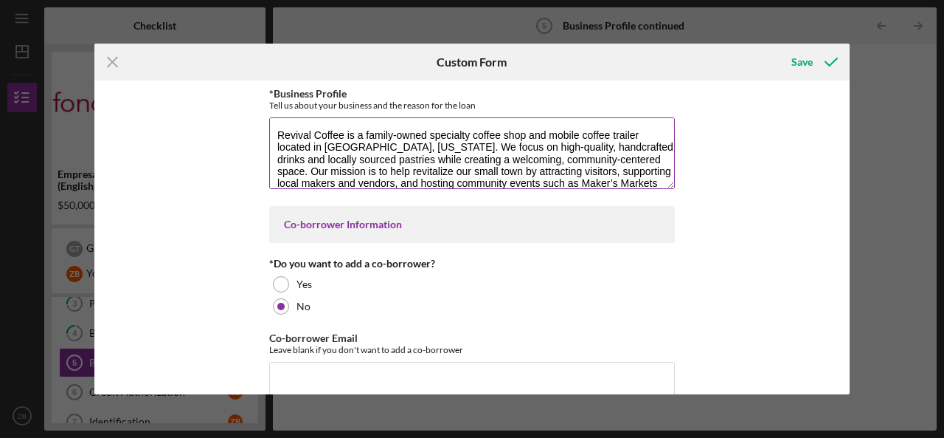
click at [317, 120] on textarea "Revival Coffee is a family-owned specialty coffee shop and mobile coffee traile…" at bounding box center [472, 152] width 406 height 71
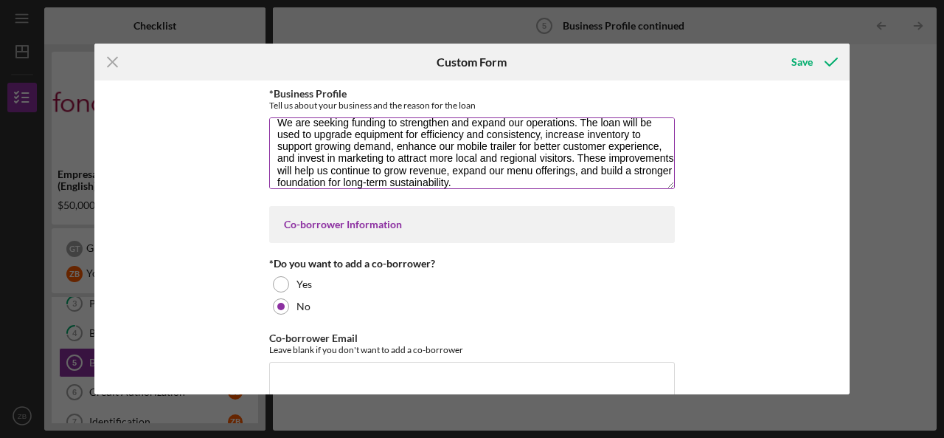
scroll to position [118, 0]
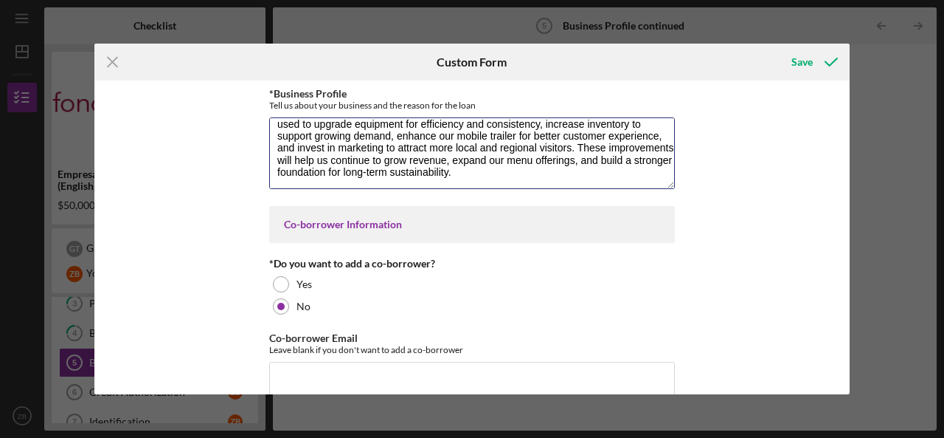
type textarea "Revival Coffee is a family-owned specialty coffee shop and mobile coffee traile…"
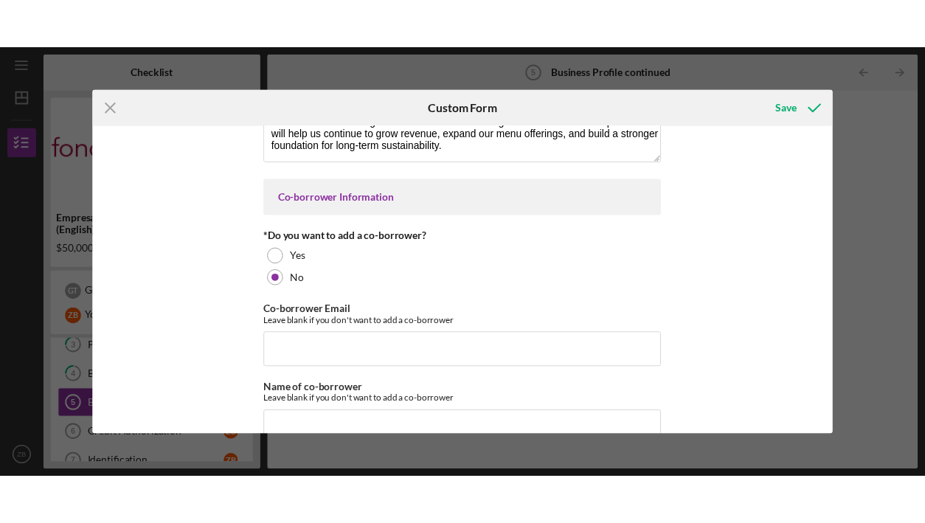
scroll to position [103, 0]
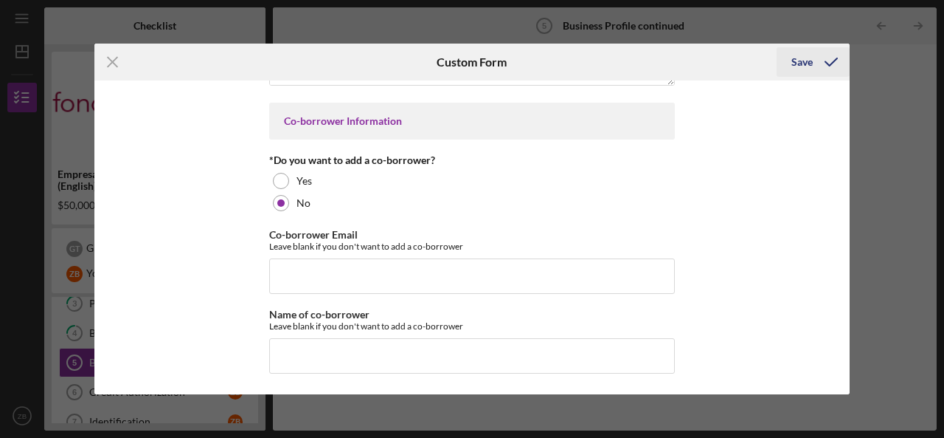
click at [804, 66] on div "Save" at bounding box center [802, 62] width 21 height 30
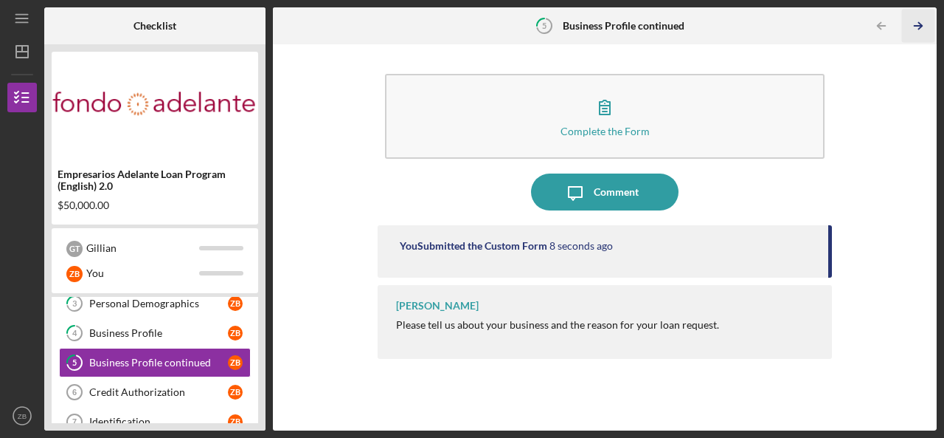
click at [916, 23] on icon "Icon/Table Pagination Arrow" at bounding box center [918, 26] width 33 height 33
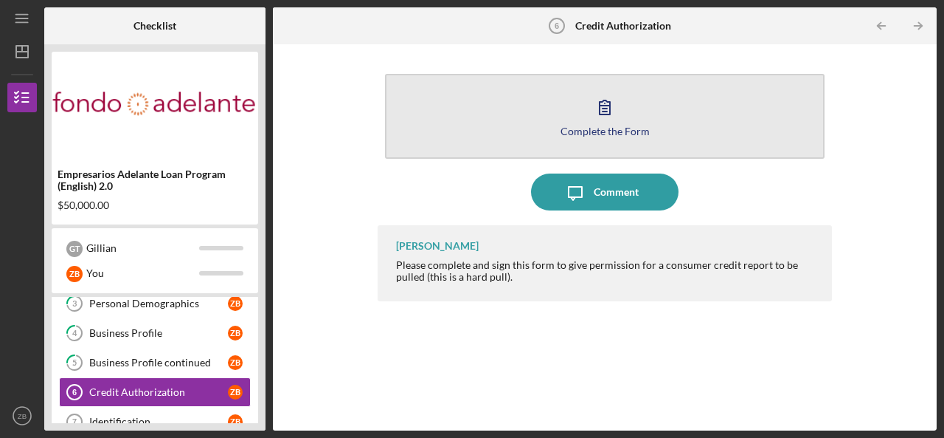
click at [592, 98] on icon "button" at bounding box center [605, 107] width 37 height 37
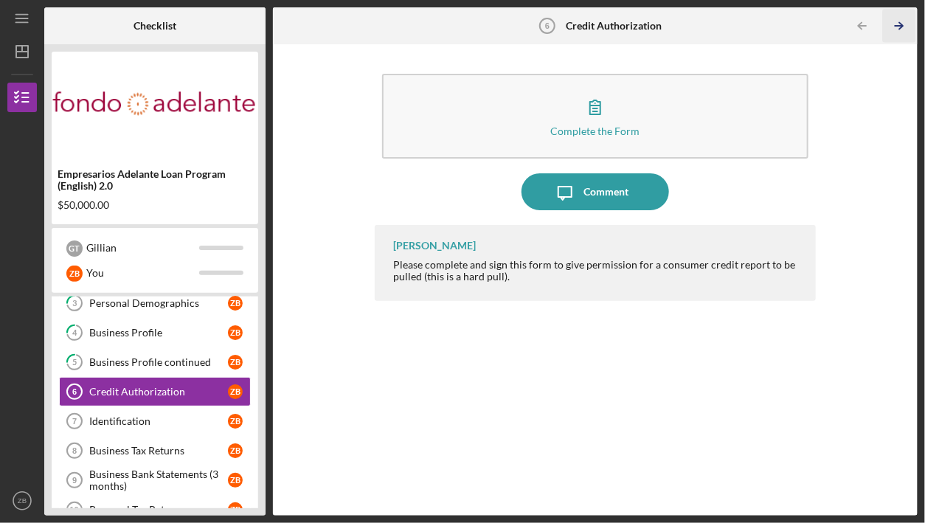
click at [901, 35] on icon "Icon/Table Pagination Arrow" at bounding box center [898, 26] width 33 height 33
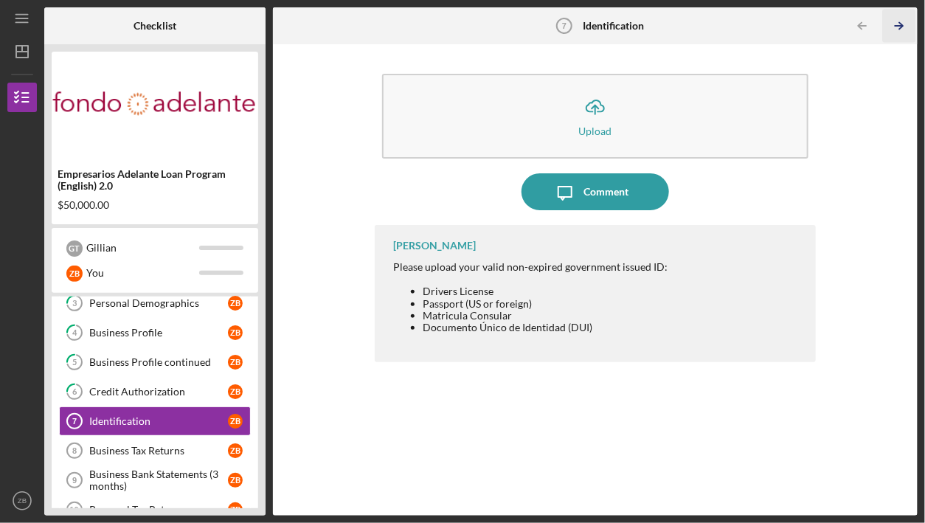
click at [900, 34] on icon "Icon/Table Pagination Arrow" at bounding box center [898, 26] width 33 height 33
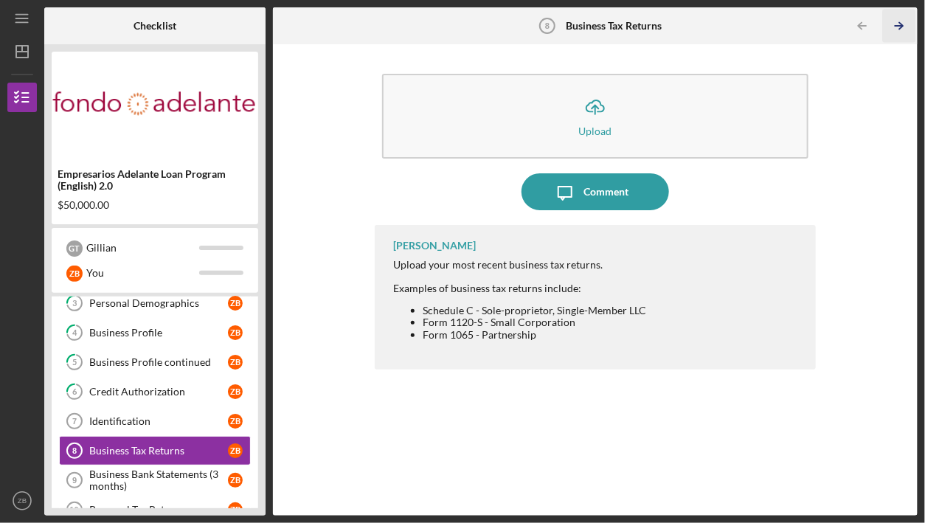
click at [900, 34] on icon "Icon/Table Pagination Arrow" at bounding box center [898, 26] width 33 height 33
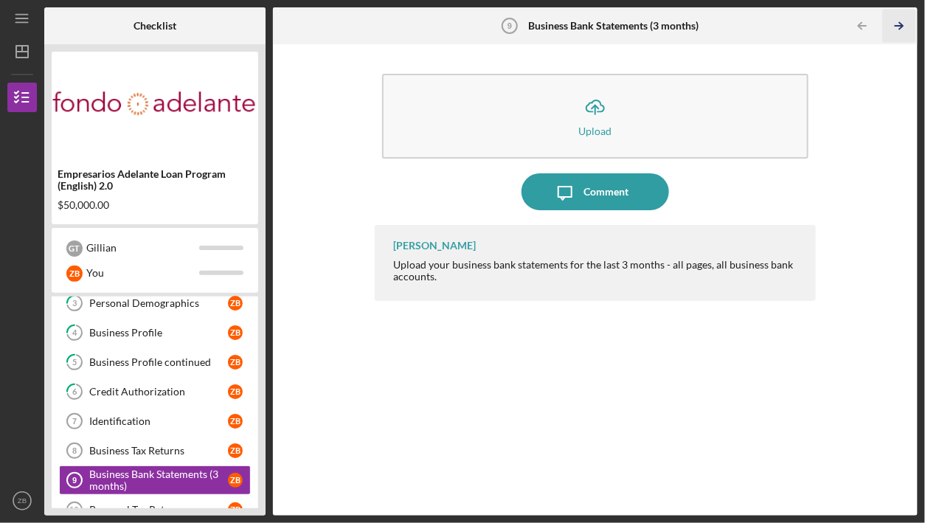
click at [899, 30] on icon "Icon/Table Pagination Arrow" at bounding box center [898, 26] width 33 height 33
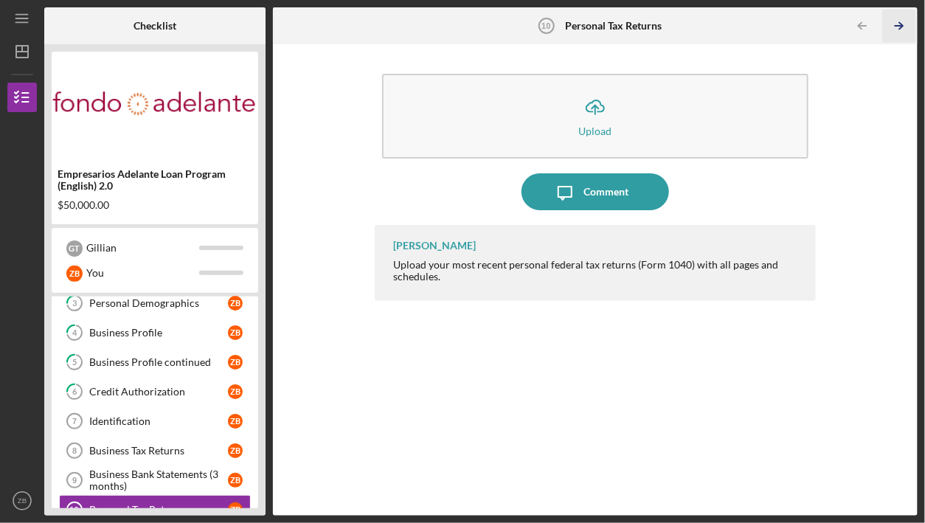
click at [899, 30] on icon "Icon/Table Pagination Arrow" at bounding box center [898, 26] width 33 height 33
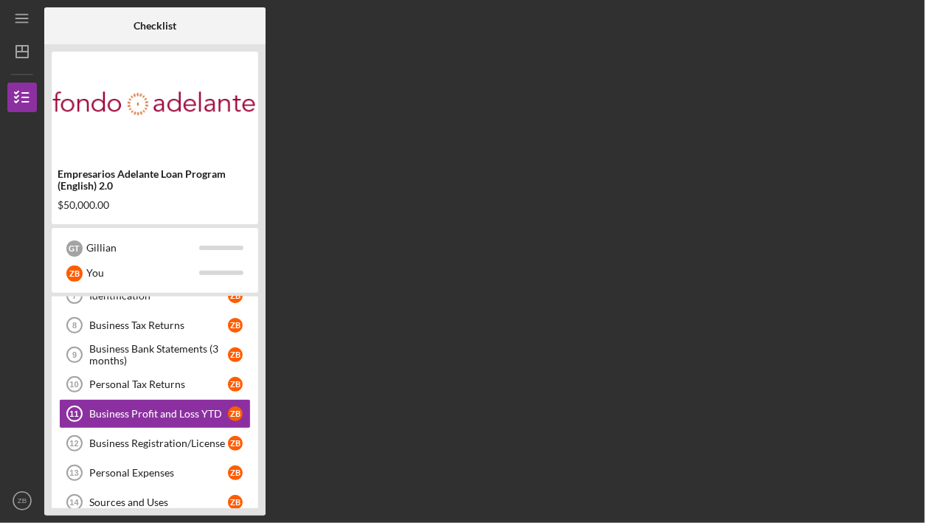
scroll to position [227, 0]
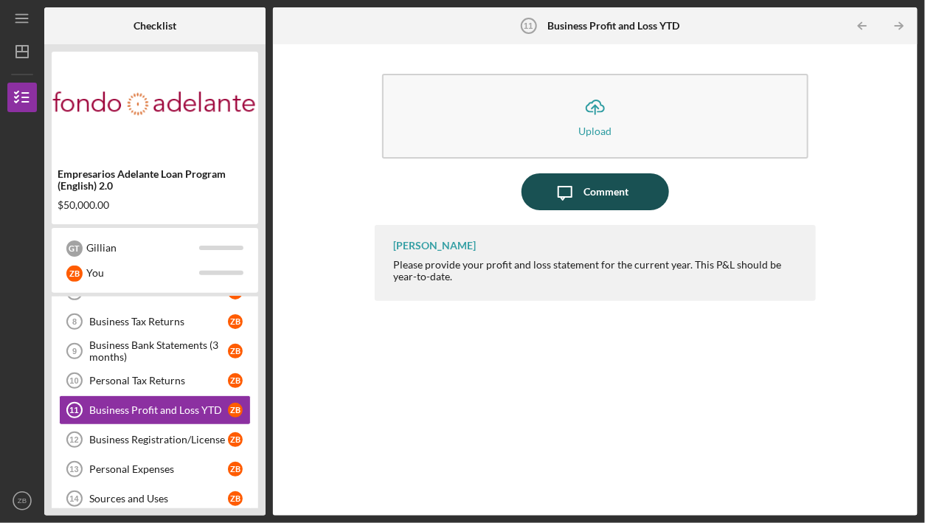
click at [609, 179] on div "Comment" at bounding box center [606, 191] width 45 height 37
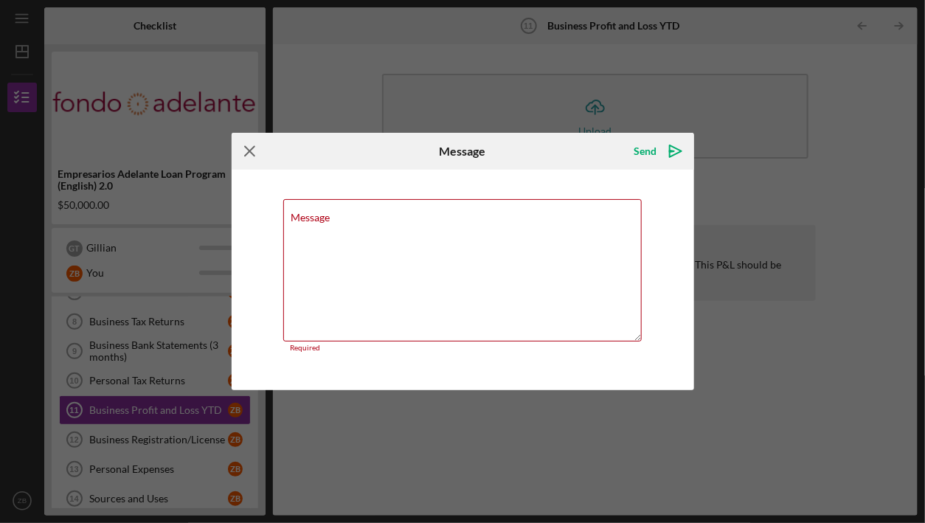
click at [245, 160] on icon "Icon/Menu Close" at bounding box center [250, 151] width 37 height 37
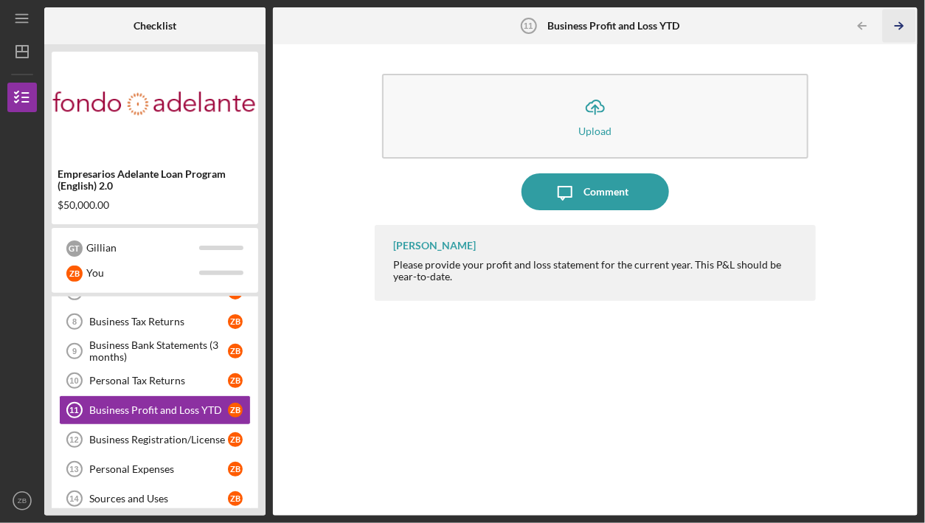
click at [900, 26] on line "button" at bounding box center [899, 26] width 7 height 0
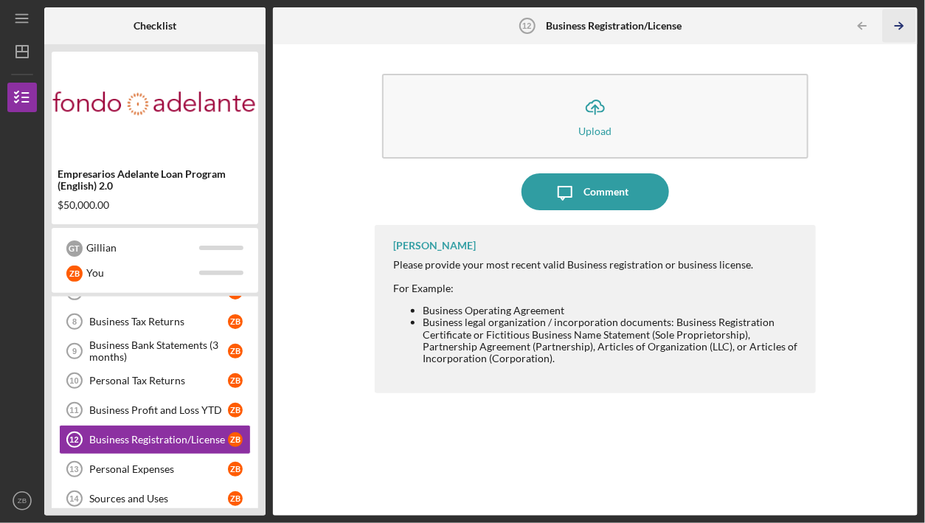
click at [903, 29] on icon "Icon/Table Pagination Arrow" at bounding box center [898, 26] width 33 height 33
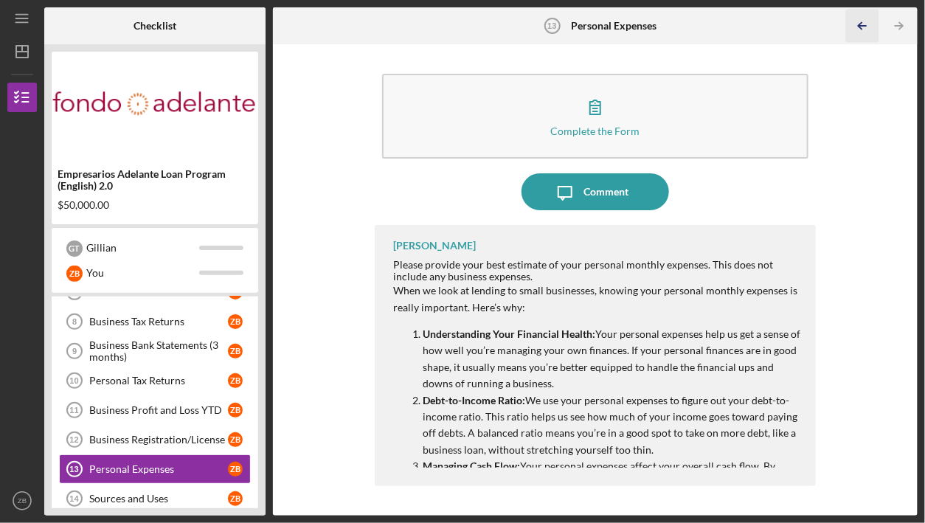
click at [864, 20] on icon "Icon/Table Pagination Arrow" at bounding box center [862, 26] width 33 height 33
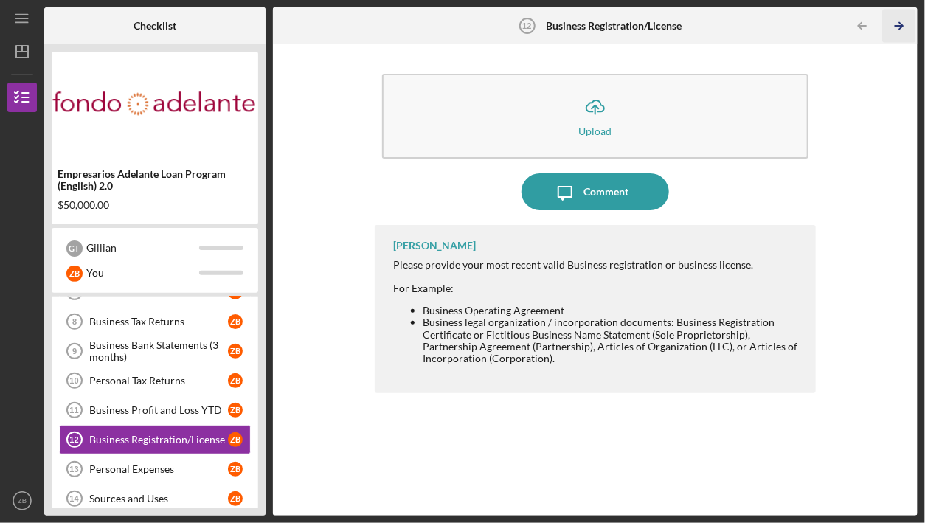
click at [906, 23] on icon "Icon/Table Pagination Arrow" at bounding box center [898, 26] width 33 height 33
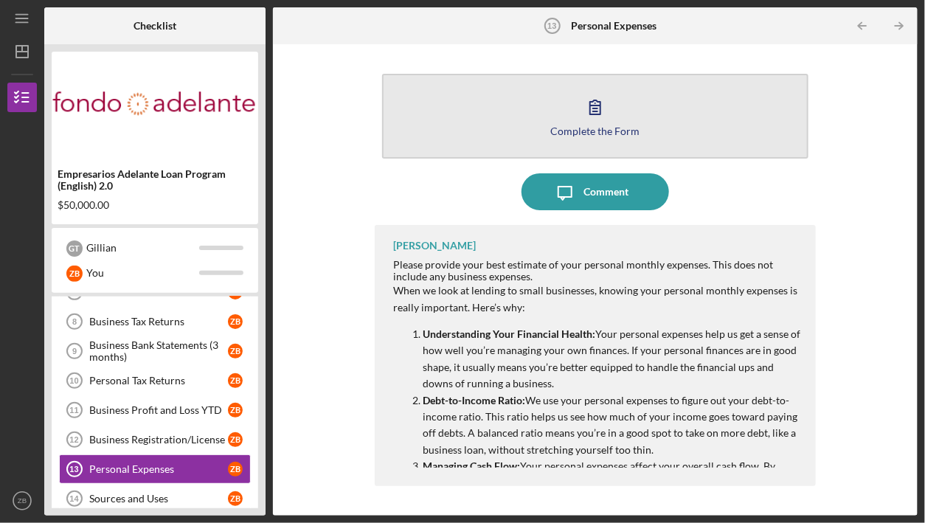
click at [590, 105] on icon "button" at bounding box center [595, 107] width 37 height 37
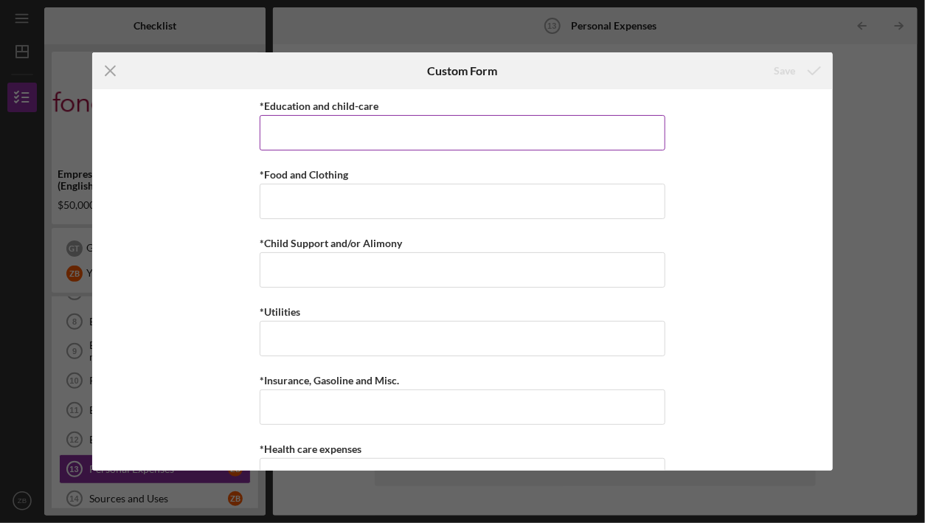
click at [502, 128] on input "*Education and child-care" at bounding box center [463, 132] width 406 height 35
type input "$0"
type input "$150"
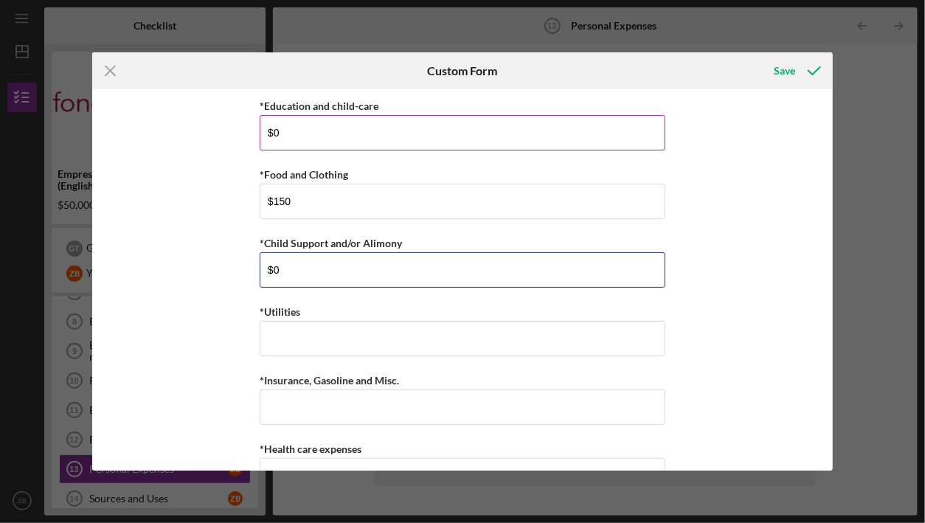
type input "$0"
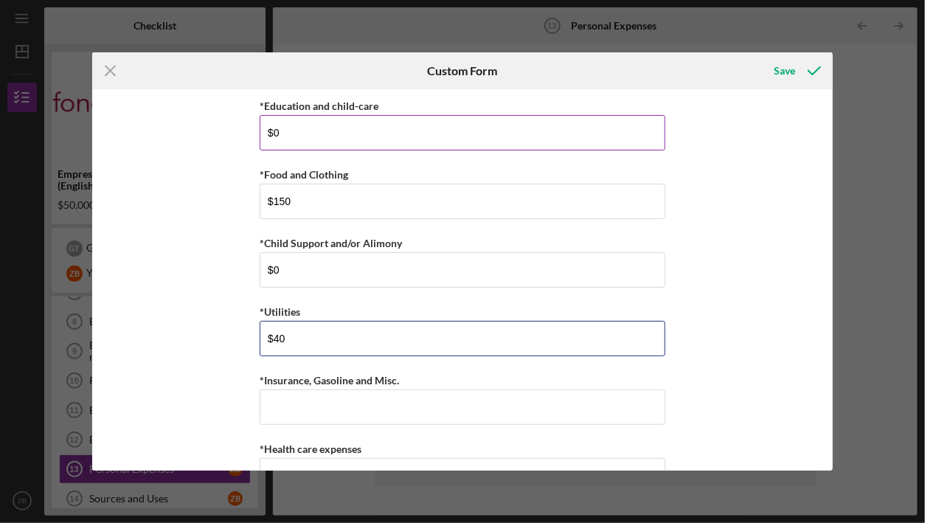
type input "$40"
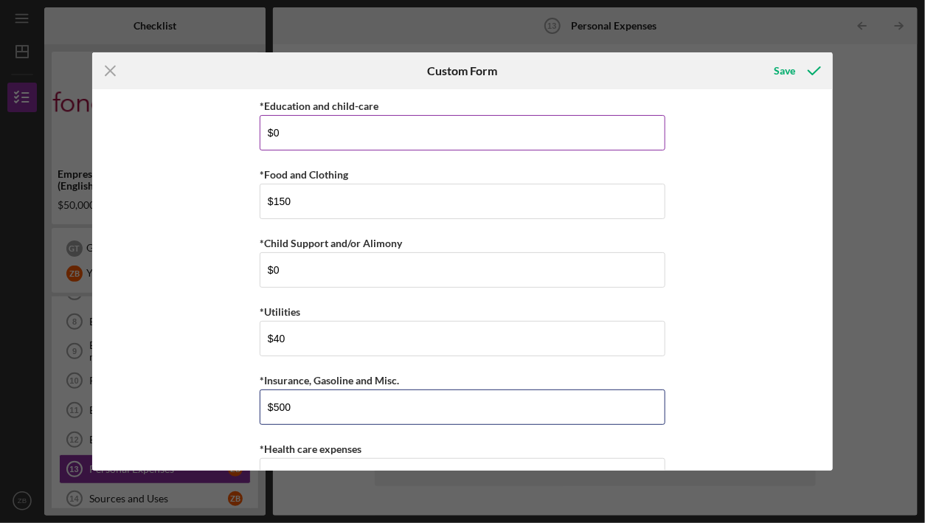
type input "$500"
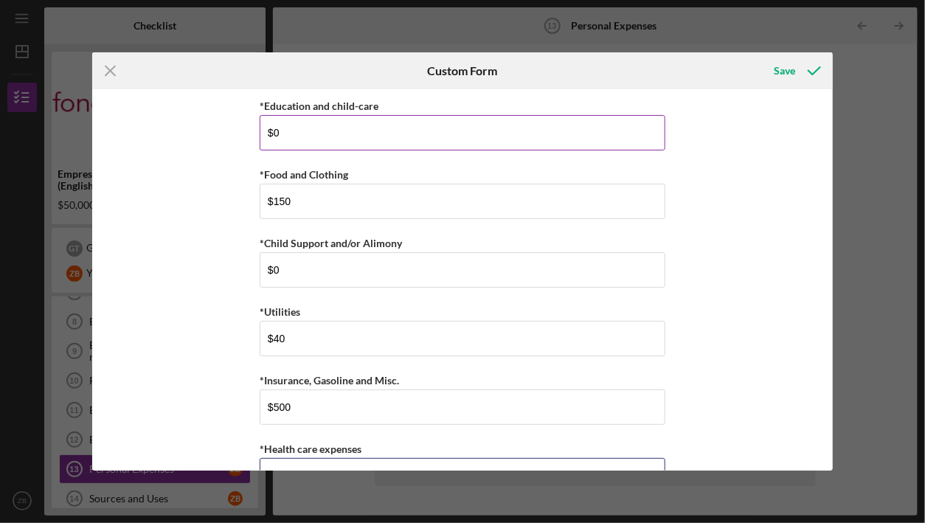
scroll to position [18, 0]
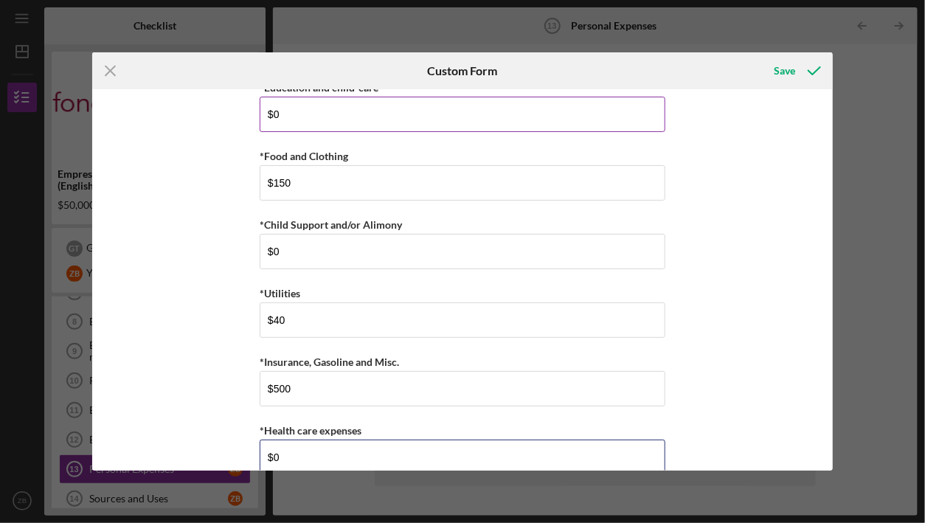
type input "$0"
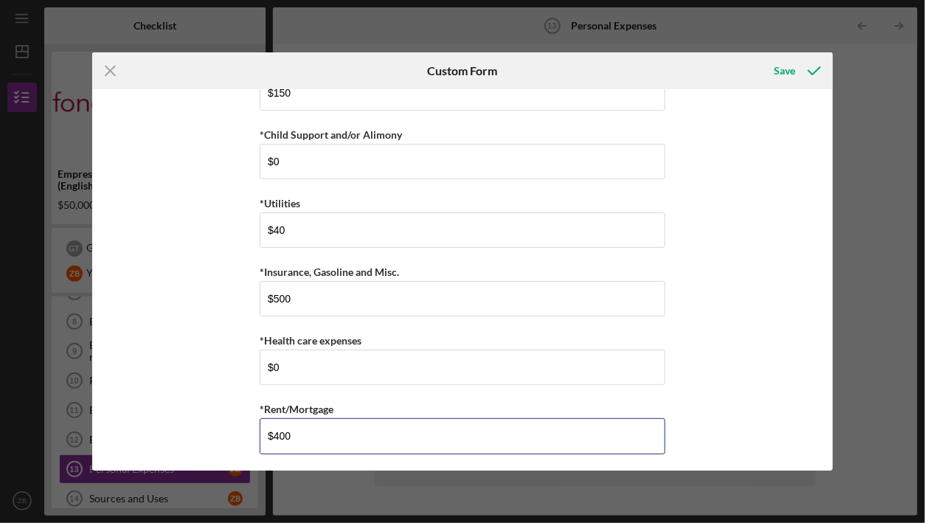
type input "$400"
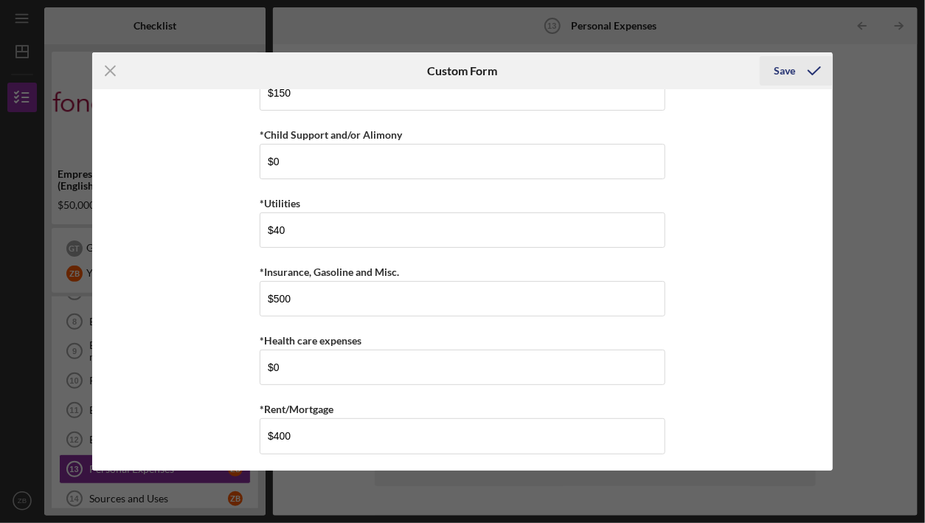
click at [784, 72] on div "Save" at bounding box center [785, 71] width 21 height 30
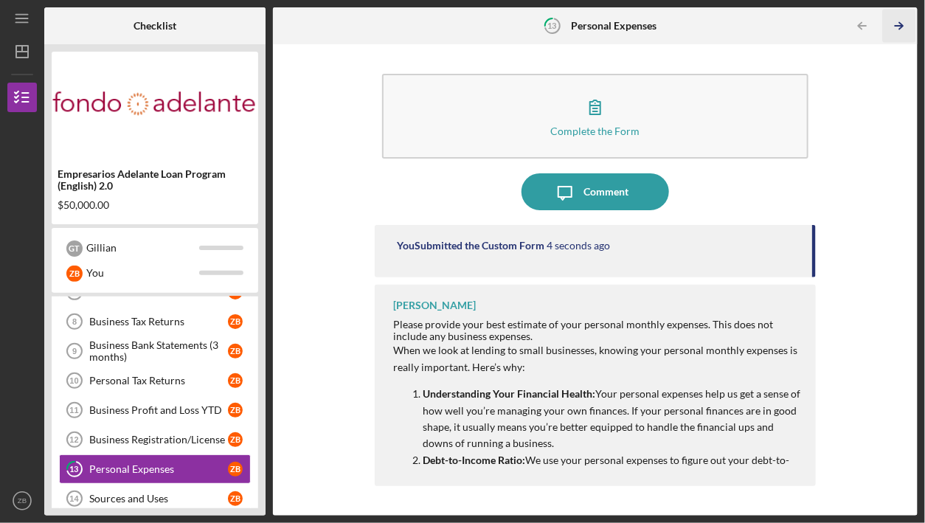
click at [899, 27] on icon "Icon/Table Pagination Arrow" at bounding box center [898, 26] width 33 height 33
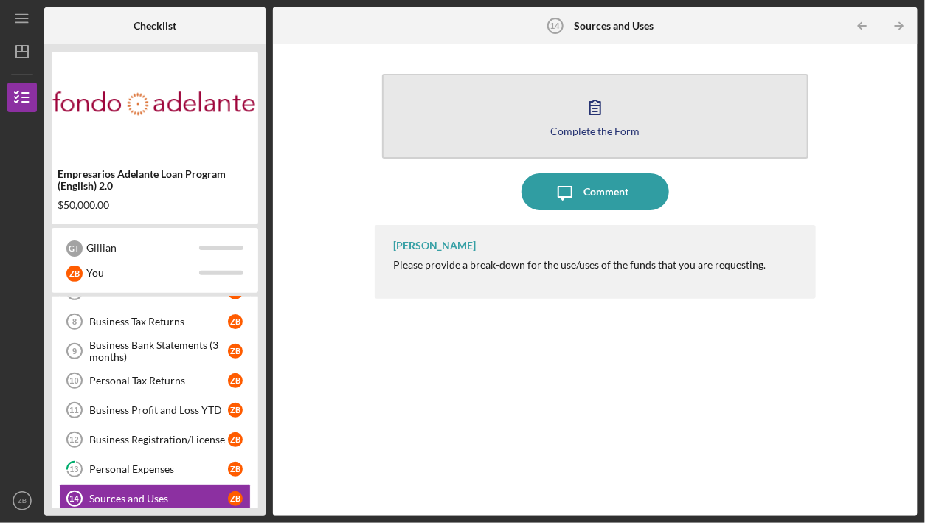
click at [604, 120] on icon "button" at bounding box center [595, 107] width 37 height 37
click at [591, 121] on icon "button" at bounding box center [595, 107] width 37 height 37
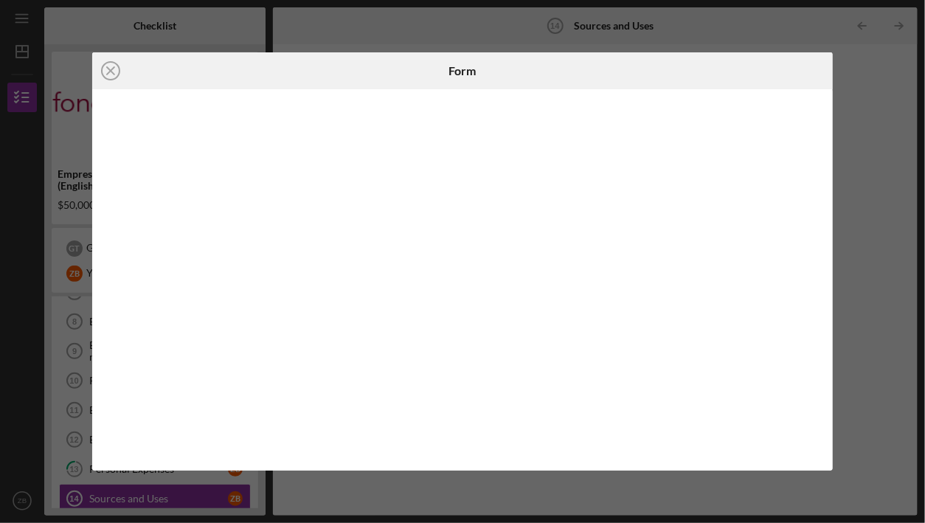
click at [871, 128] on div "Icon/Close Form" at bounding box center [462, 261] width 925 height 523
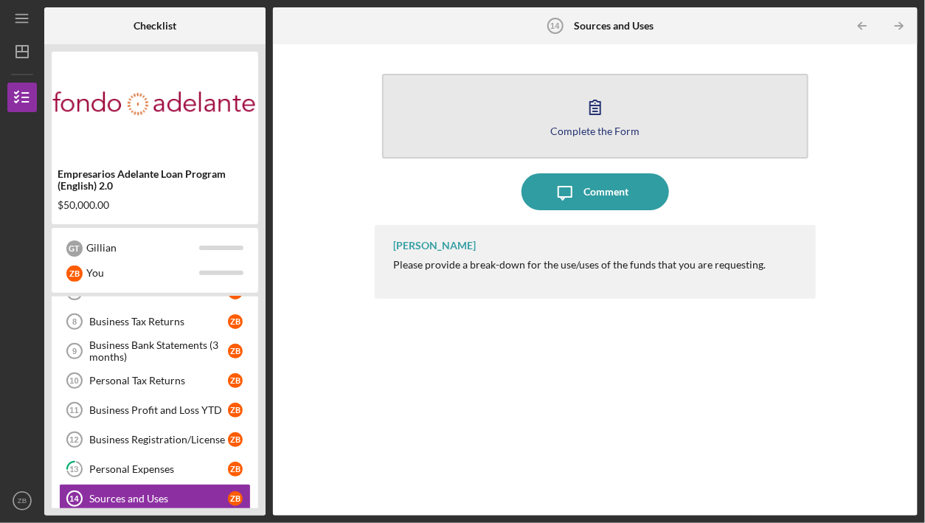
click at [628, 112] on button "Complete the Form Form" at bounding box center [595, 116] width 426 height 85
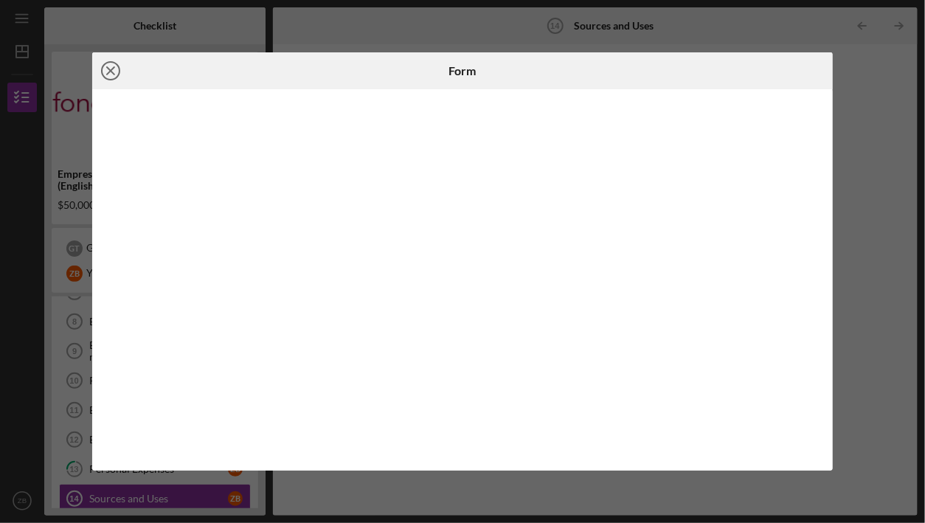
click at [114, 69] on icon "Icon/Close" at bounding box center [110, 70] width 37 height 37
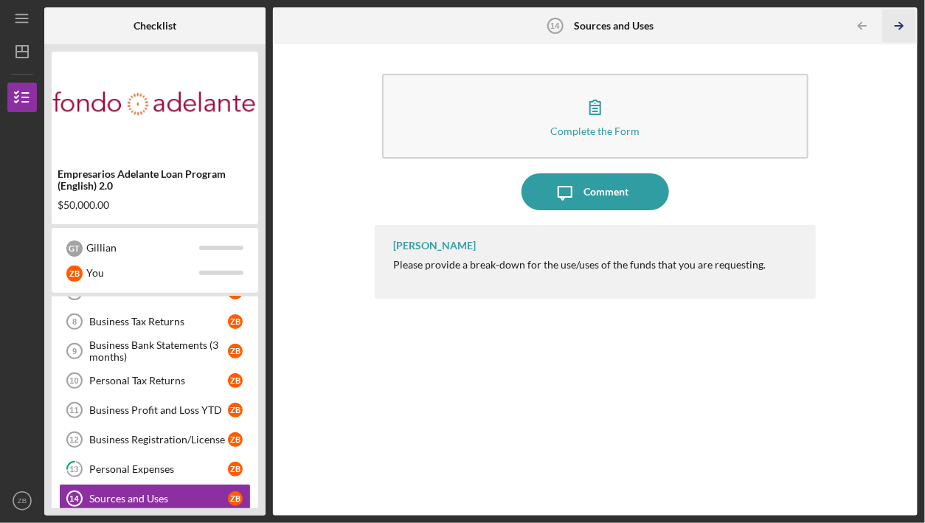
click at [901, 22] on icon "Icon/Table Pagination Arrow" at bounding box center [898, 26] width 33 height 33
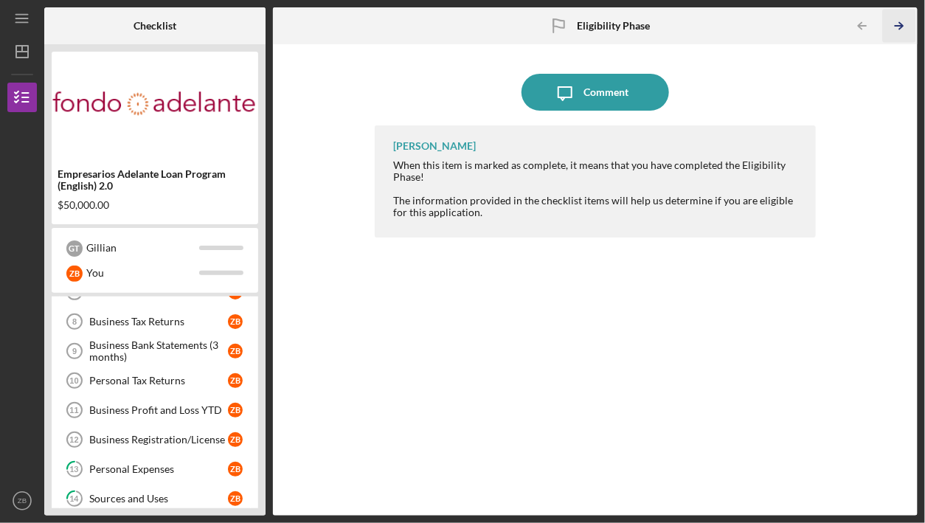
click at [901, 23] on polyline "button" at bounding box center [901, 26] width 4 height 7
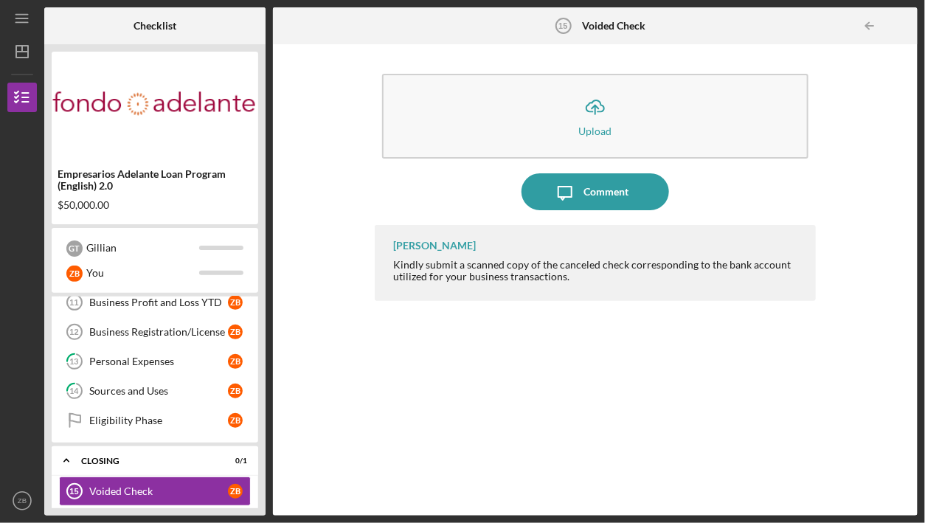
scroll to position [335, 0]
click at [865, 25] on icon "Icon/Table Pagination Arrow" at bounding box center [869, 26] width 33 height 33
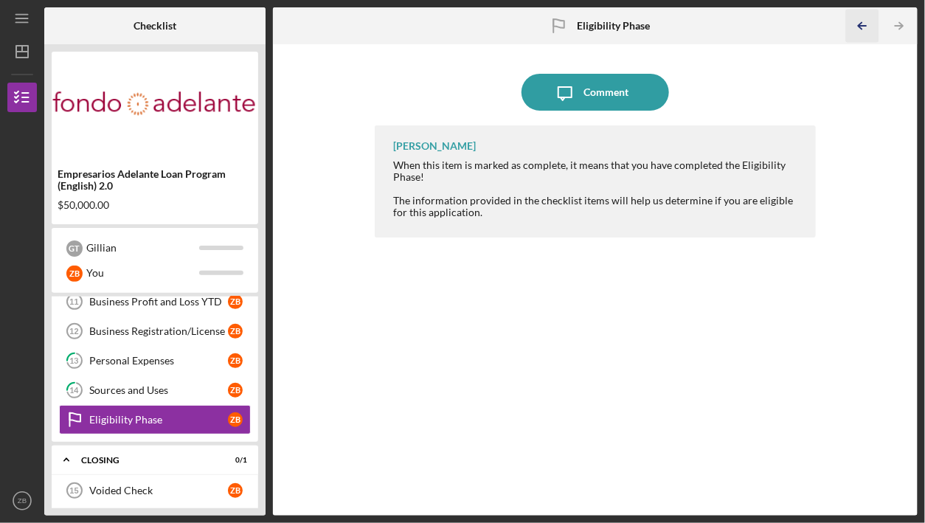
click at [865, 26] on line "button" at bounding box center [862, 26] width 7 height 0
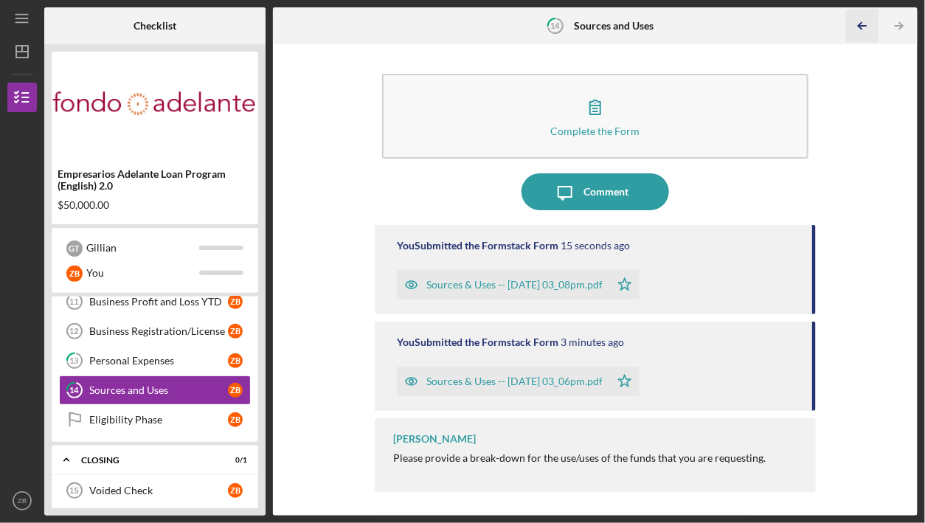
click at [865, 26] on line "button" at bounding box center [862, 26] width 7 height 0
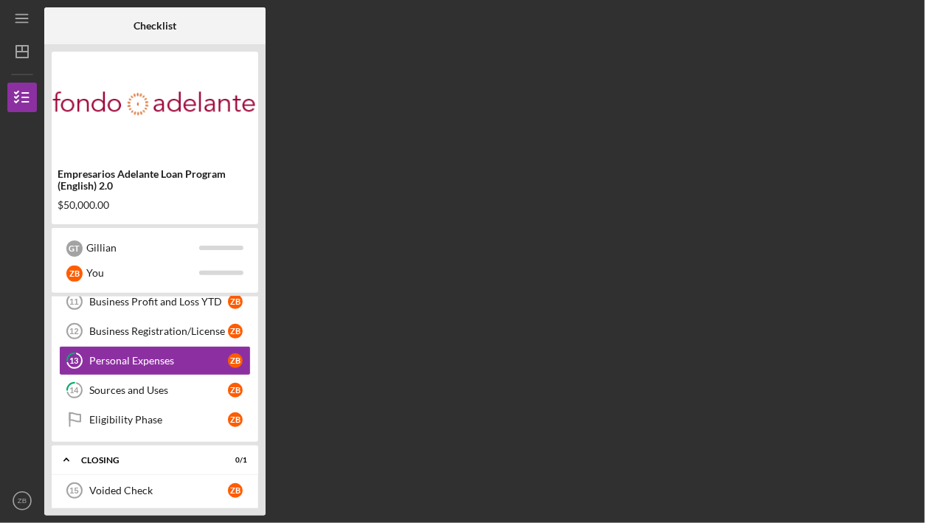
click at [865, 25] on div "Checklist Empresarios Adelante Loan Program (English) 2.0 $50,000.00 G T [PERSO…" at bounding box center [481, 261] width 874 height 508
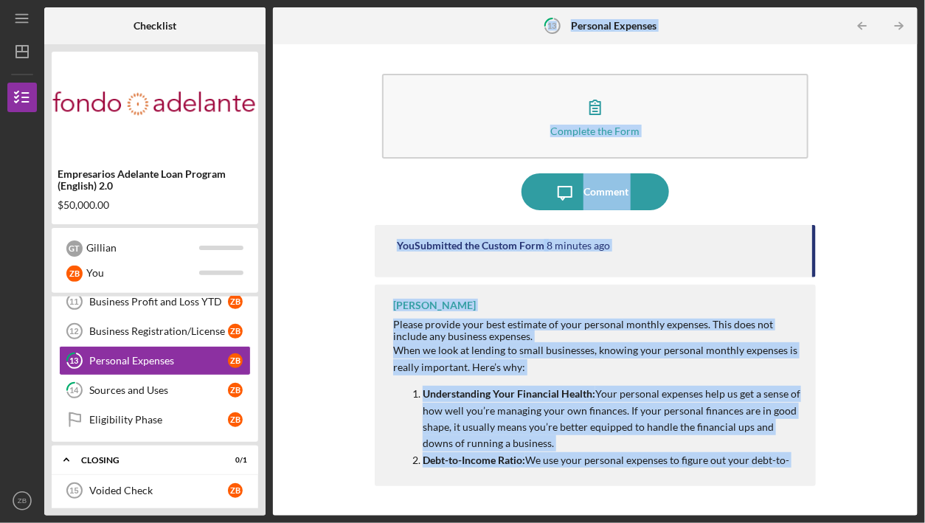
click at [865, 26] on line "button" at bounding box center [862, 26] width 7 height 0
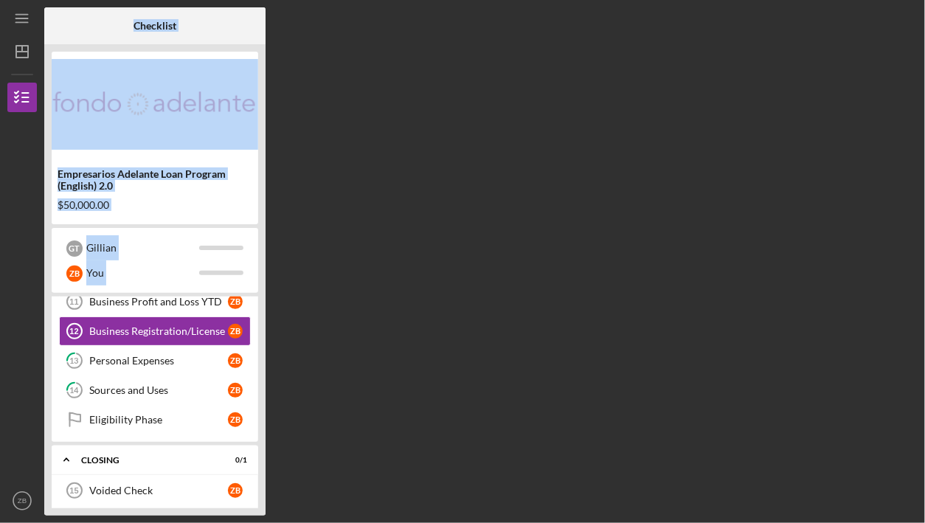
click at [865, 25] on div "Checklist Empresarios Adelante Loan Program (English) 2.0 $50,000.00 G T [PERSO…" at bounding box center [481, 261] width 874 height 508
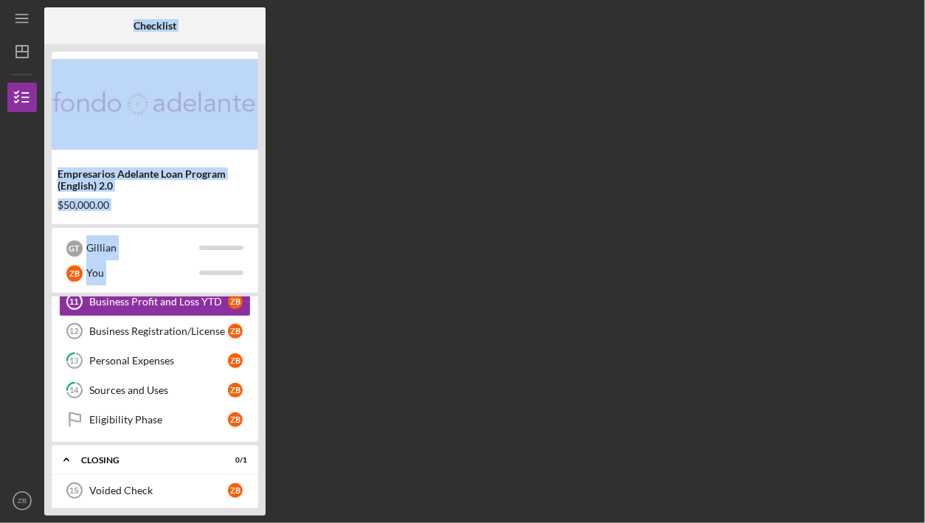
click at [865, 25] on div "Checklist Empresarios Adelante Loan Program (English) 2.0 $50,000.00 G T [PERSO…" at bounding box center [481, 261] width 874 height 508
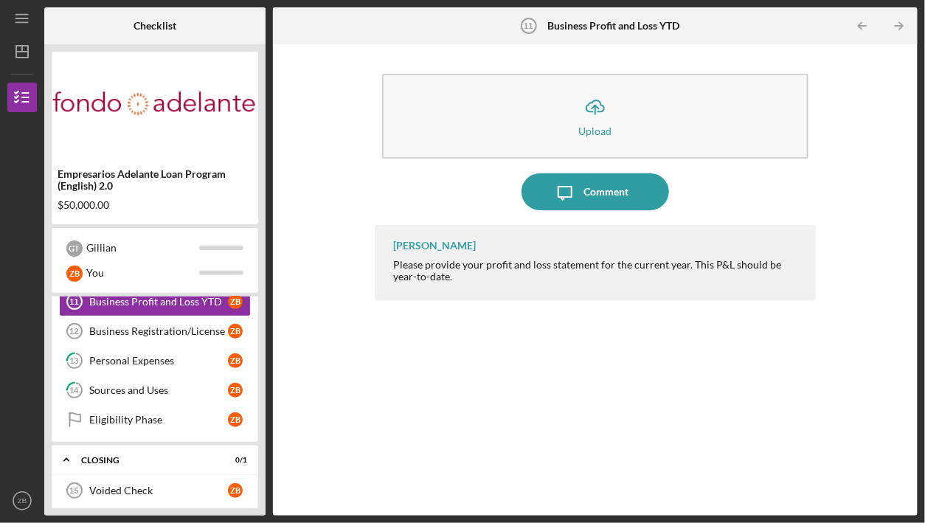
click at [865, 25] on div "Checklist Empresarios Adelante Loan Program (English) 2.0 $50,000.00 G T [PERSO…" at bounding box center [481, 261] width 874 height 508
click at [865, 26] on line "button" at bounding box center [862, 26] width 7 height 0
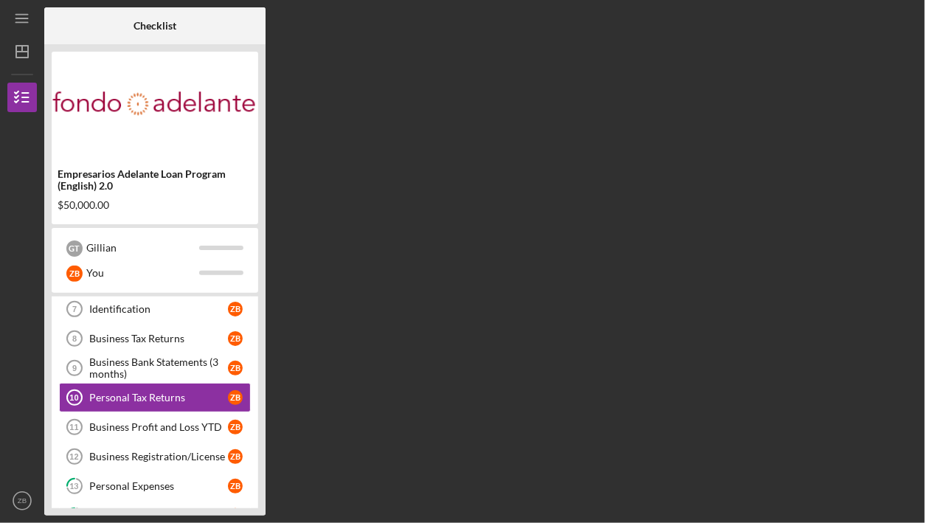
click at [865, 25] on div "Checklist Empresarios Adelante Loan Program (English) 2.0 $50,000.00 G T [PERSO…" at bounding box center [481, 261] width 874 height 508
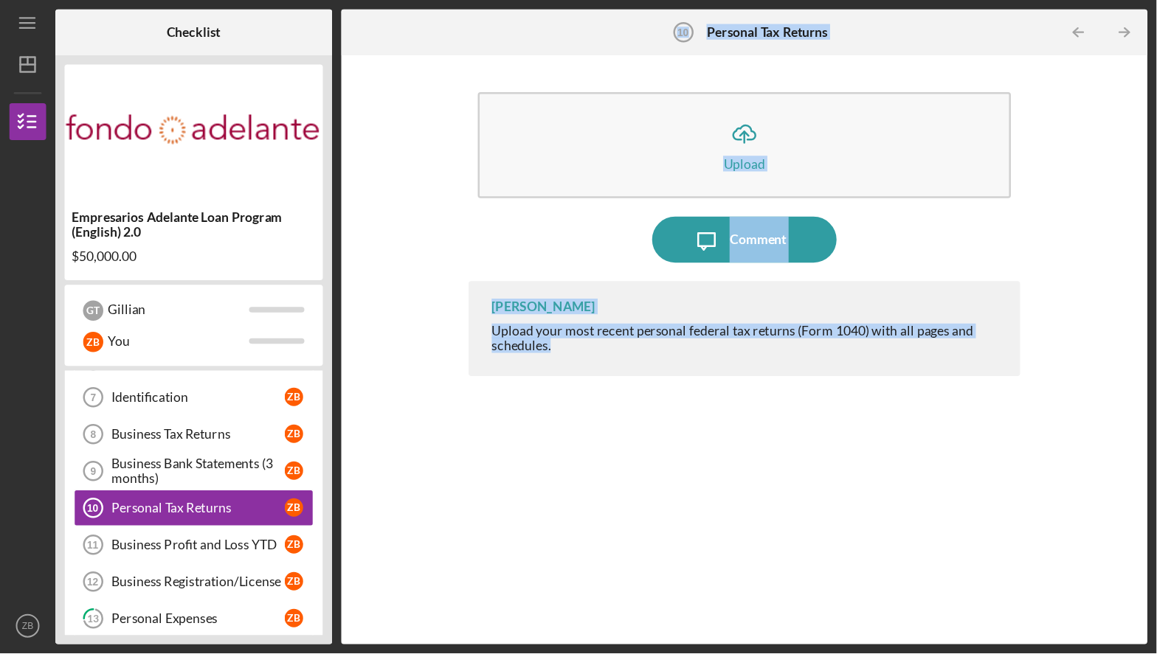
scroll to position [198, 0]
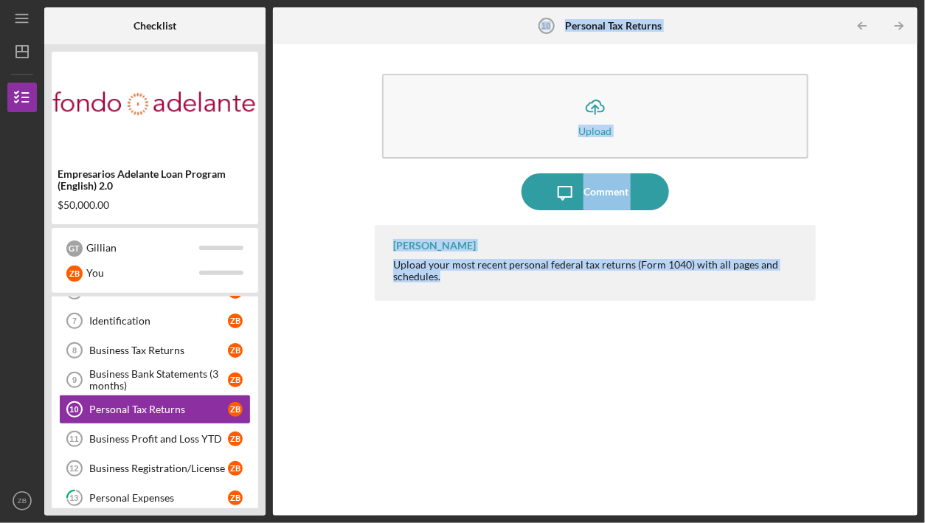
click at [865, 26] on line "button" at bounding box center [862, 26] width 7 height 0
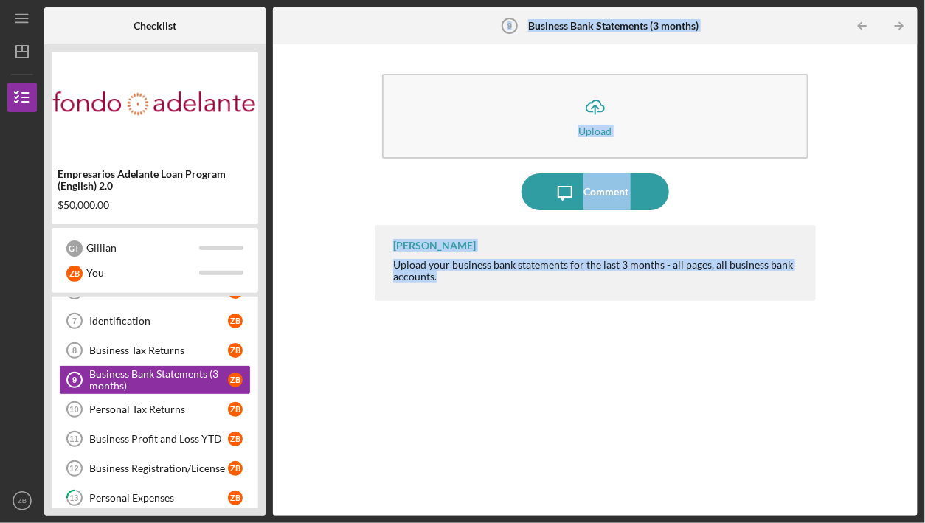
click at [865, 26] on line "button" at bounding box center [862, 26] width 7 height 0
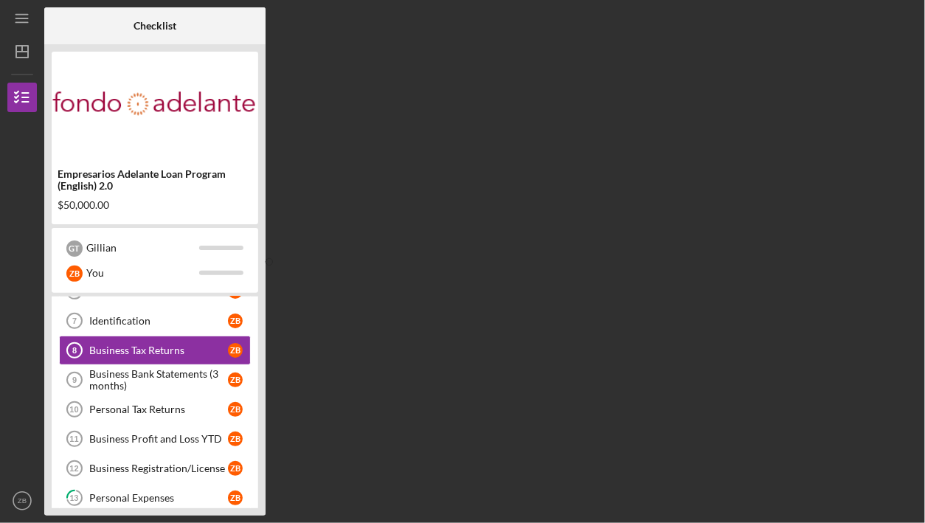
click at [865, 25] on div "Checklist Empresarios Adelante Loan Program (English) 2.0 $50,000.00 G T [PERSO…" at bounding box center [481, 261] width 874 height 508
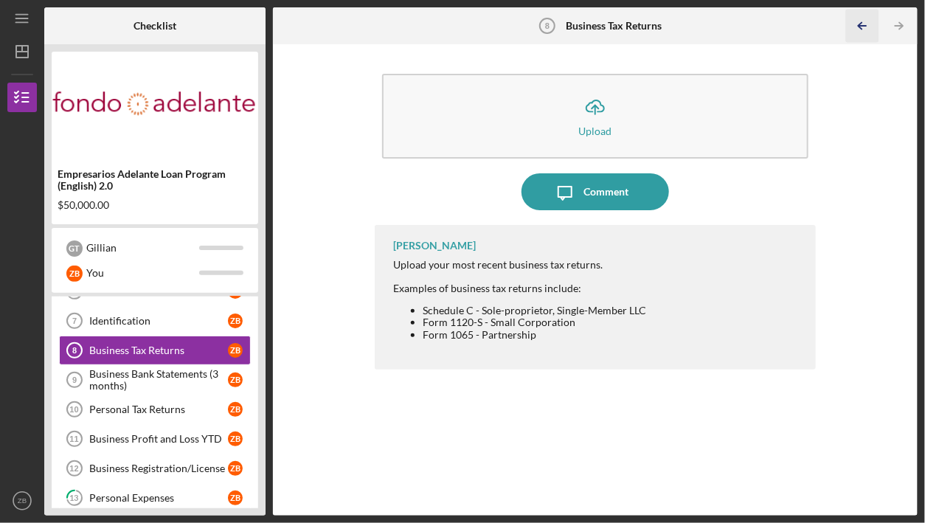
click at [865, 26] on line "button" at bounding box center [862, 26] width 7 height 0
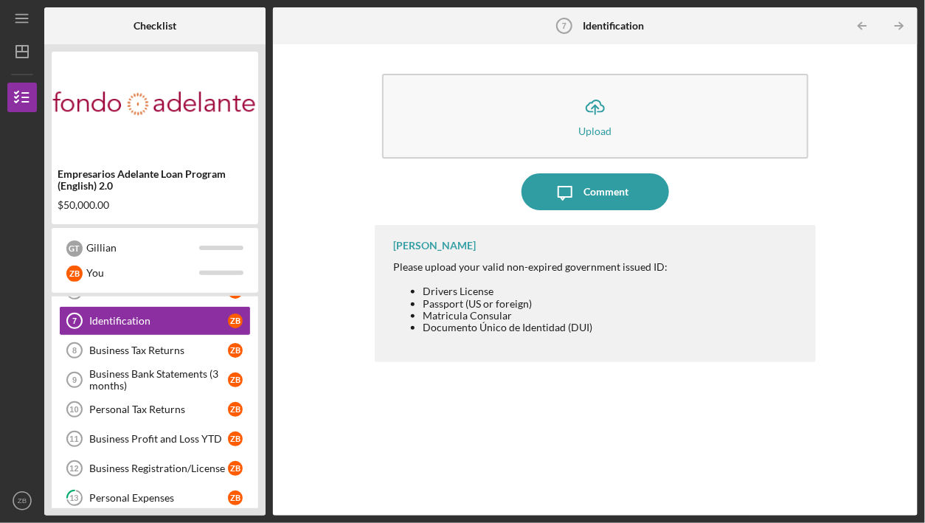
click at [865, 26] on line "button" at bounding box center [862, 26] width 7 height 0
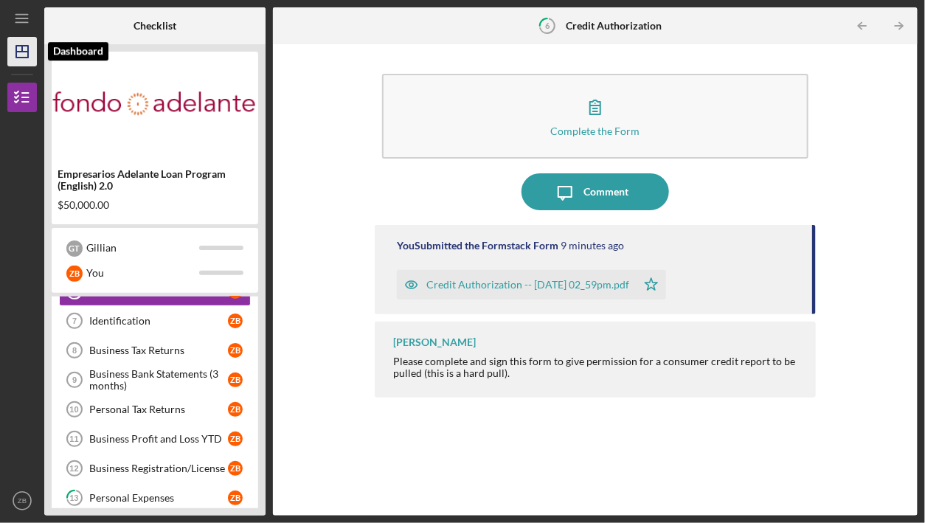
click at [18, 52] on line "button" at bounding box center [22, 52] width 12 height 0
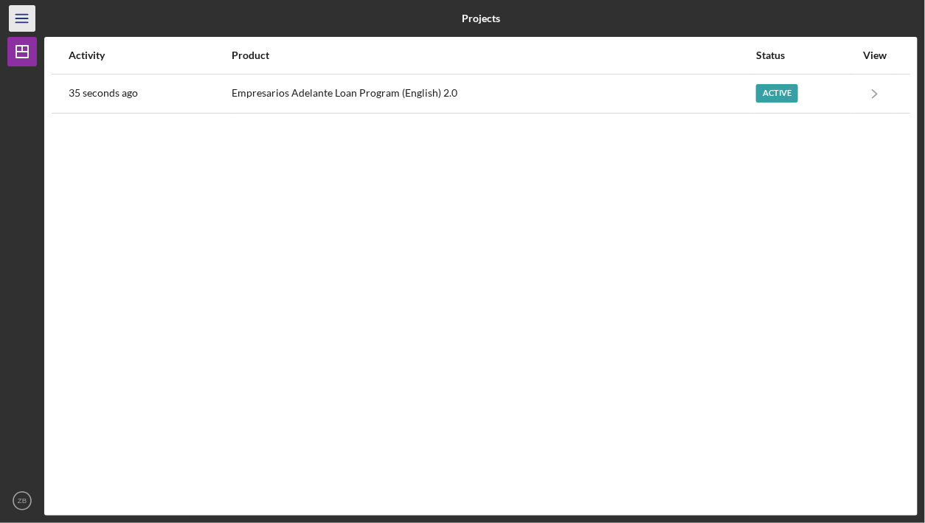
click at [23, 19] on icon "Icon/Menu" at bounding box center [22, 18] width 33 height 33
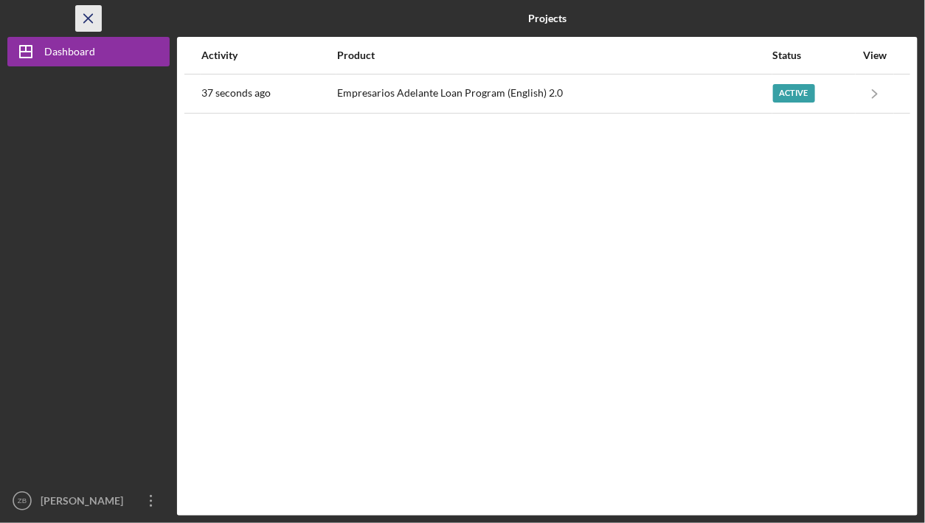
click at [83, 15] on icon "Icon/Menu Close" at bounding box center [88, 18] width 33 height 33
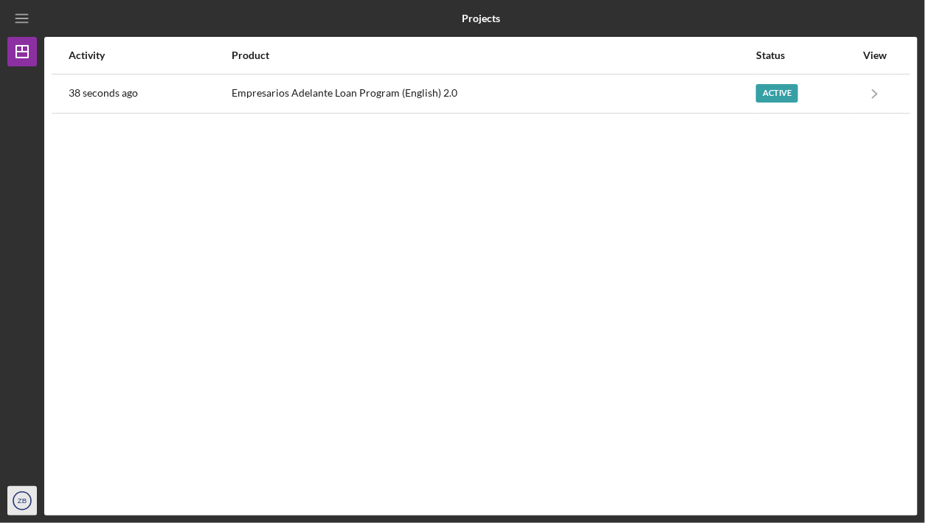
click at [27, 437] on icon "ZB" at bounding box center [22, 501] width 30 height 37
click at [20, 18] on line "button" at bounding box center [21, 18] width 12 height 0
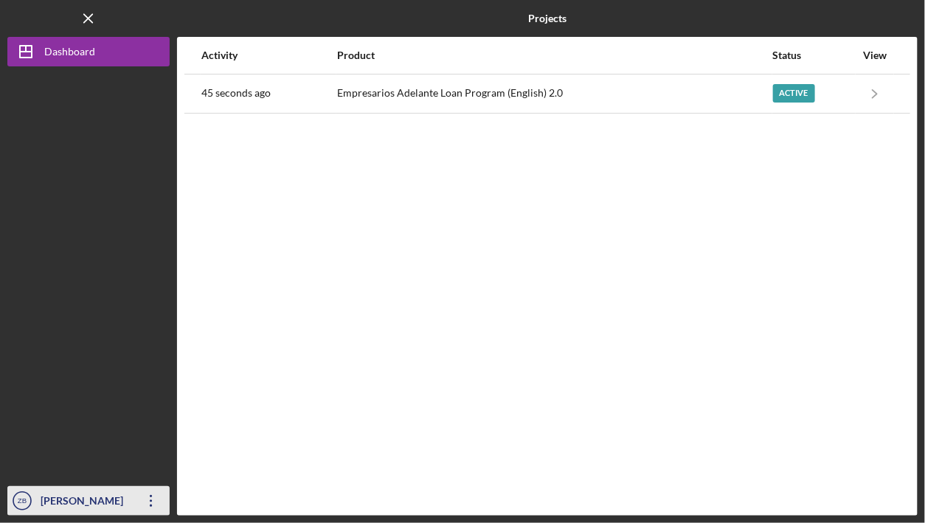
click at [148, 437] on icon "Icon/Overflow" at bounding box center [151, 501] width 37 height 37
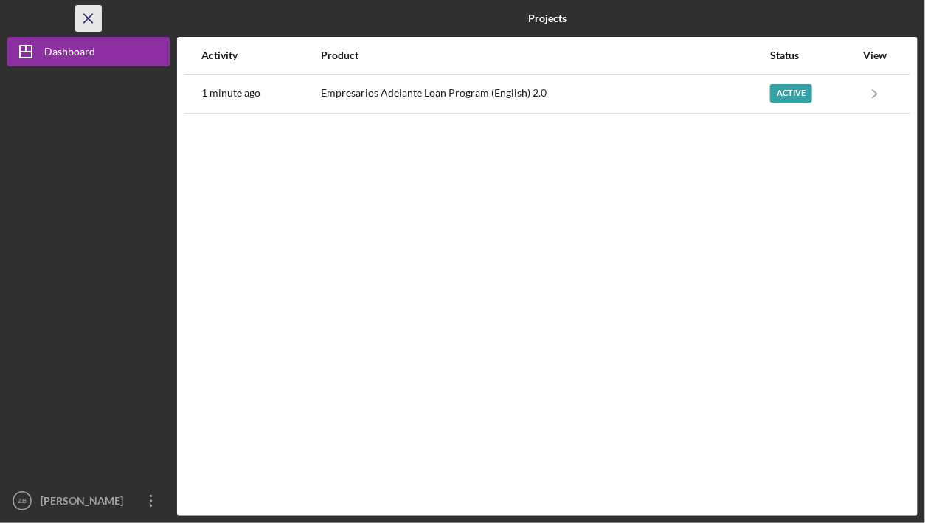
click at [87, 18] on line "button" at bounding box center [88, 18] width 8 height 8
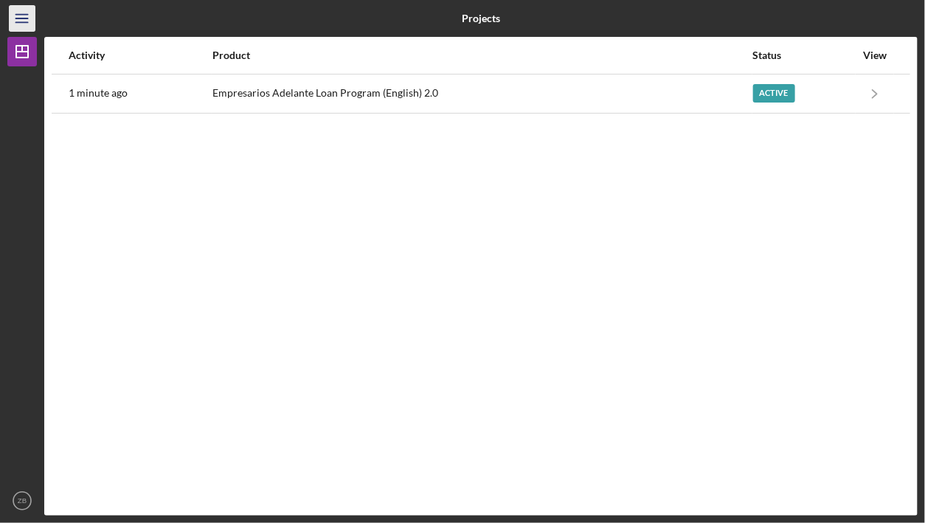
click at [27, 15] on icon "Icon/Menu" at bounding box center [22, 18] width 33 height 33
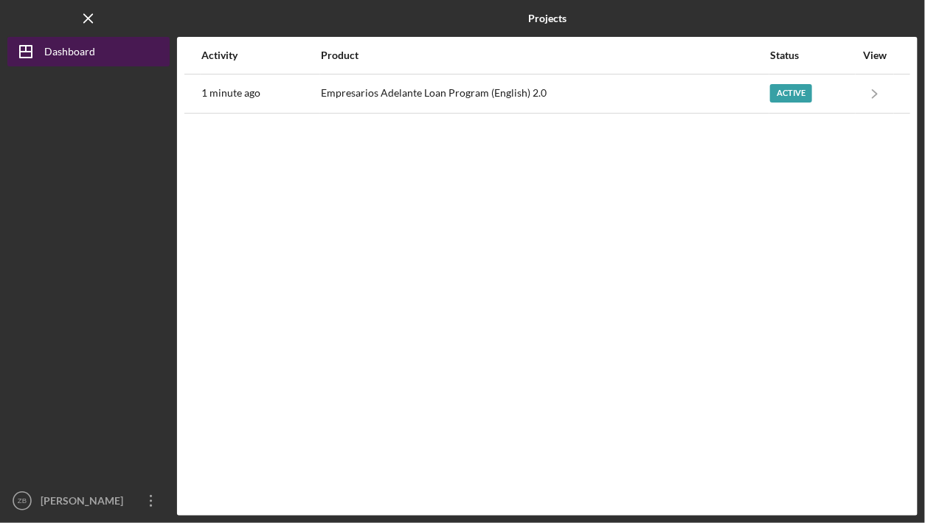
click at [34, 38] on icon "Icon/Dashboard" at bounding box center [25, 51] width 37 height 37
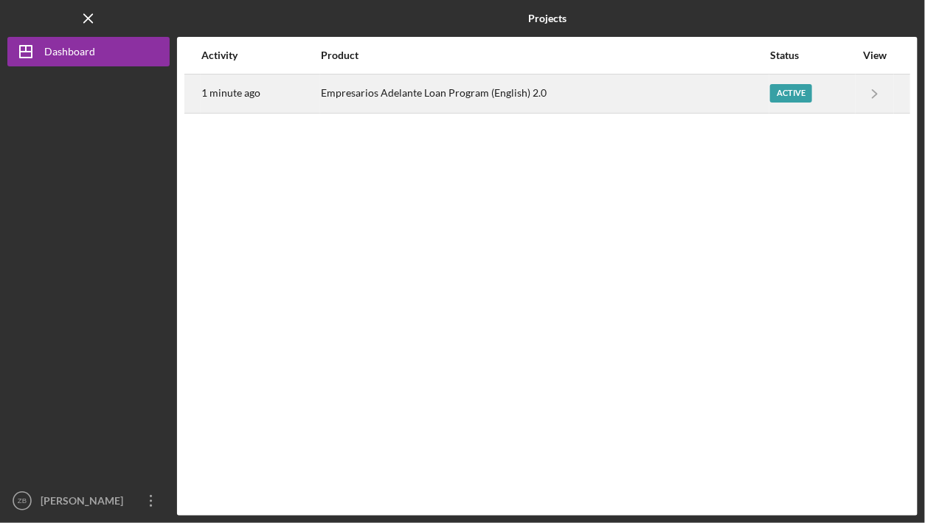
click at [511, 94] on div "Empresarios Adelante Loan Program (English) 2.0" at bounding box center [545, 93] width 448 height 37
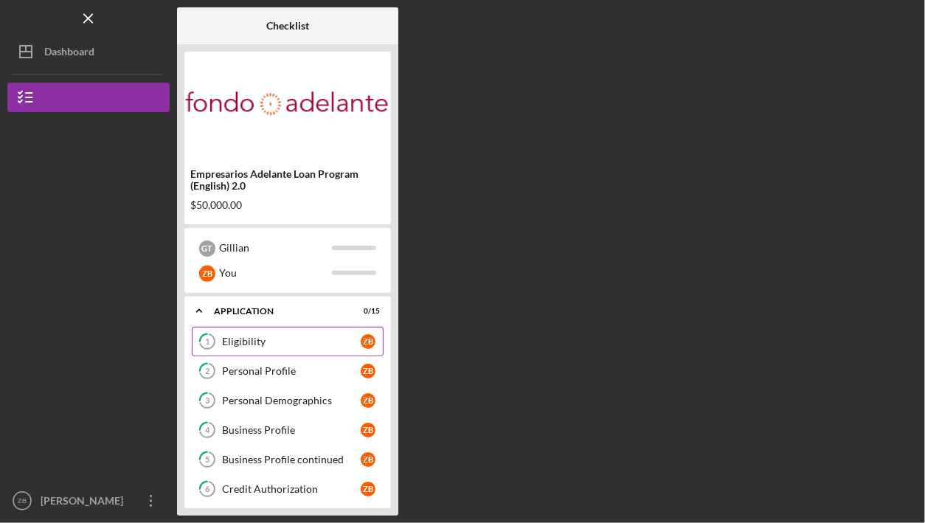
click at [255, 347] on link "1 Eligibility Z B" at bounding box center [288, 342] width 192 height 30
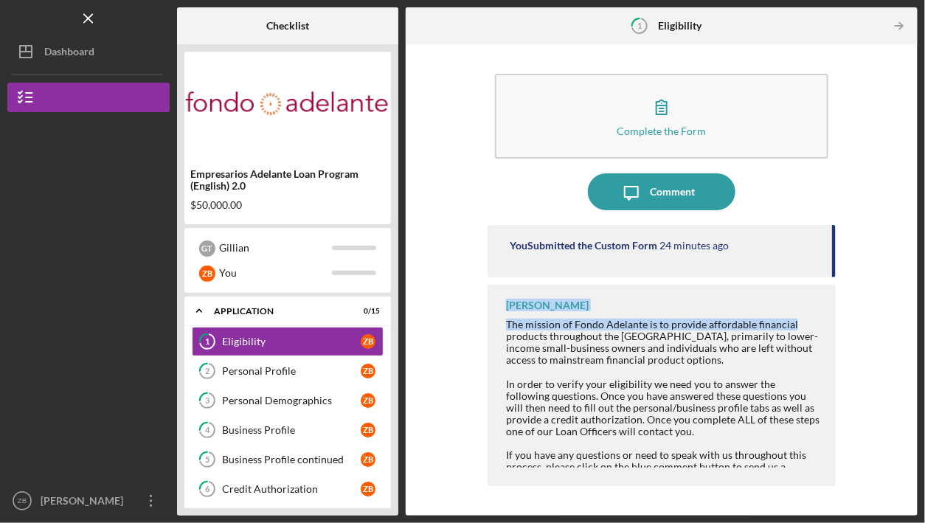
drag, startPoint x: 834, startPoint y: 260, endPoint x: 836, endPoint y: 273, distance: 13.4
click at [834, 281] on div "You Submitted the Custom Form 24 minutes ago [PERSON_NAME] The mission of Fondo…" at bounding box center [662, 359] width 348 height 269
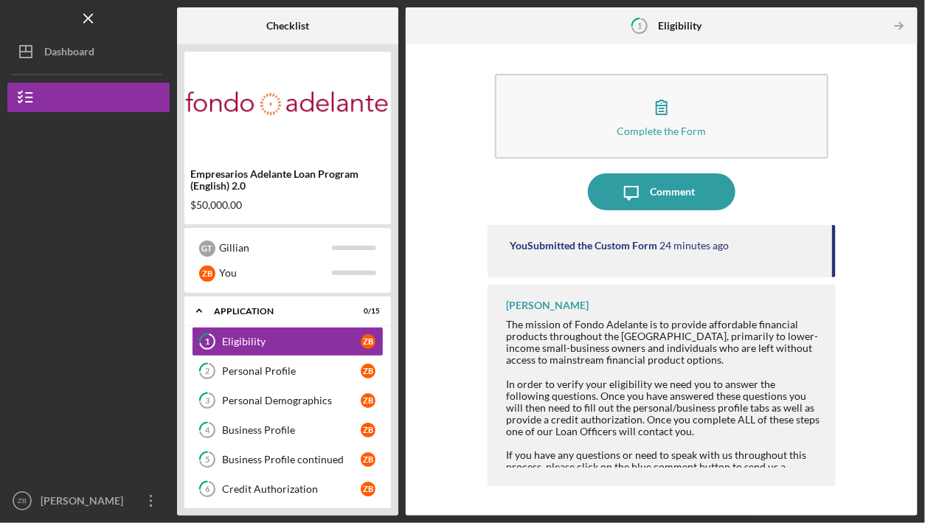
click at [730, 437] on div at bounding box center [663, 444] width 315 height 12
click at [725, 437] on div "If you have any questions or need to speak with us throughout this process, ple…" at bounding box center [663, 478] width 315 height 59
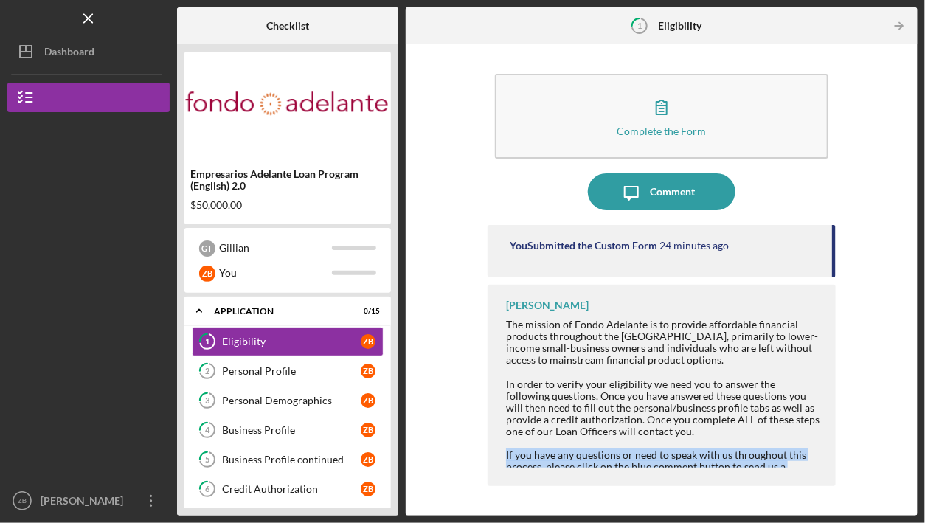
click at [725, 437] on div "If you have any questions or need to speak with us throughout this process, ple…" at bounding box center [663, 478] width 315 height 59
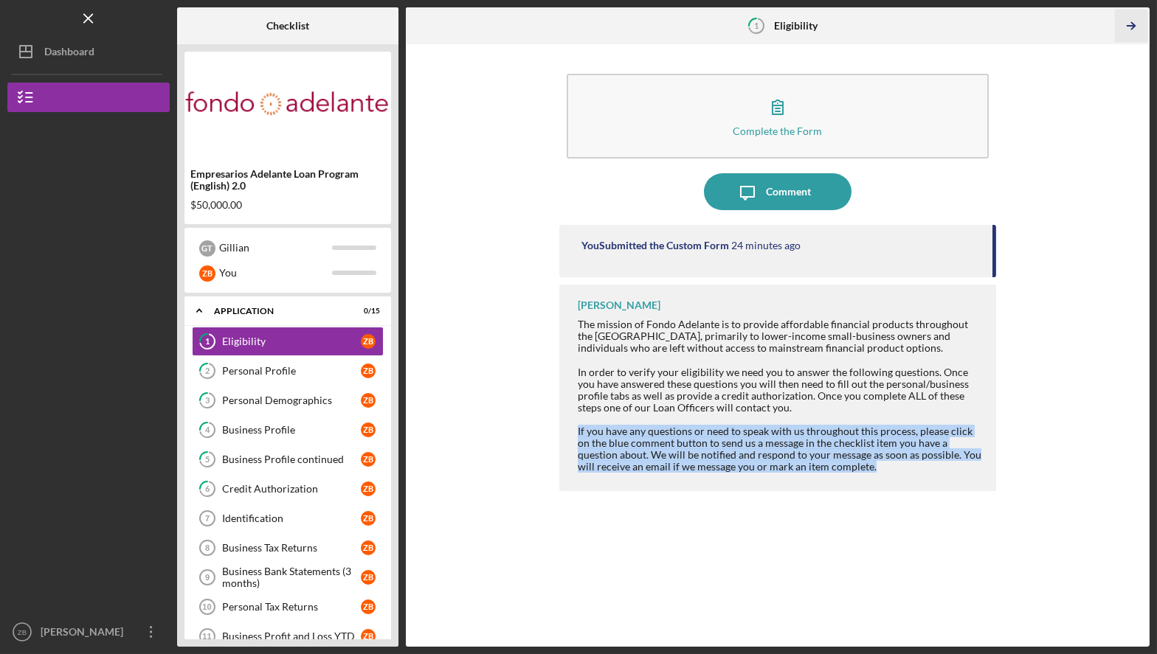
click at [944, 26] on line "button" at bounding box center [1130, 26] width 7 height 0
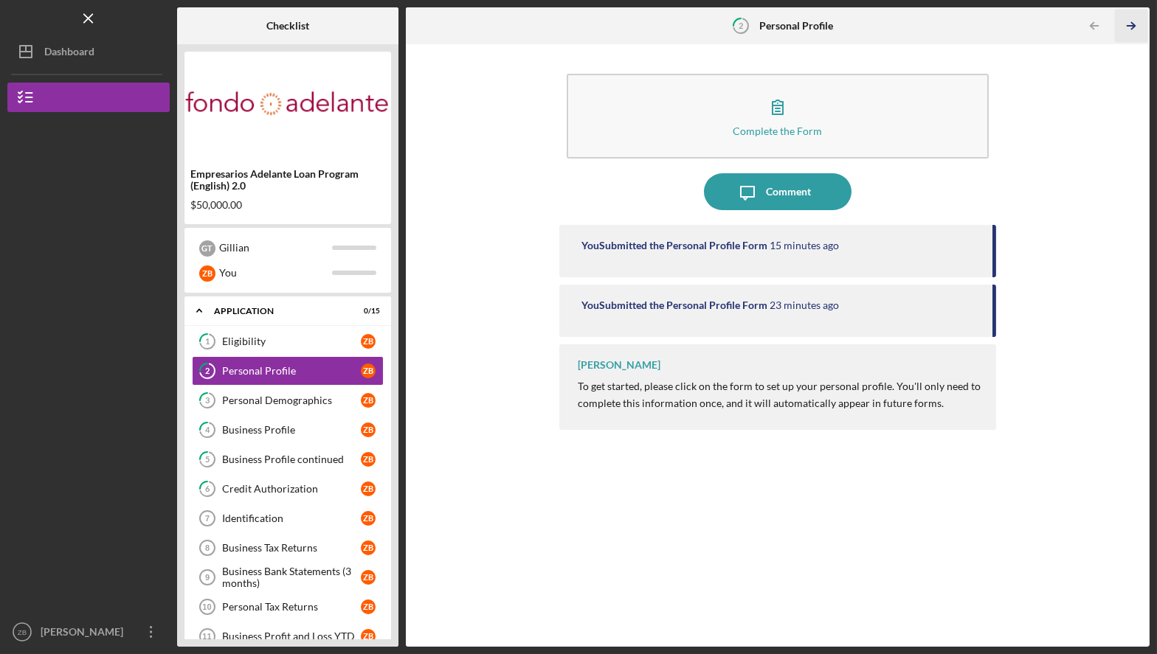
click at [944, 26] on line "button" at bounding box center [1130, 26] width 7 height 0
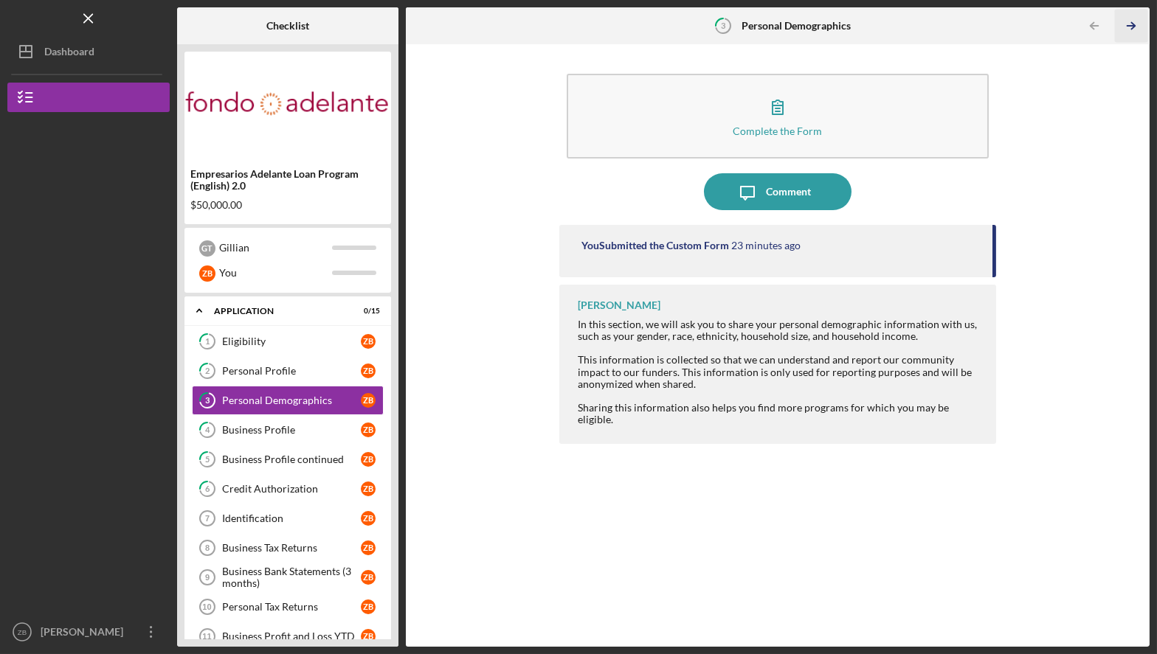
click at [944, 26] on line "button" at bounding box center [1130, 26] width 7 height 0
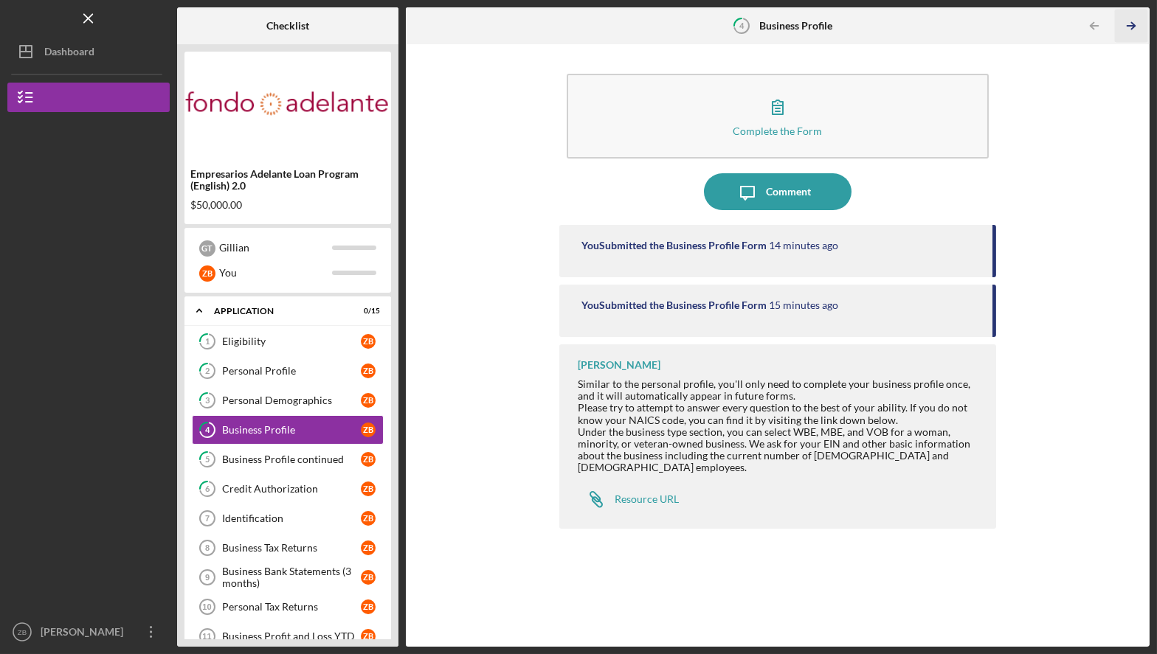
click at [944, 26] on line "button" at bounding box center [1130, 26] width 7 height 0
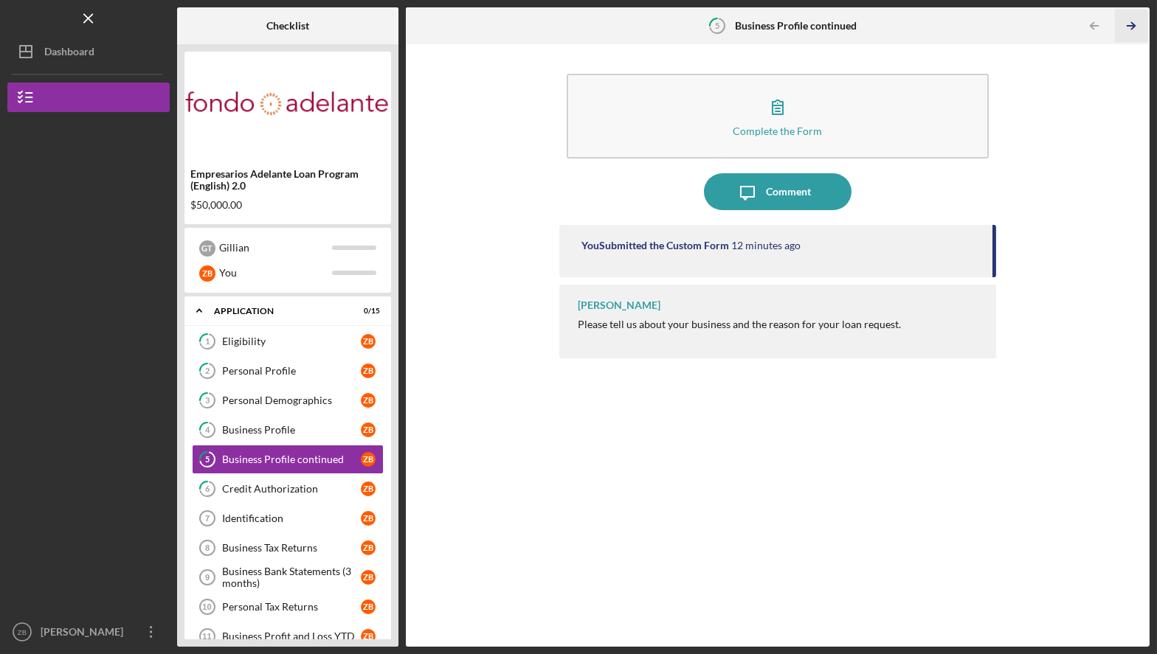
click at [944, 26] on line "button" at bounding box center [1130, 26] width 7 height 0
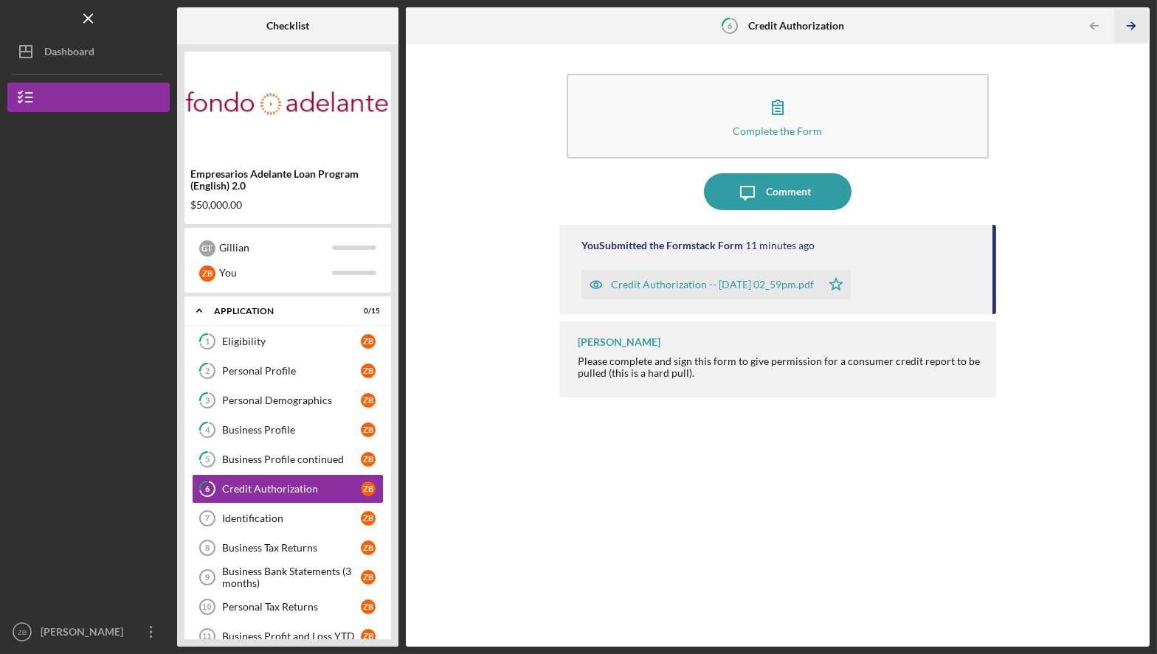
click at [944, 26] on line "button" at bounding box center [1130, 26] width 7 height 0
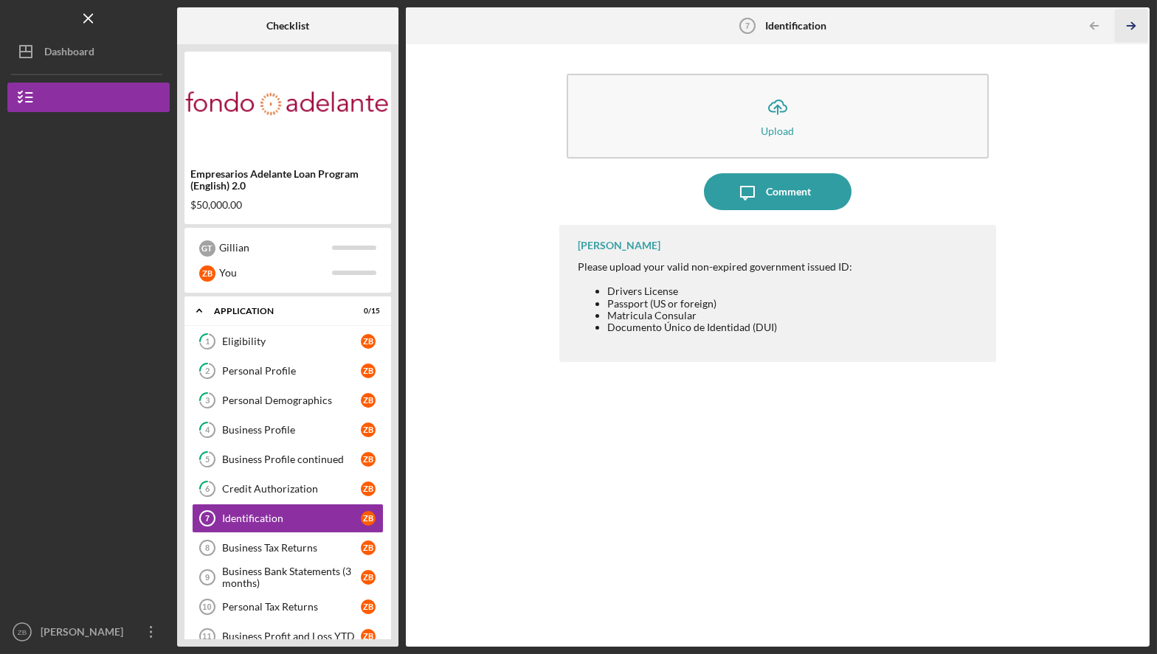
click at [944, 26] on line "button" at bounding box center [1130, 26] width 7 height 0
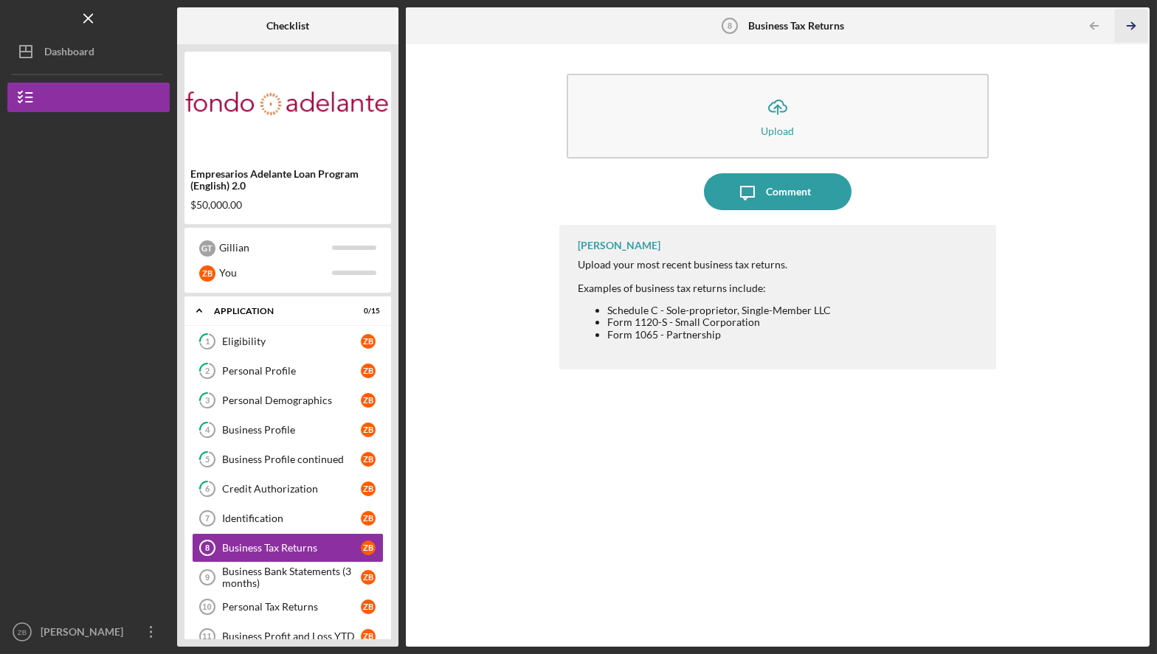
click at [944, 26] on line "button" at bounding box center [1130, 26] width 7 height 0
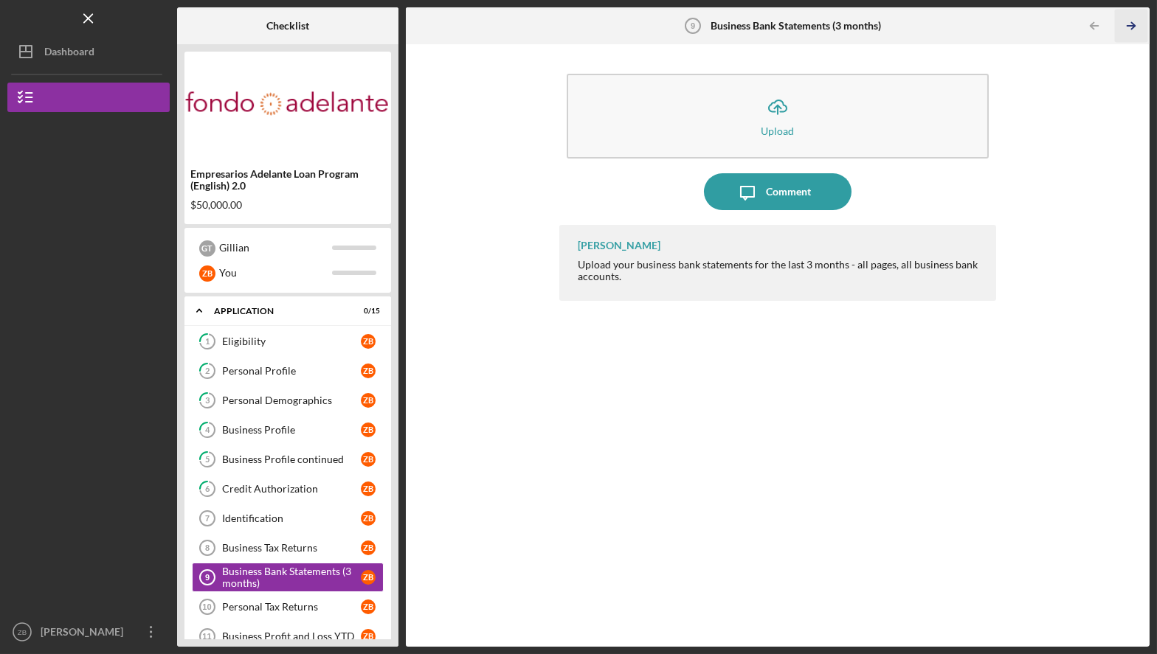
click at [944, 26] on line "button" at bounding box center [1130, 26] width 7 height 0
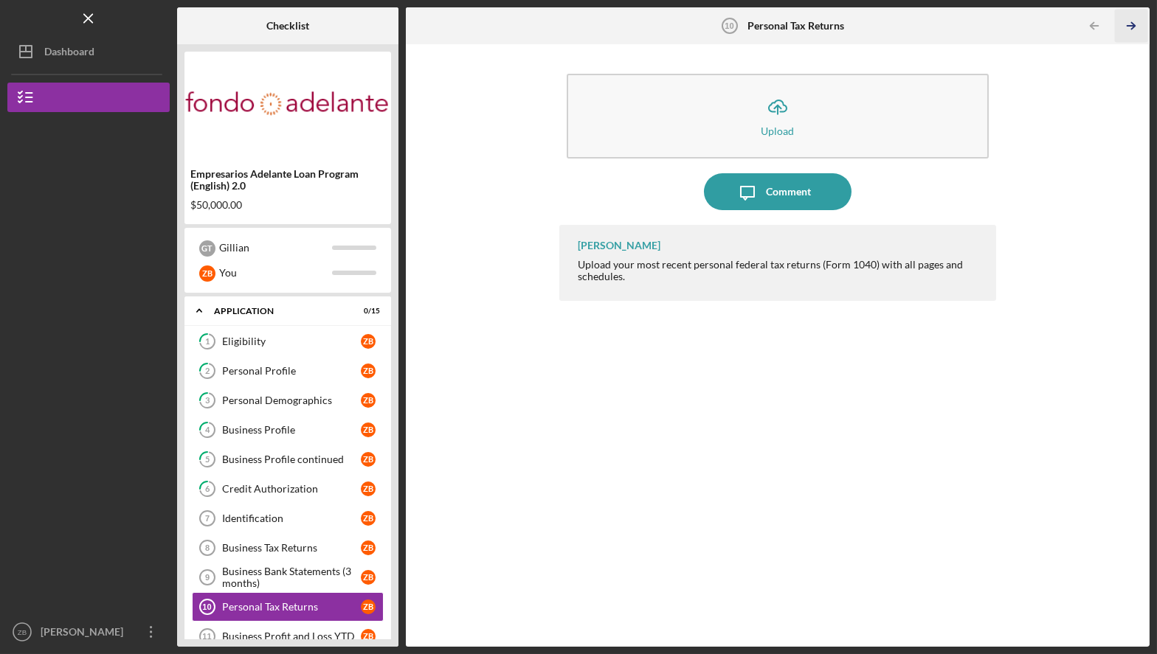
click at [944, 26] on line "button" at bounding box center [1130, 26] width 7 height 0
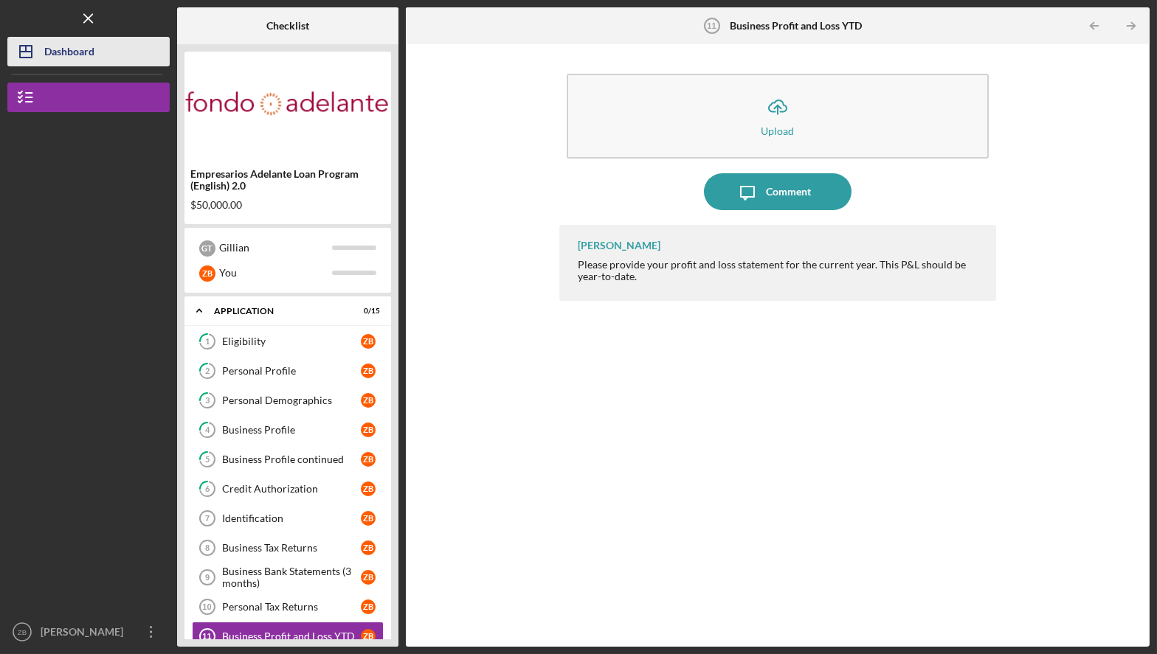
click at [71, 49] on div "Dashboard" at bounding box center [69, 53] width 50 height 33
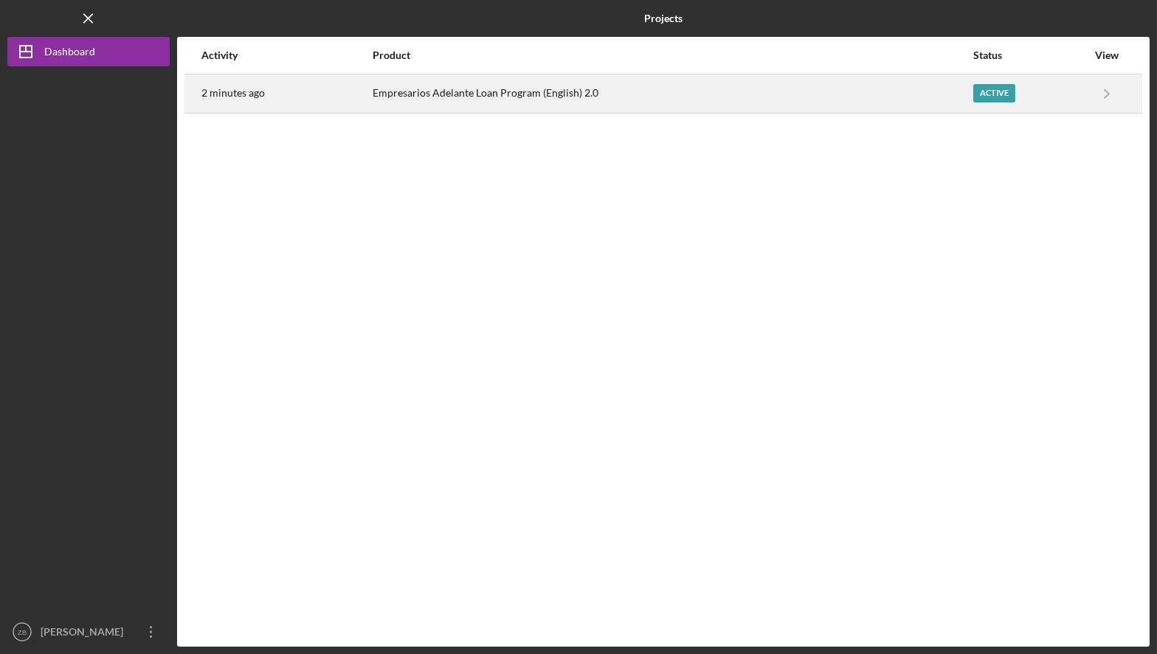
click at [944, 89] on div "Active" at bounding box center [994, 93] width 42 height 18
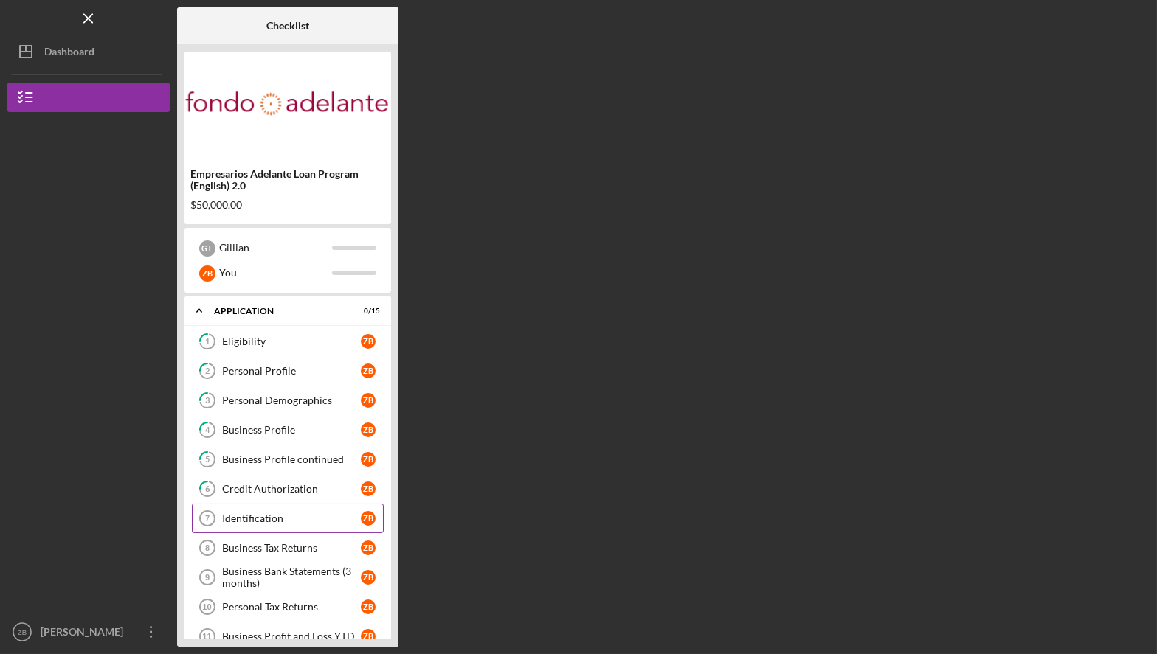
click at [261, 437] on link "Identification 7 Identification Z B" at bounding box center [288, 519] width 192 height 30
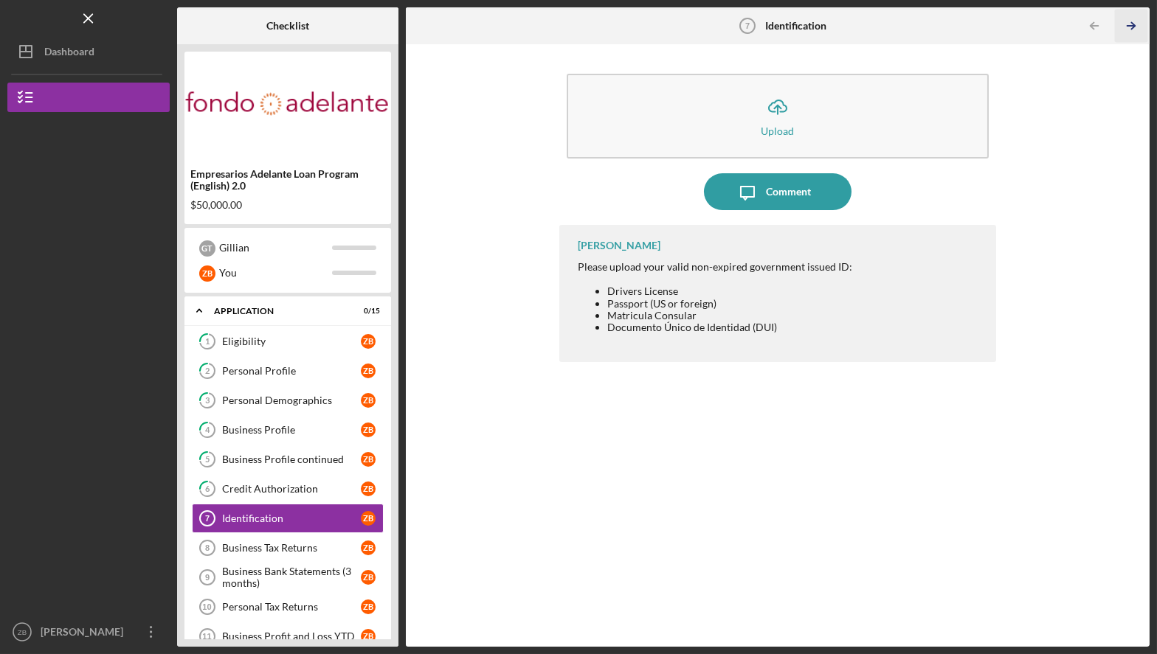
click at [944, 24] on icon "Icon/Table Pagination Arrow" at bounding box center [1131, 26] width 33 height 33
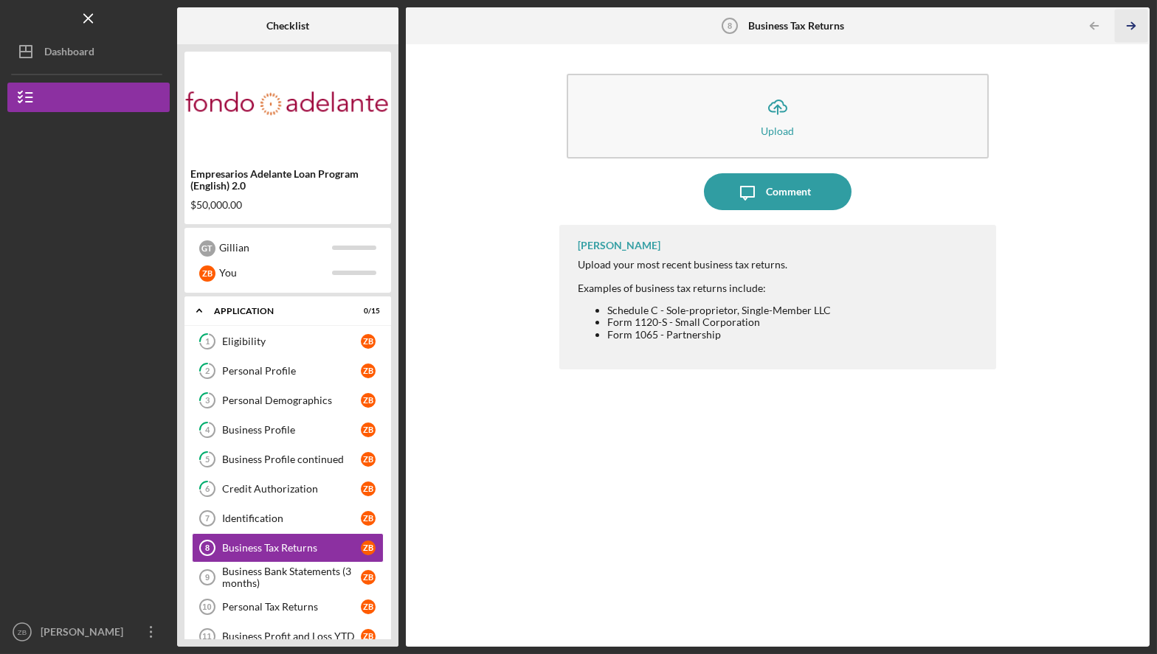
click at [944, 21] on icon "Icon/Table Pagination Arrow" at bounding box center [1131, 26] width 33 height 33
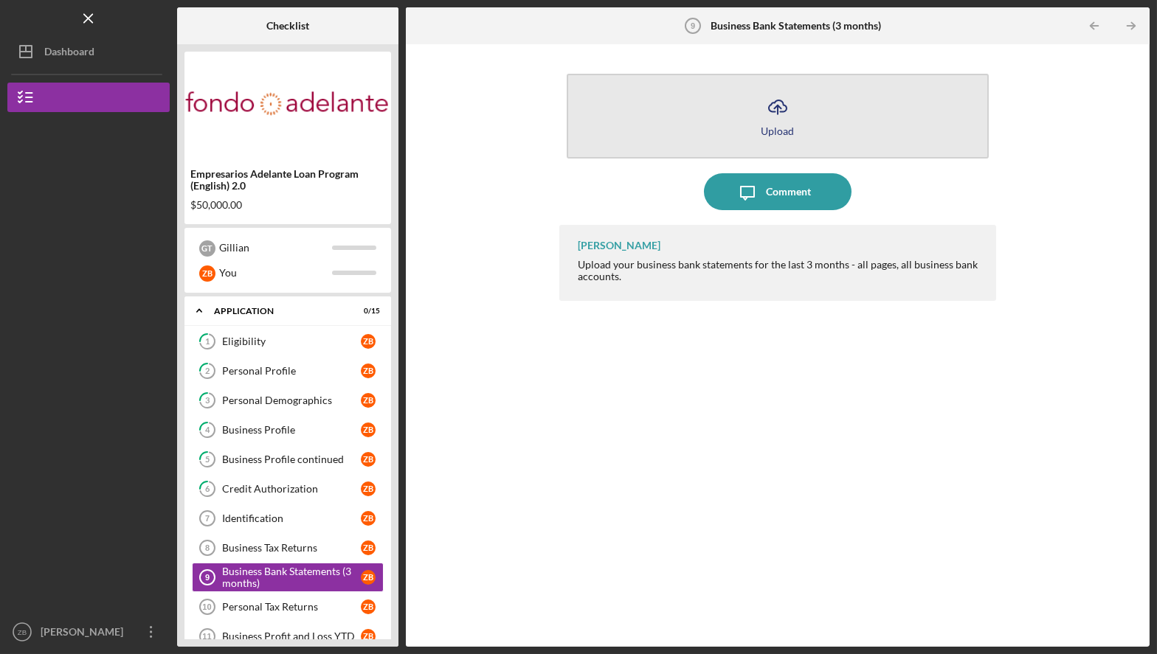
click at [772, 117] on icon "Icon/Upload" at bounding box center [777, 107] width 37 height 37
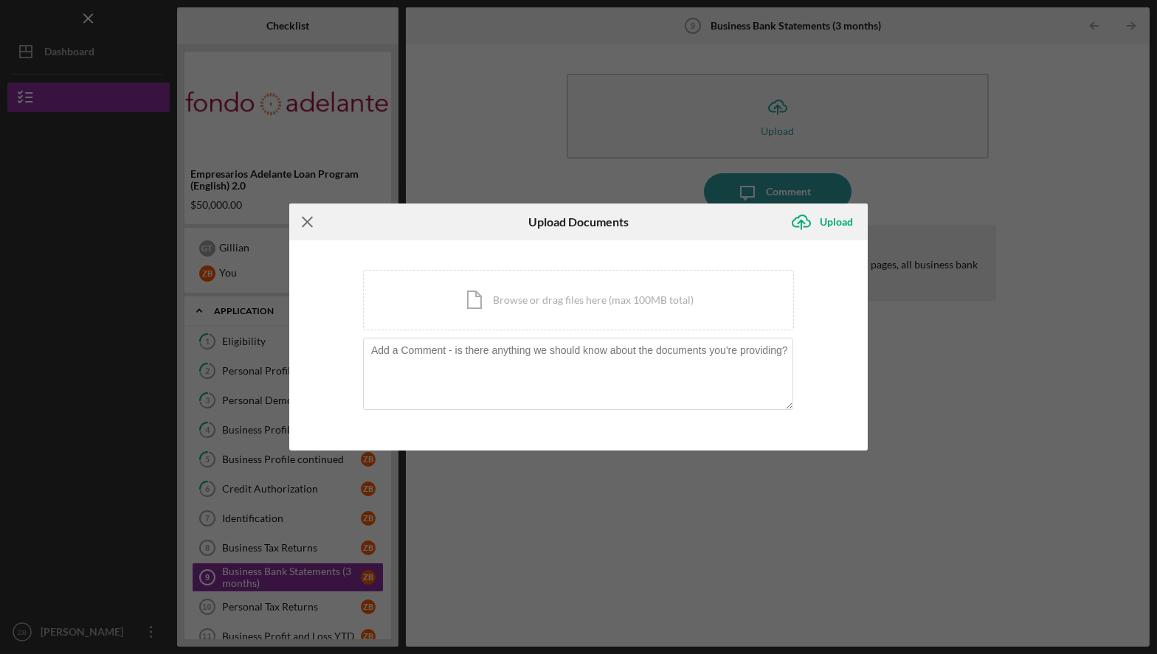
click at [308, 218] on icon "Icon/Menu Close" at bounding box center [307, 222] width 37 height 37
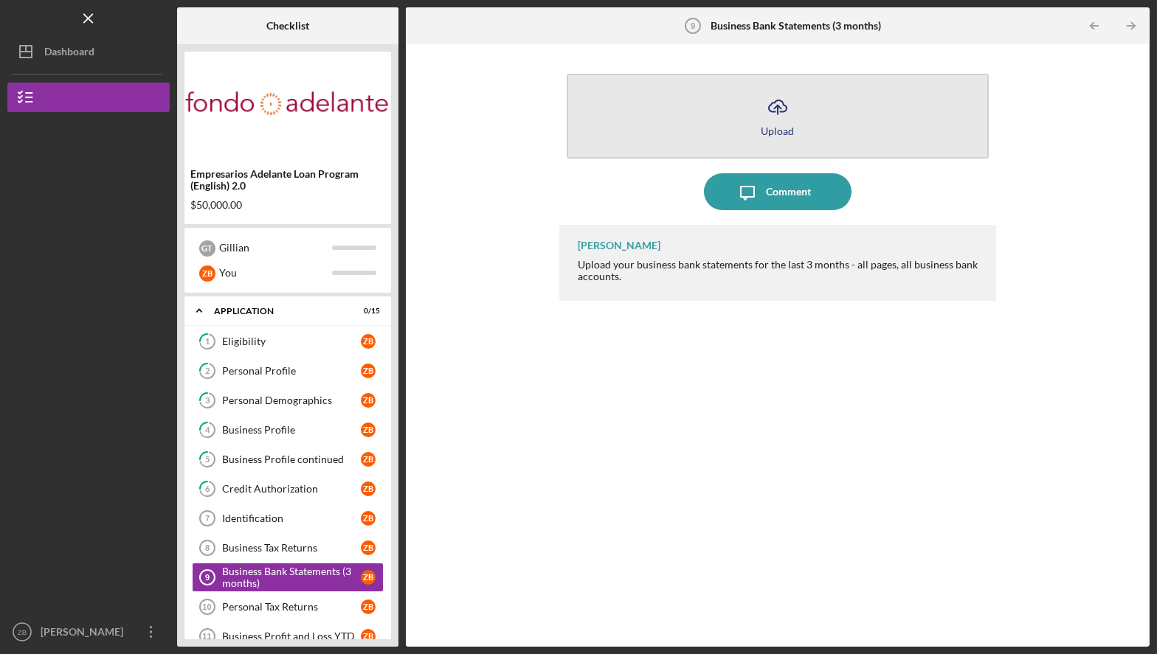
click at [774, 119] on icon "Icon/Upload" at bounding box center [777, 107] width 37 height 37
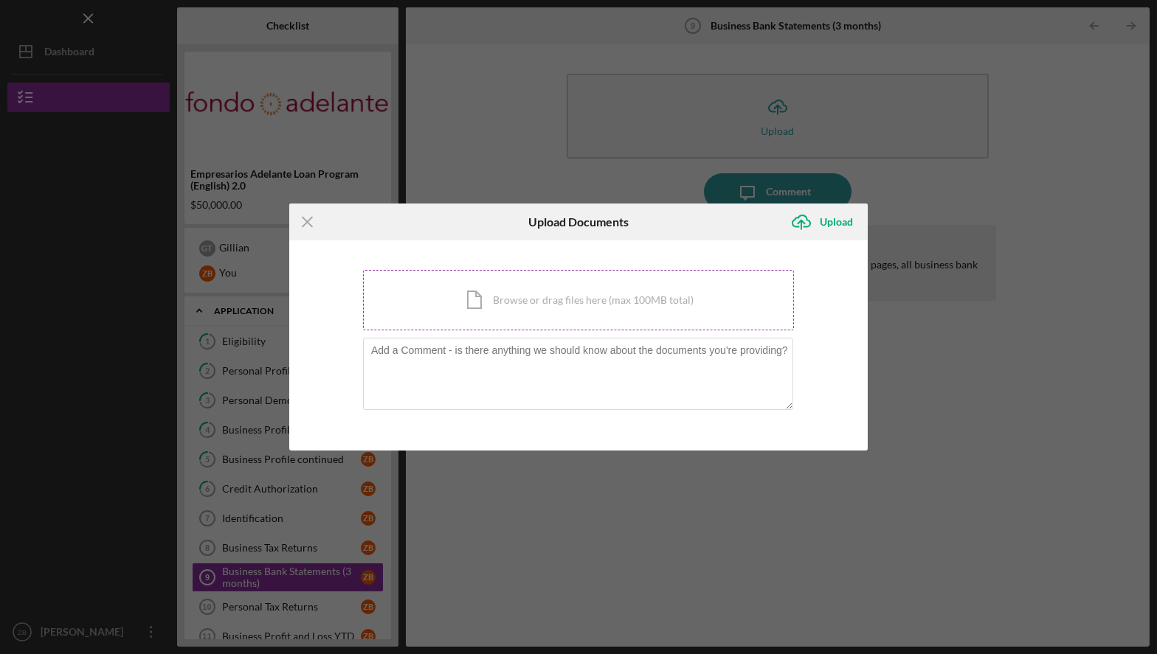
click at [540, 316] on div "Icon/Document Browse or drag files here (max 100MB total) Tap to choose files o…" at bounding box center [578, 300] width 431 height 61
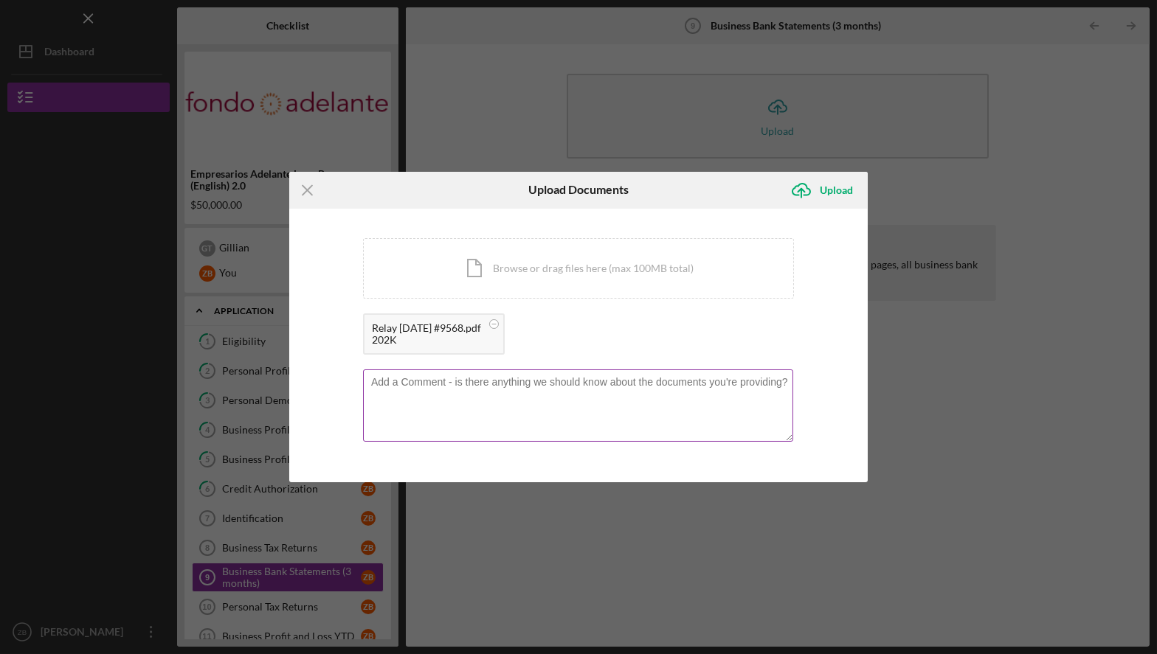
click at [435, 382] on textarea at bounding box center [578, 406] width 430 height 72
type textarea "July Statement"
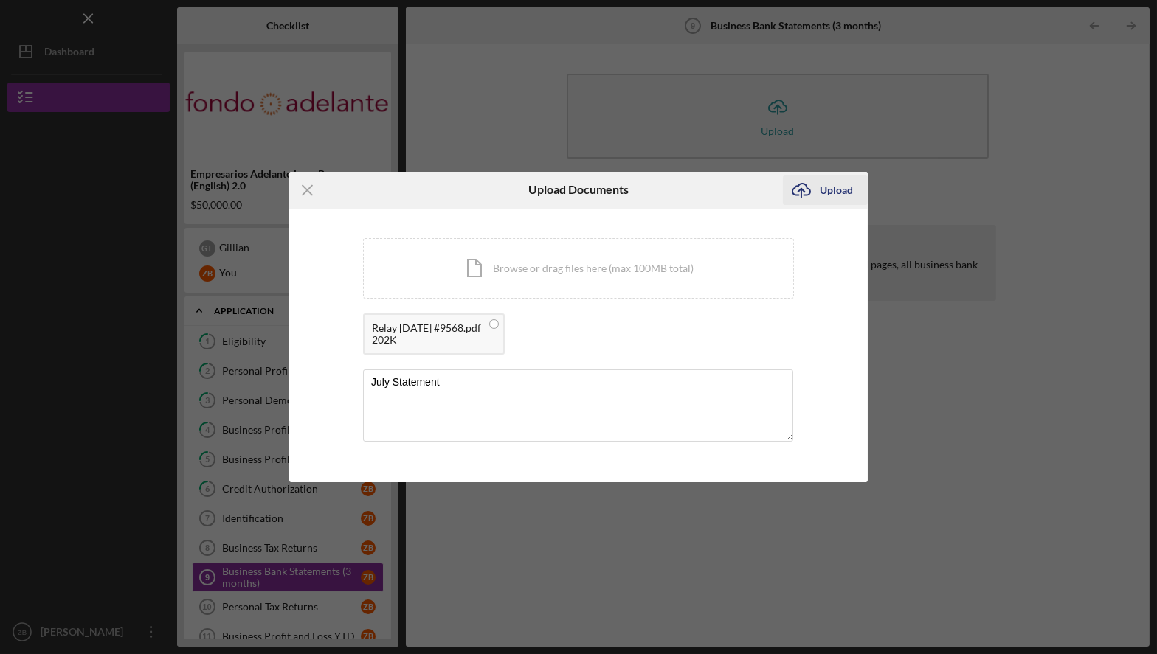
click at [826, 190] on div "Upload" at bounding box center [836, 191] width 33 height 30
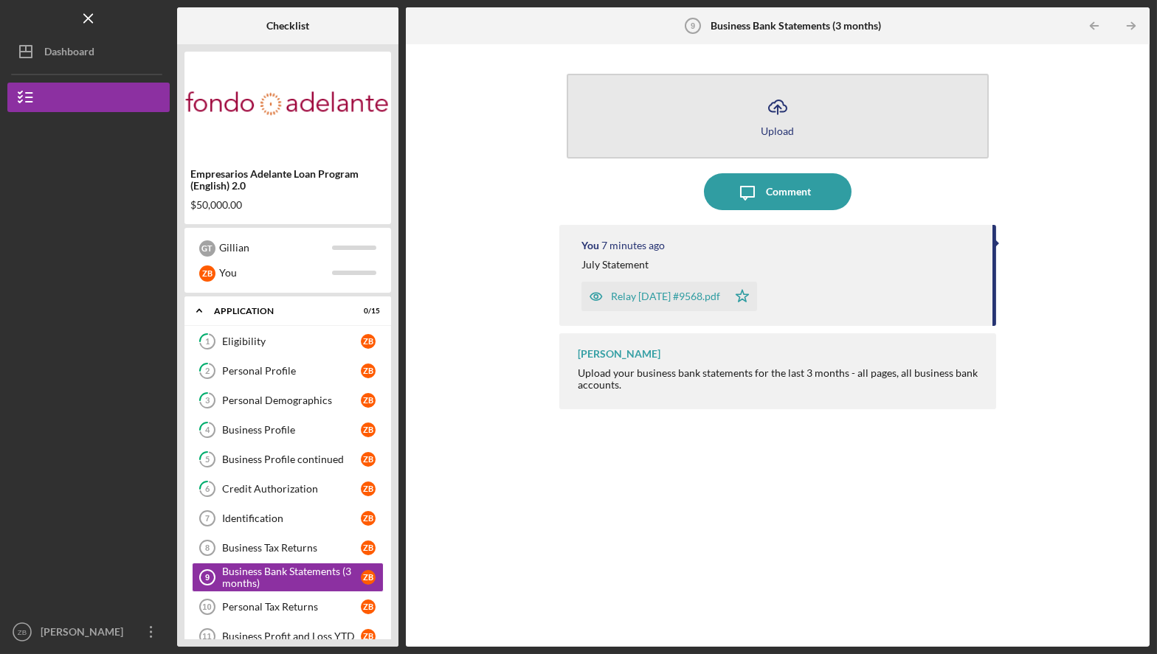
click at [776, 103] on icon "Icon/Upload" at bounding box center [777, 107] width 37 height 37
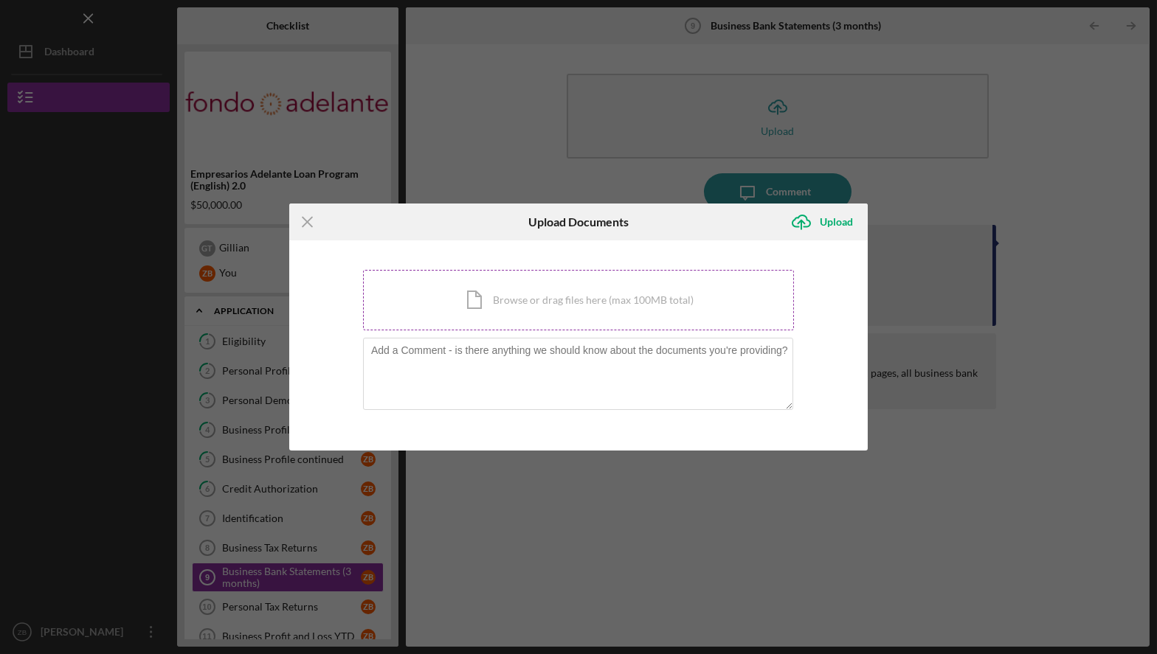
click at [548, 305] on div "Icon/Document Browse or drag files here (max 100MB total) Tap to choose files o…" at bounding box center [578, 300] width 431 height 61
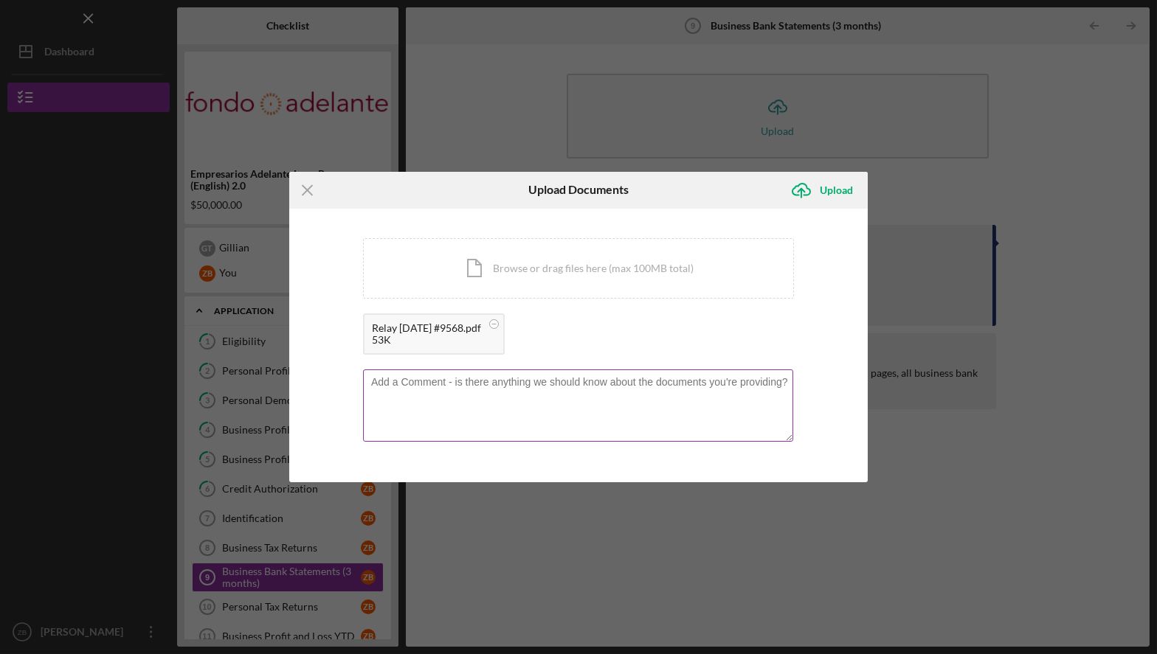
click at [429, 383] on textarea at bounding box center [578, 406] width 430 height 72
type textarea "[DATE], started [DATE]"
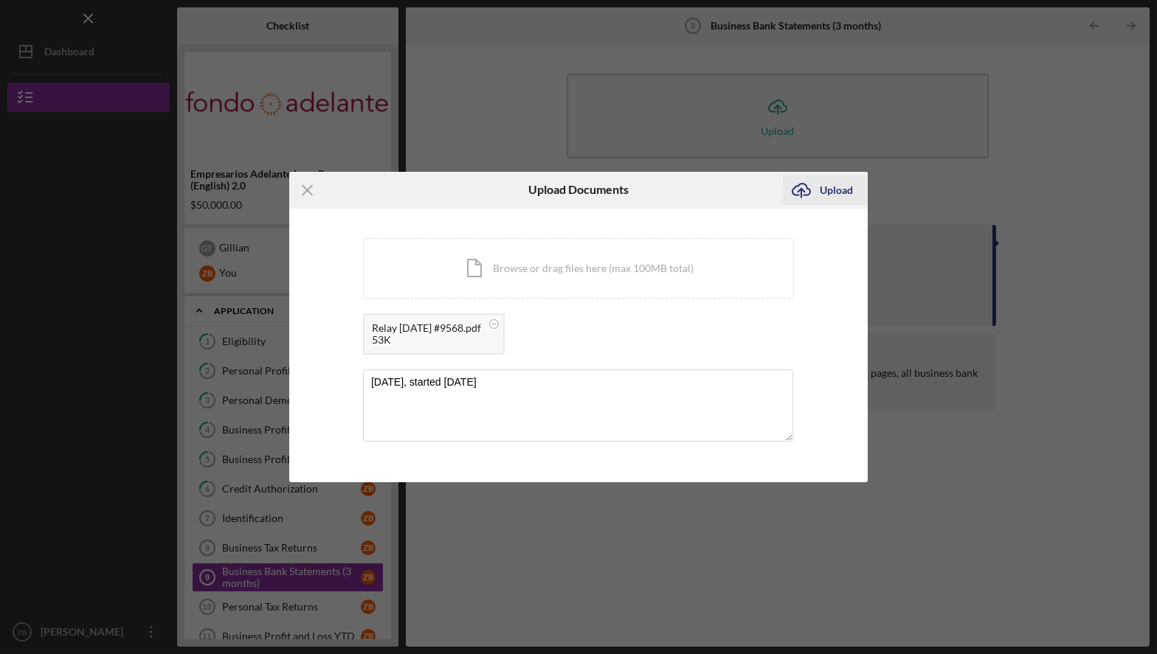
click at [828, 187] on div "Upload" at bounding box center [836, 191] width 33 height 30
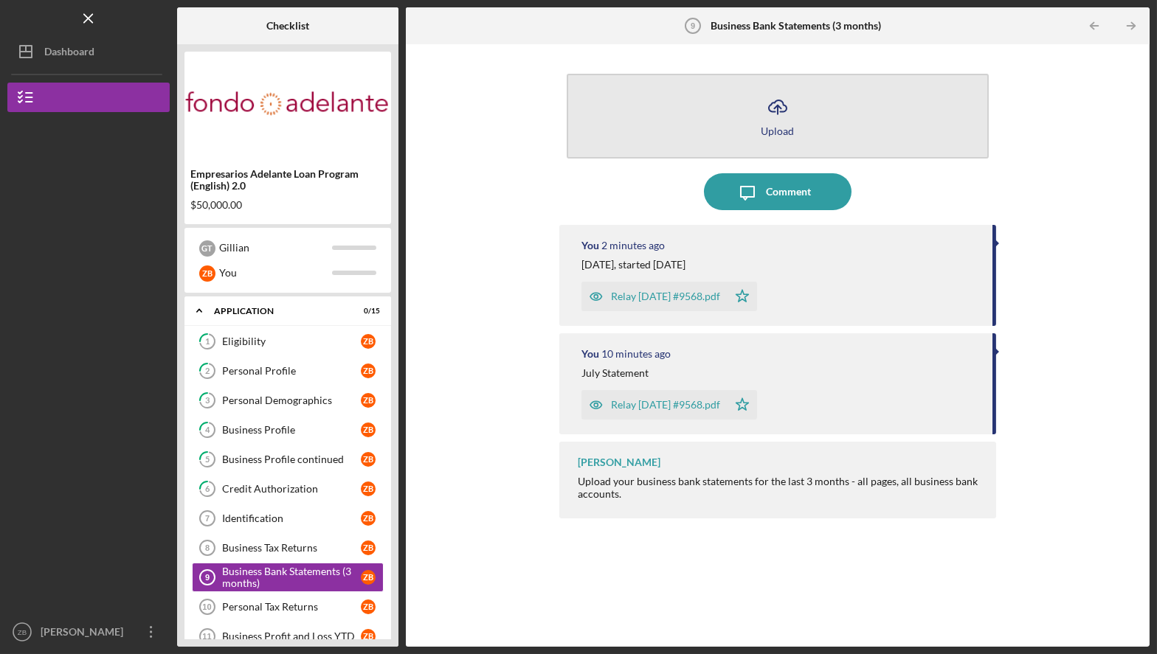
click at [758, 106] on button "Icon/Upload Upload" at bounding box center [778, 116] width 423 height 85
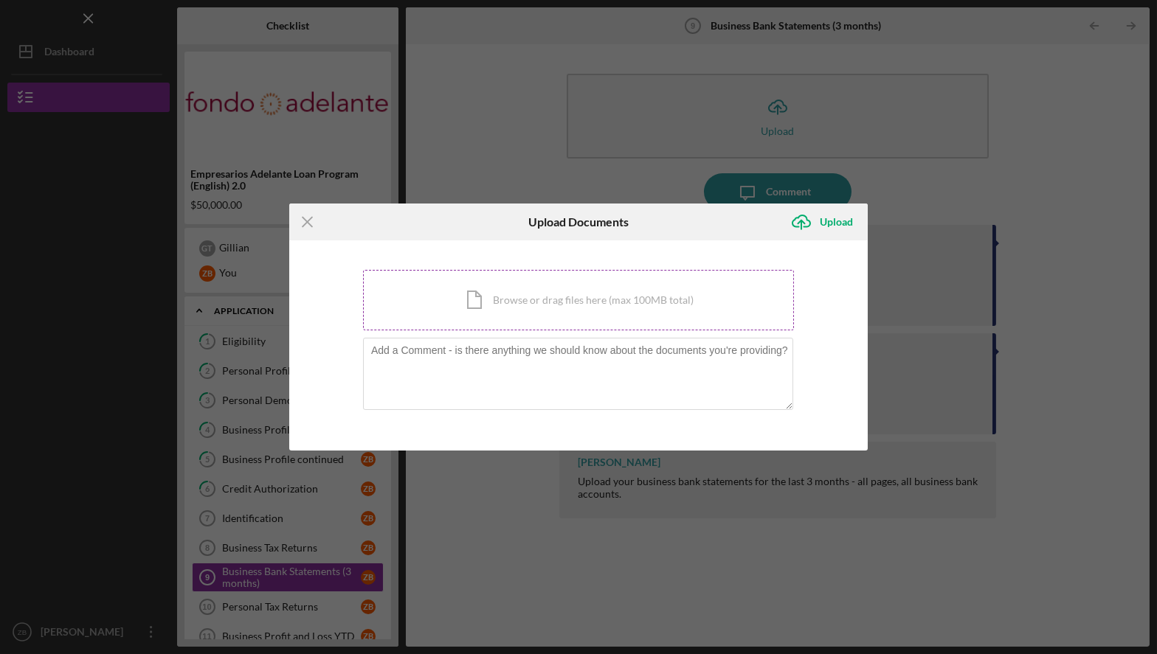
click at [578, 301] on div "Icon/Document Browse or drag files here (max 100MB total) Tap to choose files o…" at bounding box center [578, 300] width 431 height 61
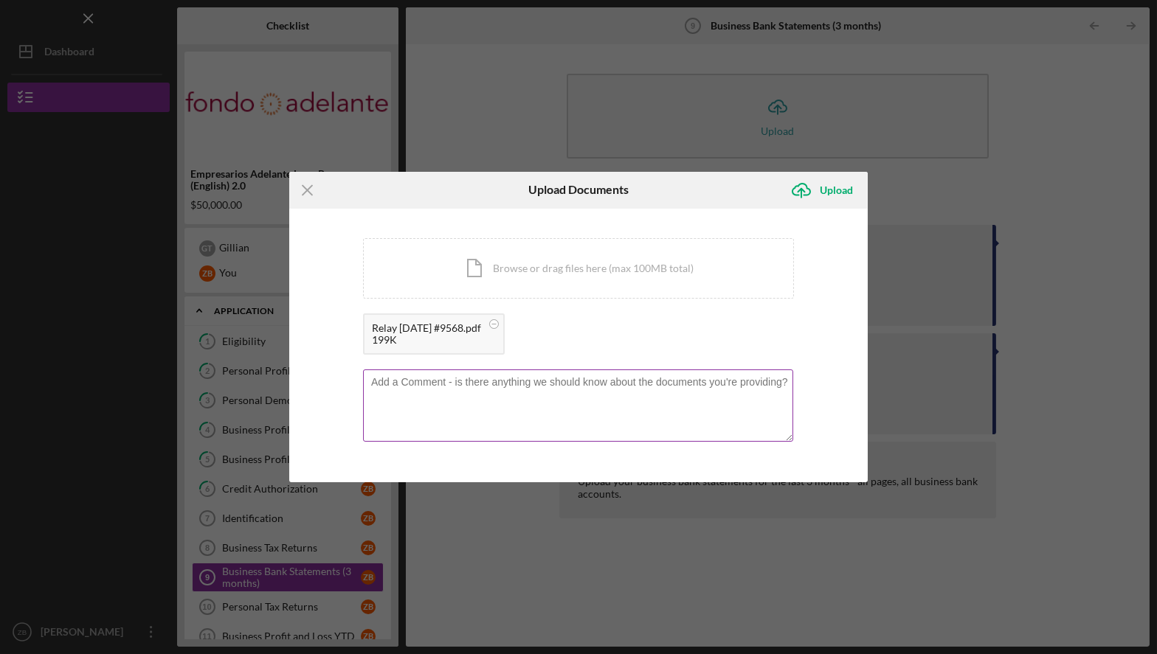
click at [408, 378] on textarea at bounding box center [578, 406] width 430 height 72
type textarea "[DATE]"
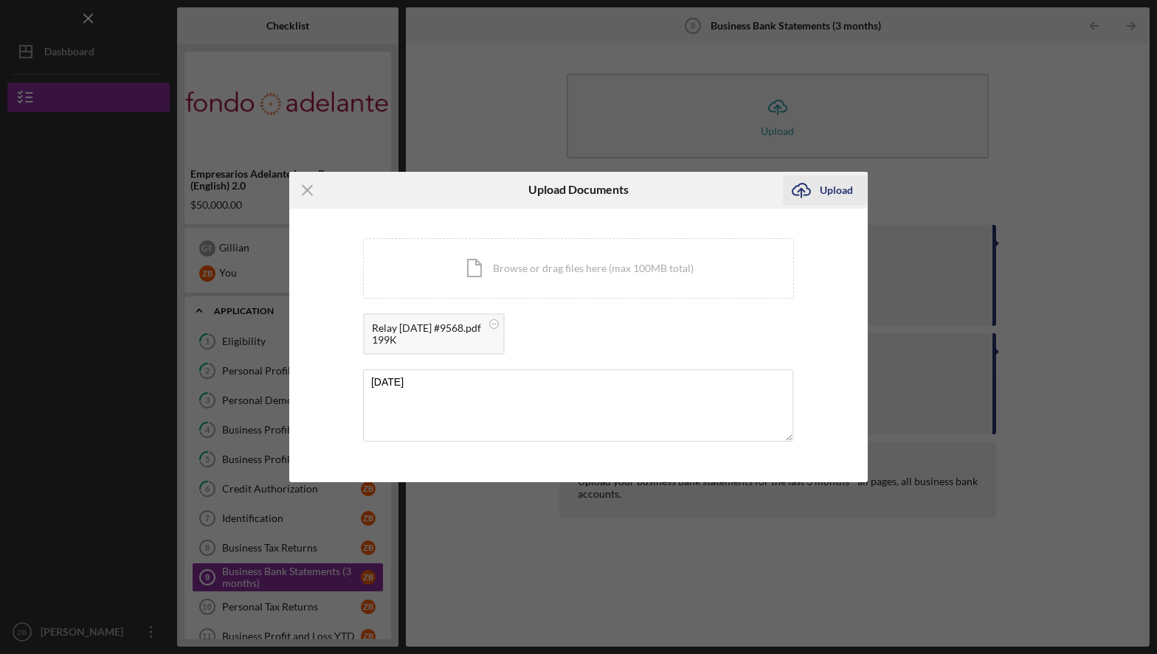
click at [845, 192] on div "Upload" at bounding box center [836, 191] width 33 height 30
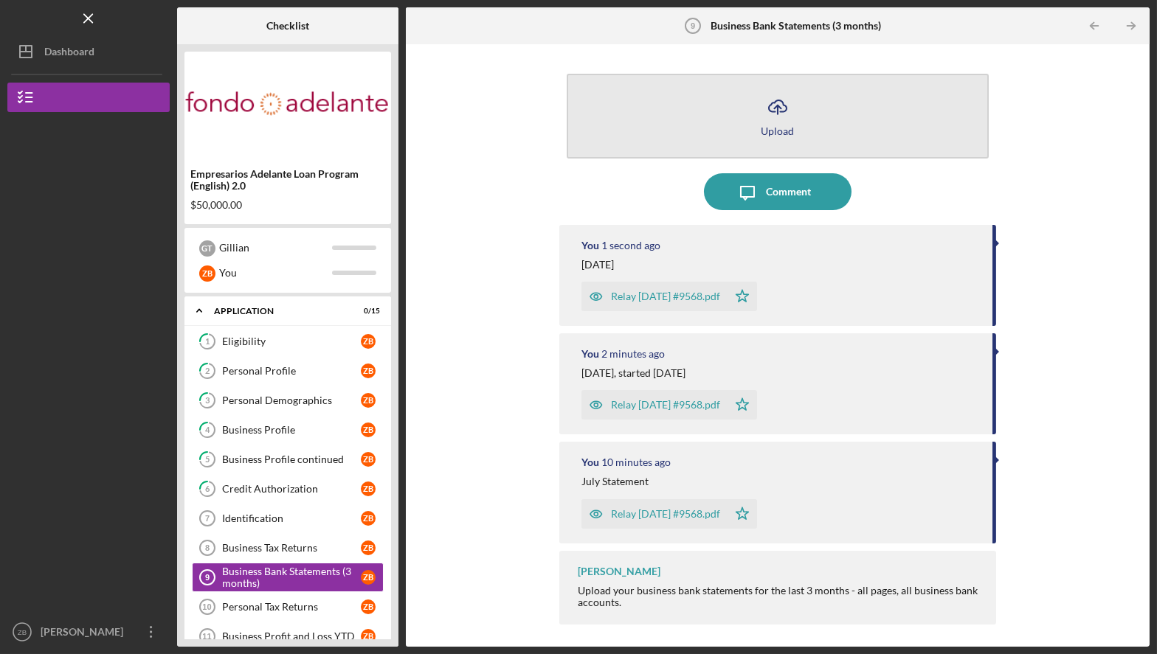
click at [779, 112] on icon "Icon/Upload" at bounding box center [777, 107] width 37 height 37
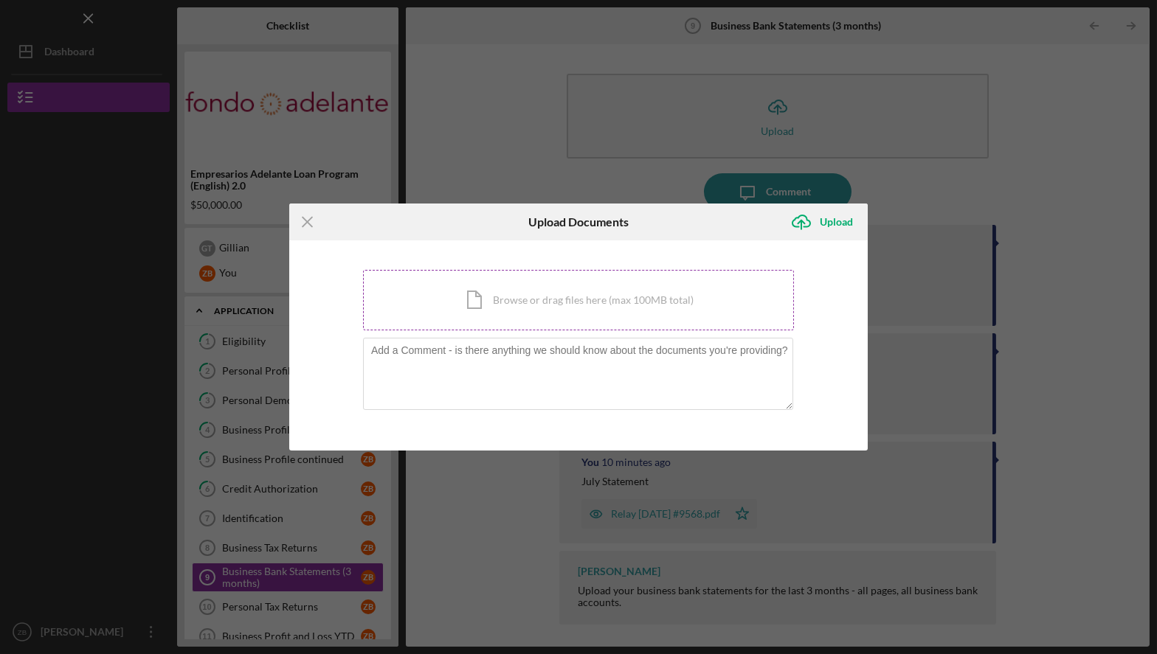
click at [513, 306] on div "Icon/Document Browse or drag files here (max 100MB total) Tap to choose files o…" at bounding box center [578, 300] width 431 height 61
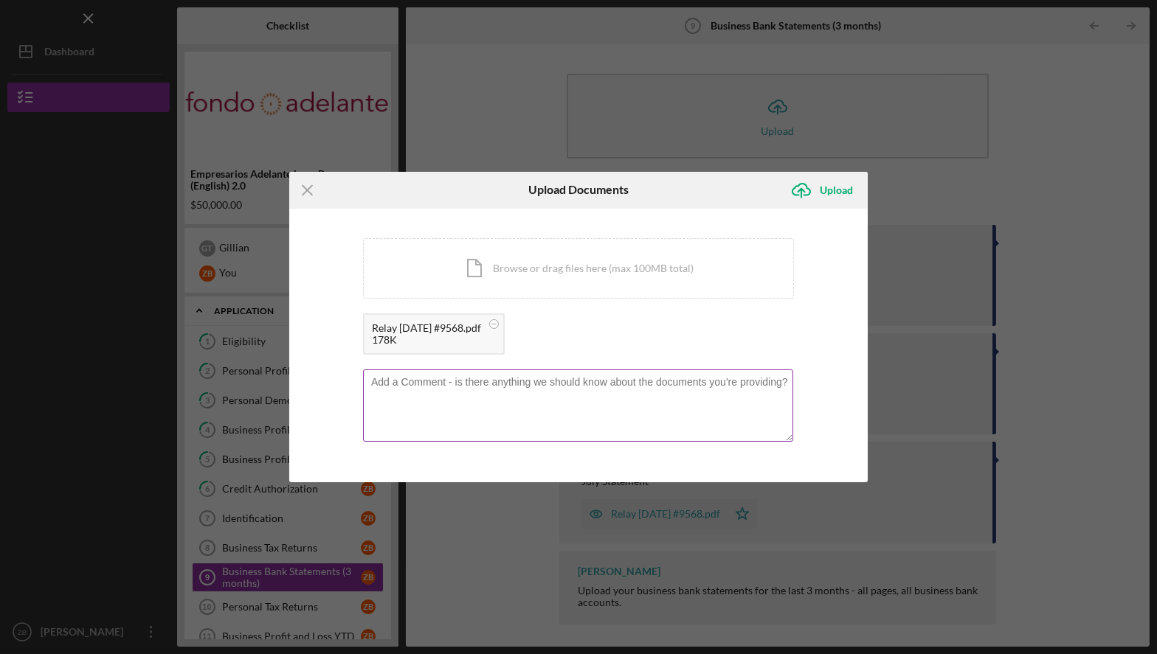
click at [445, 385] on textarea at bounding box center [578, 406] width 430 height 72
type textarea "September partial 2025"
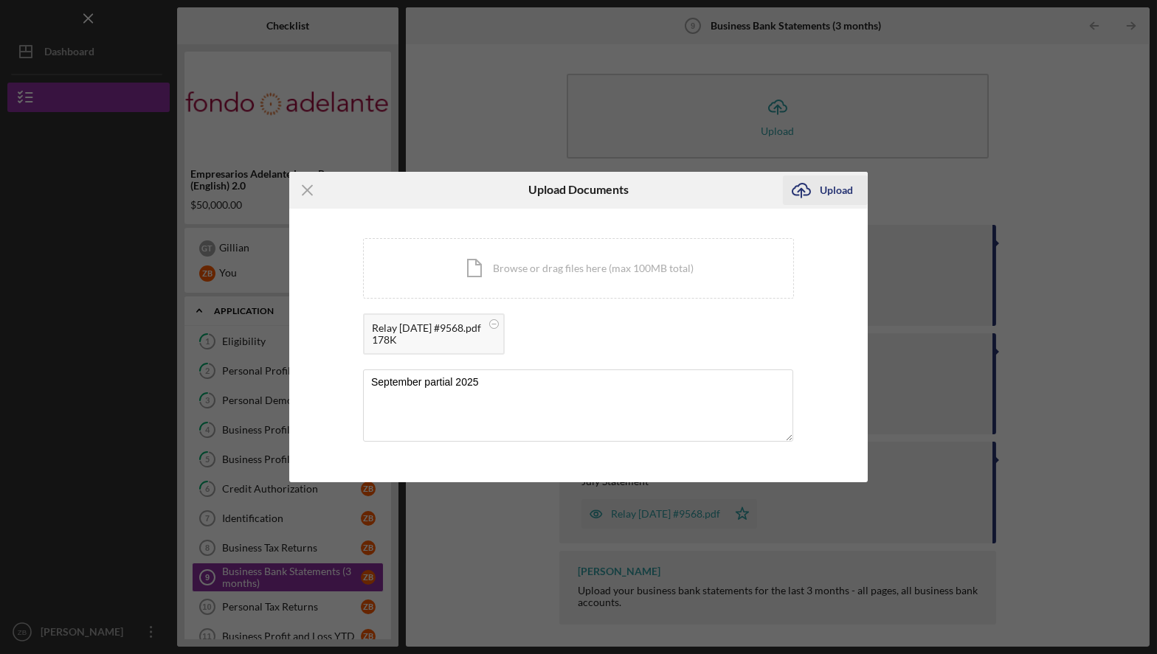
click at [836, 196] on div "Upload" at bounding box center [836, 191] width 33 height 30
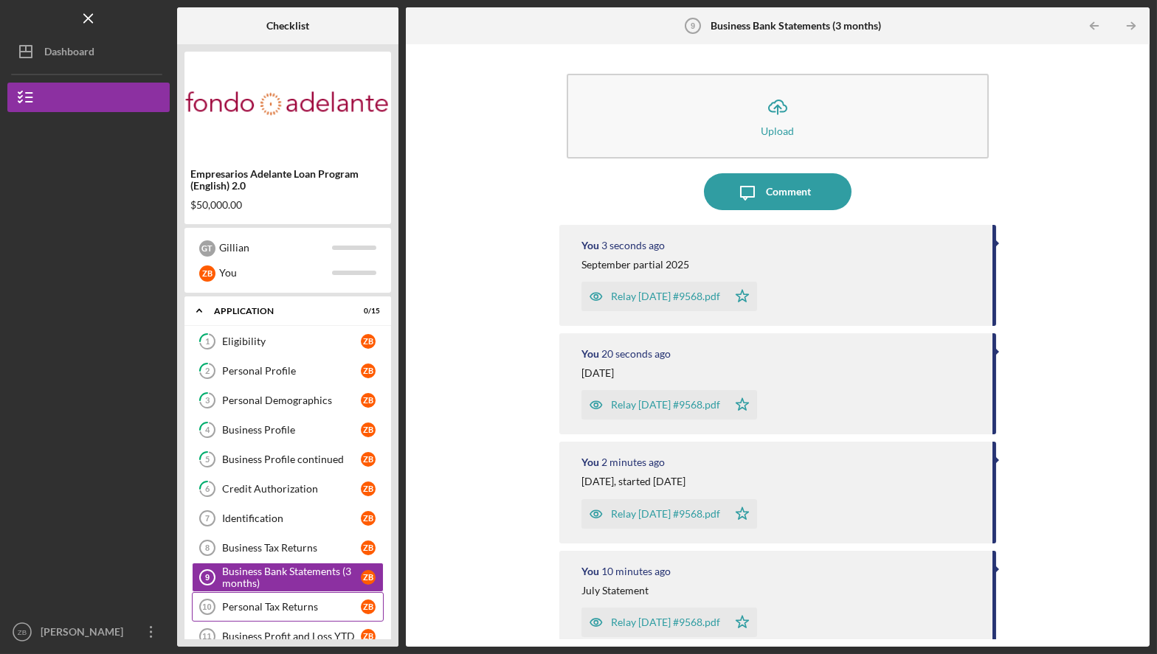
click at [266, 437] on div "Personal Tax Returns" at bounding box center [291, 607] width 139 height 12
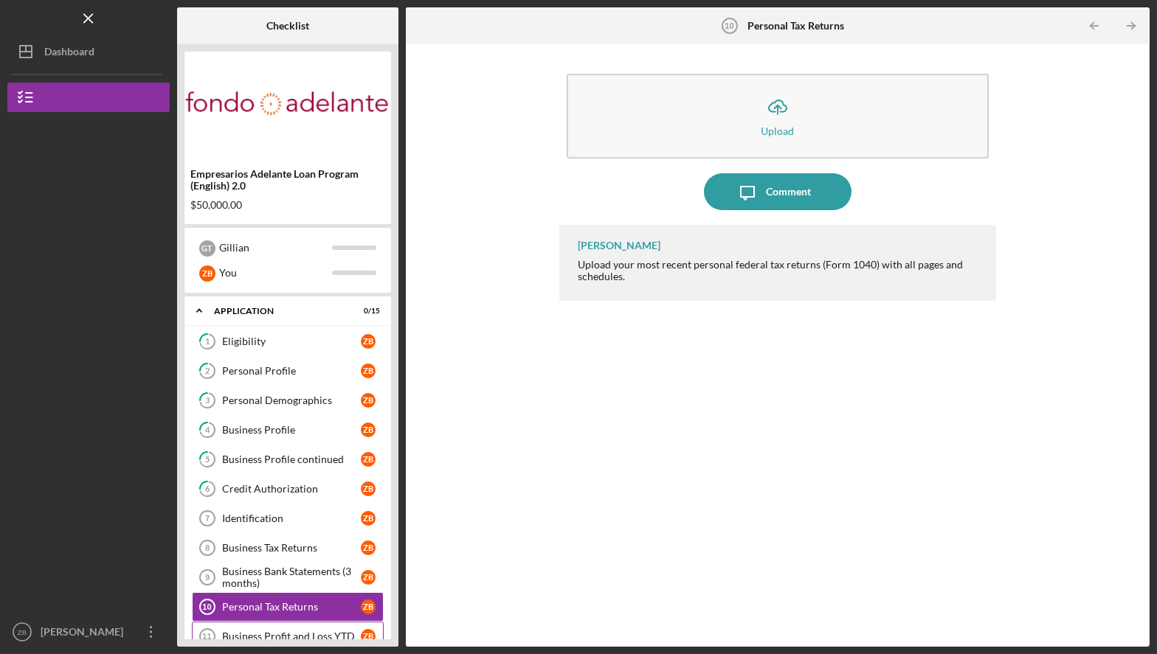
click at [282, 437] on div "Business Profit and Loss YTD" at bounding box center [291, 637] width 139 height 12
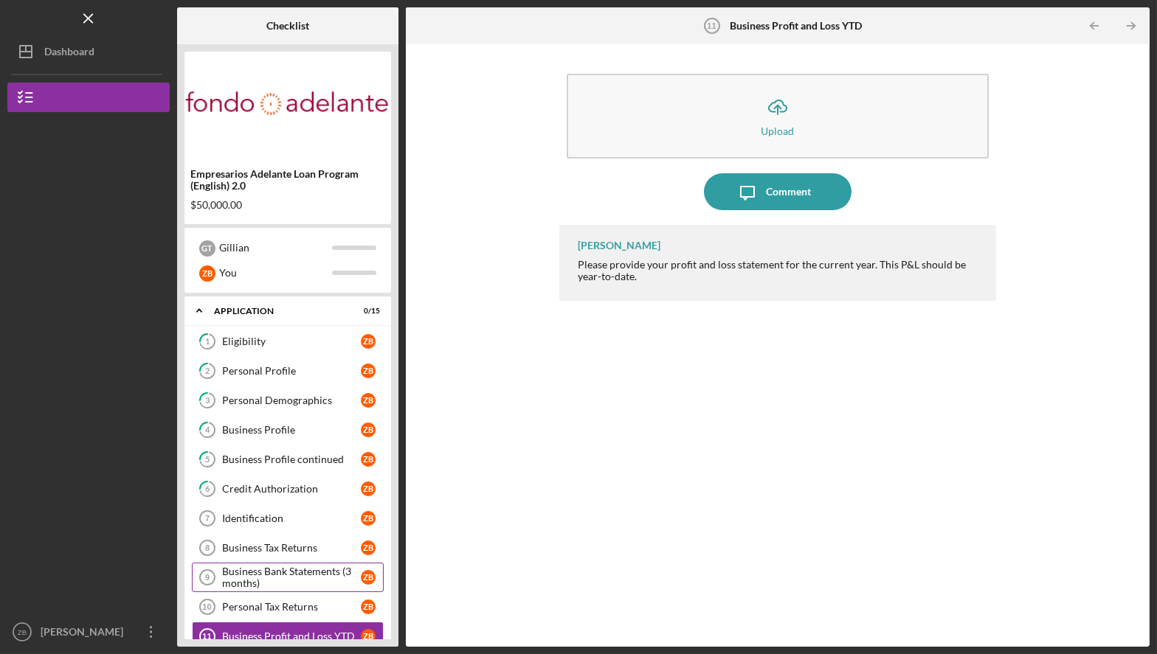
click at [254, 437] on div "Business Bank Statements (3 months)" at bounding box center [291, 578] width 139 height 24
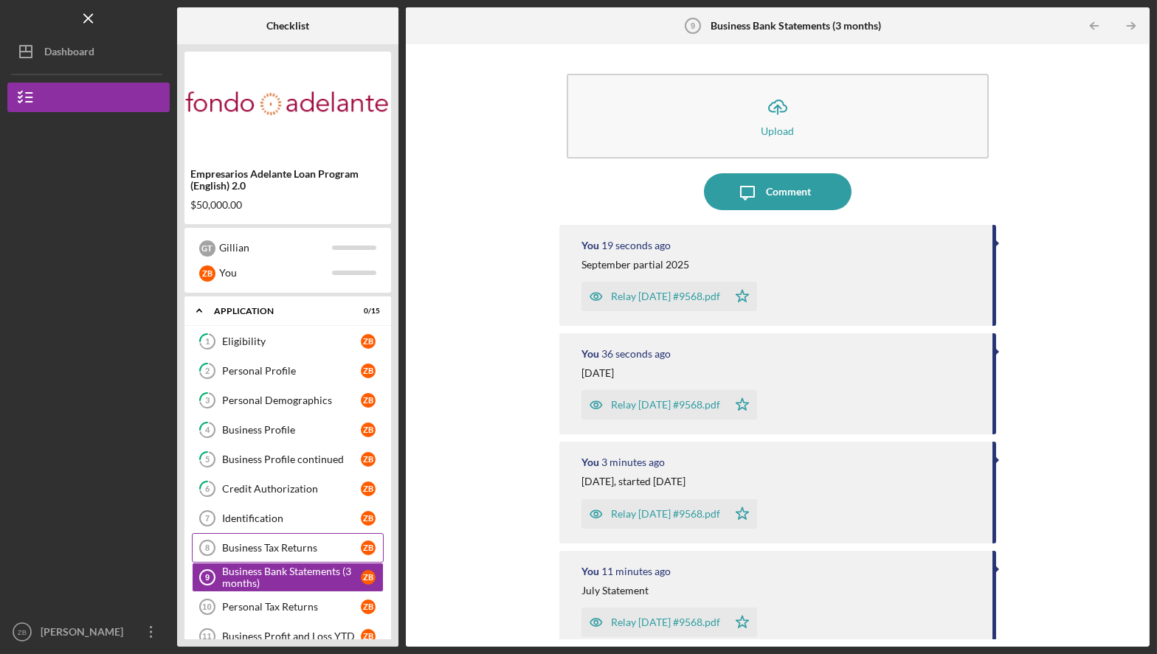
click at [259, 437] on div "Business Tax Returns" at bounding box center [291, 548] width 139 height 12
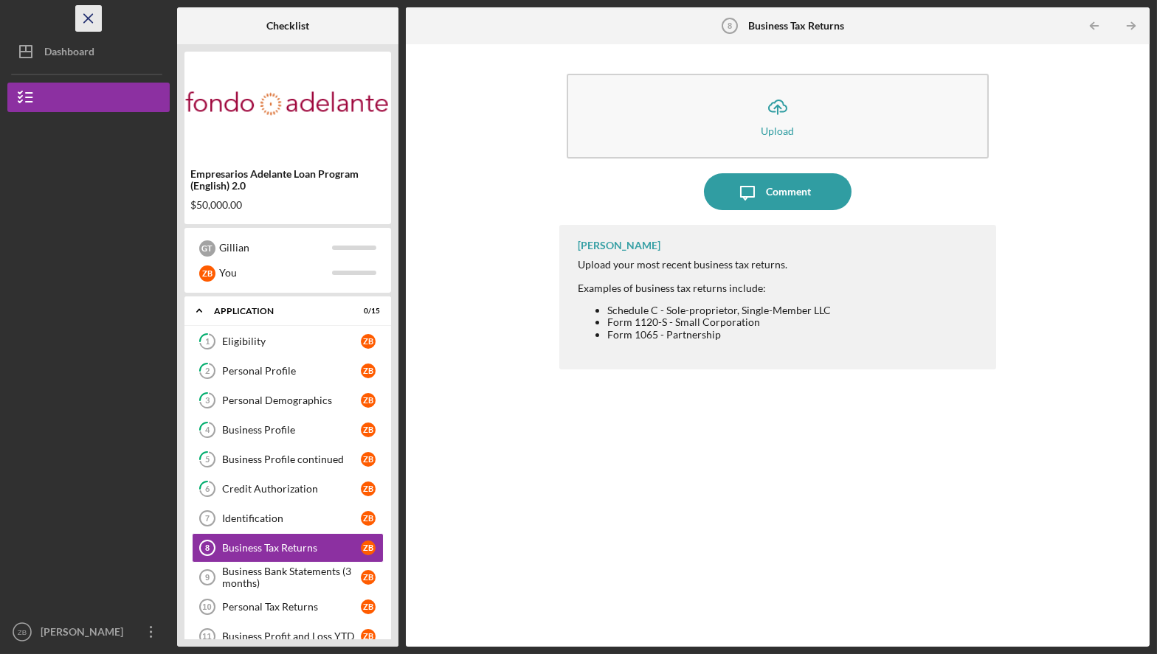
click at [96, 24] on icon "Icon/Menu Close" at bounding box center [88, 18] width 33 height 33
